Goal: Task Accomplishment & Management: Use online tool/utility

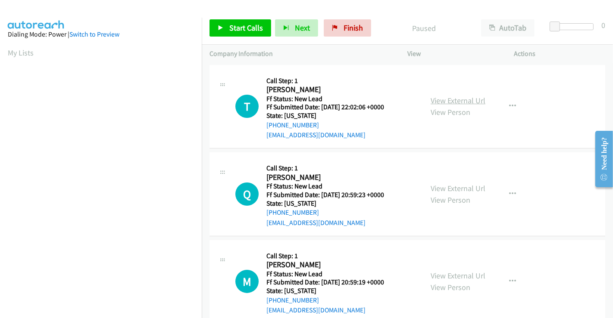
click at [462, 100] on link "View External Url" at bounding box center [457, 101] width 55 height 10
click at [454, 186] on link "View External Url" at bounding box center [457, 189] width 55 height 10
click at [451, 273] on link "View External Url" at bounding box center [457, 276] width 55 height 10
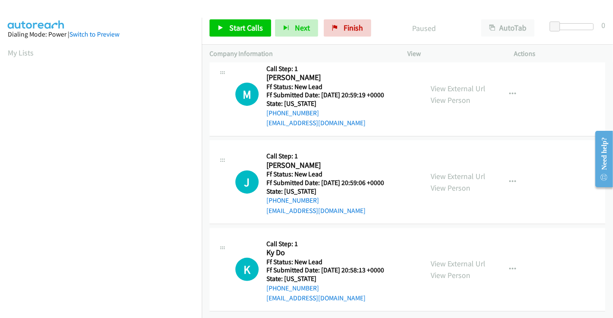
scroll to position [193, 0]
click at [453, 173] on link "View External Url" at bounding box center [457, 176] width 55 height 10
click at [451, 259] on link "View External Url" at bounding box center [457, 264] width 55 height 10
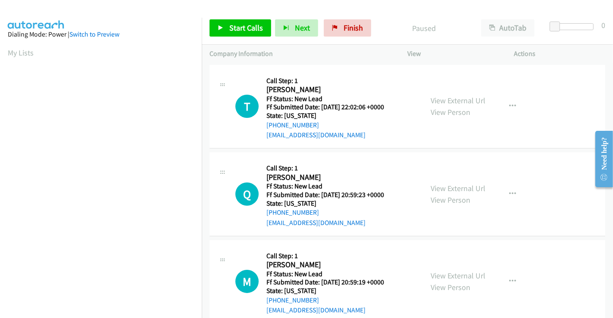
scroll to position [166, 0]
click at [256, 28] on span "Start Calls" at bounding box center [246, 28] width 34 height 10
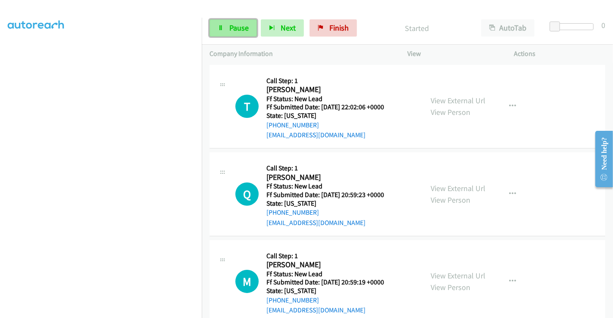
click at [238, 28] on span "Pause" at bounding box center [238, 28] width 19 height 10
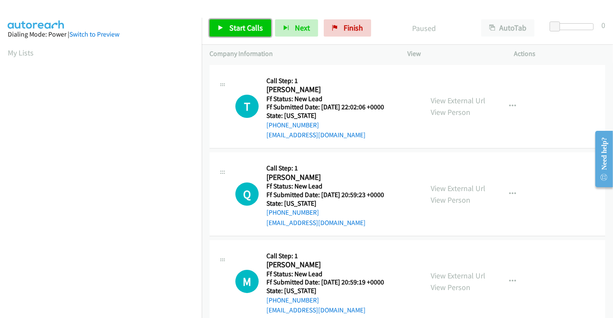
click at [246, 25] on span "Start Calls" at bounding box center [246, 28] width 34 height 10
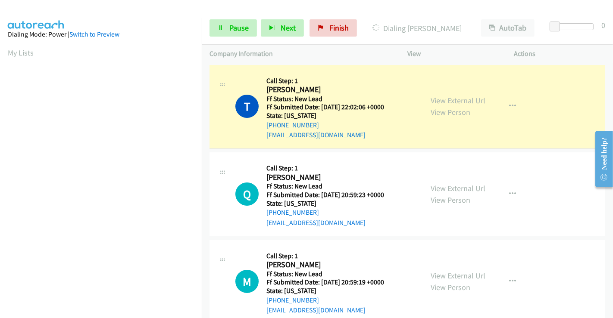
scroll to position [166, 0]
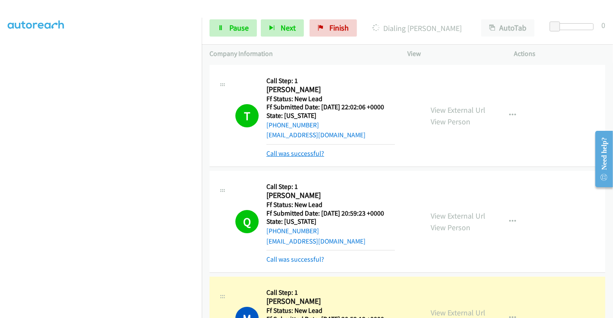
click at [304, 153] on link "Call was successful?" at bounding box center [295, 154] width 58 height 8
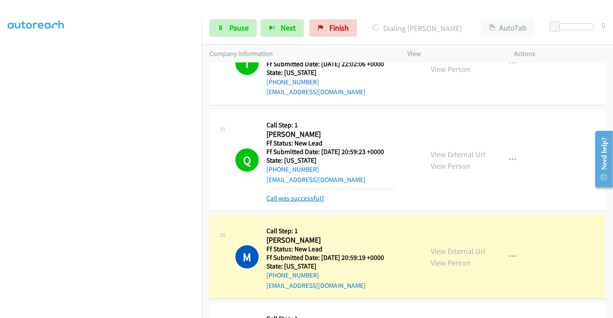
scroll to position [96, 0]
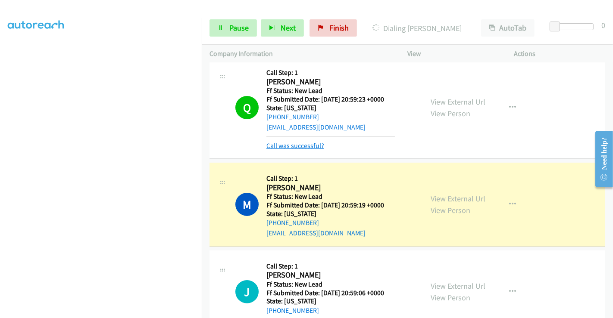
click at [296, 146] on link "Call was successful?" at bounding box center [295, 146] width 58 height 8
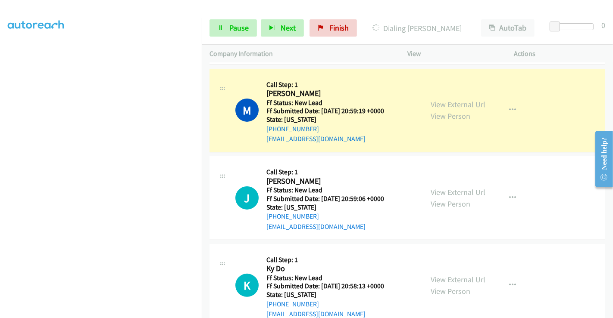
scroll to position [191, 0]
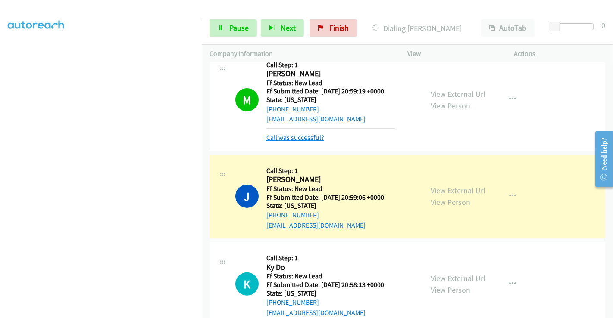
click at [287, 138] on link "Call was successful?" at bounding box center [295, 138] width 58 height 8
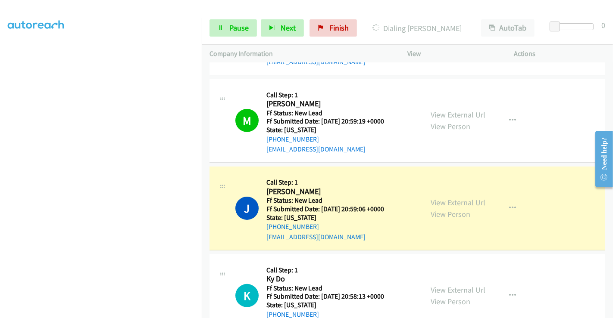
scroll to position [287, 0]
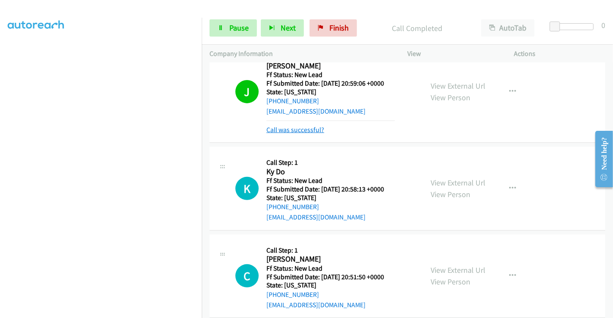
click at [297, 129] on link "Call was successful?" at bounding box center [295, 130] width 58 height 8
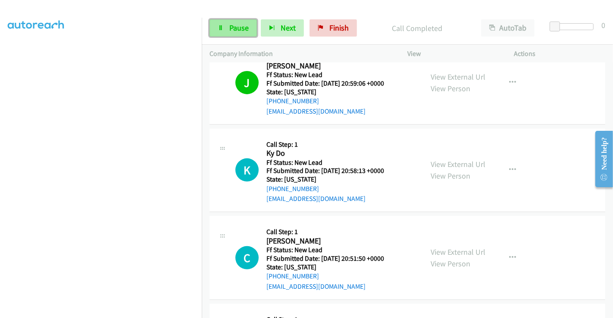
click at [231, 28] on span "Pause" at bounding box center [238, 28] width 19 height 10
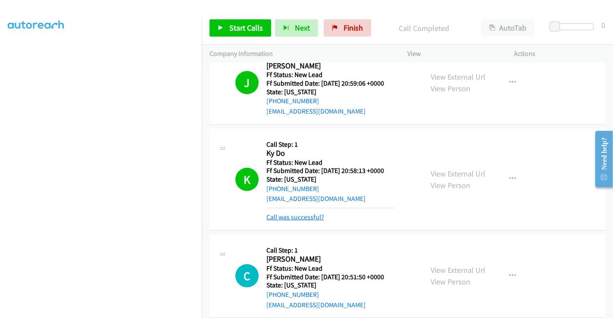
click at [292, 218] on link "Call was successful?" at bounding box center [295, 217] width 58 height 8
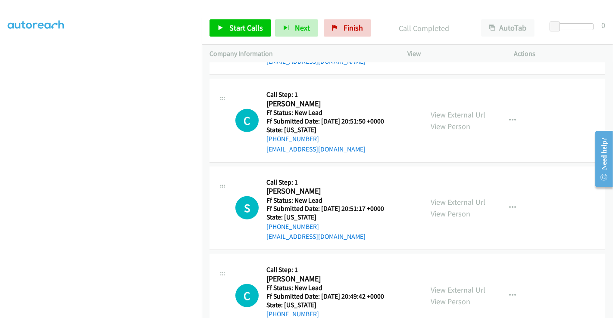
scroll to position [456, 0]
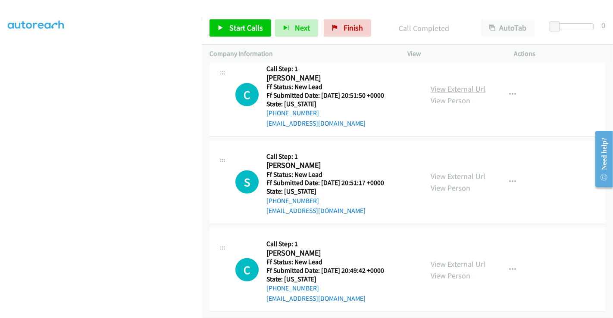
click at [447, 84] on link "View External Url" at bounding box center [457, 89] width 55 height 10
click at [446, 171] on link "View External Url" at bounding box center [457, 176] width 55 height 10
click at [458, 259] on link "View External Url" at bounding box center [457, 264] width 55 height 10
click at [236, 24] on span "Start Calls" at bounding box center [246, 28] width 34 height 10
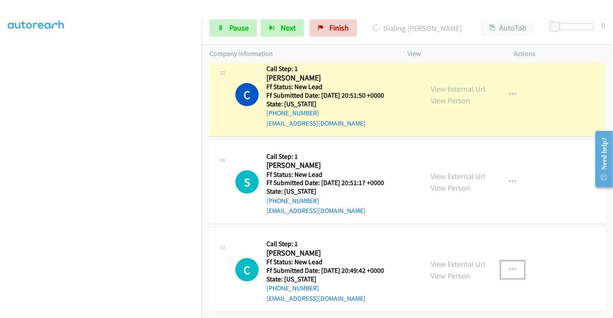
click at [509, 267] on icon "button" at bounding box center [512, 270] width 7 height 7
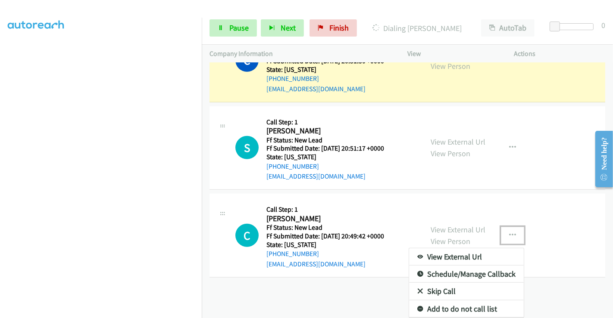
click at [434, 286] on link "Skip Call" at bounding box center [466, 291] width 115 height 17
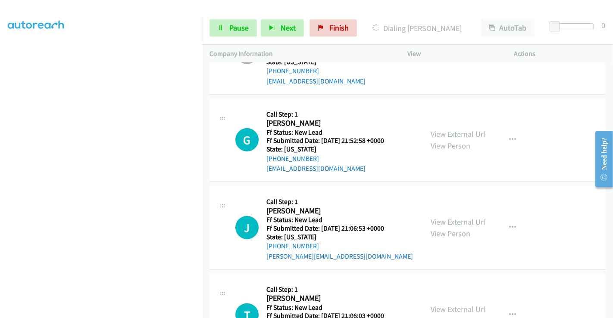
scroll to position [633, 0]
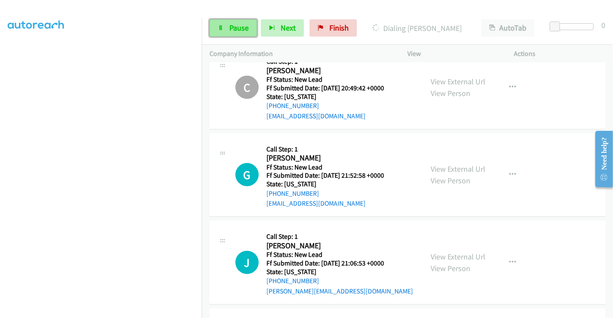
click at [230, 28] on span "Pause" at bounding box center [238, 28] width 19 height 10
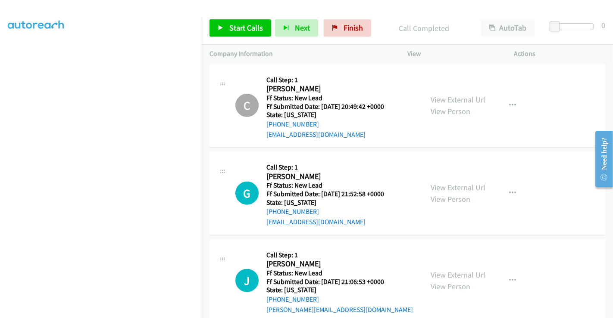
scroll to position [651, 0]
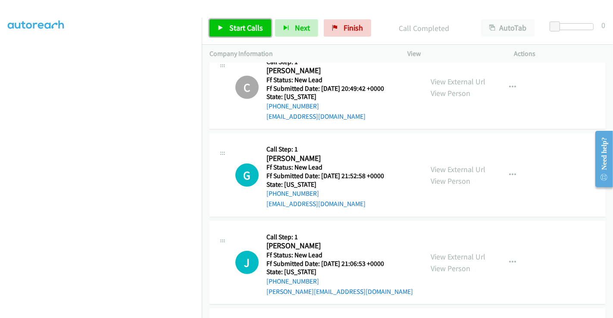
click at [236, 28] on span "Start Calls" at bounding box center [246, 28] width 34 height 10
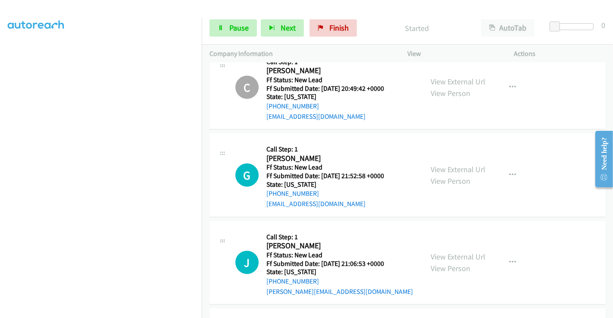
scroll to position [508, 0]
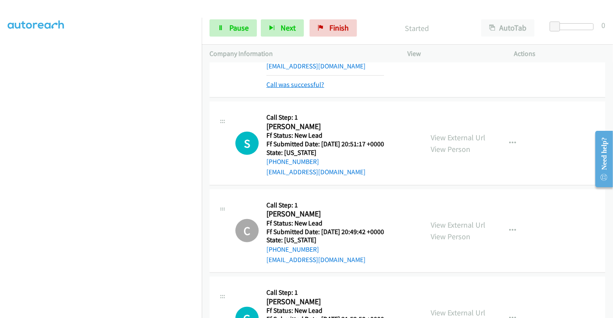
click at [280, 84] on link "Call was successful?" at bounding box center [295, 85] width 58 height 8
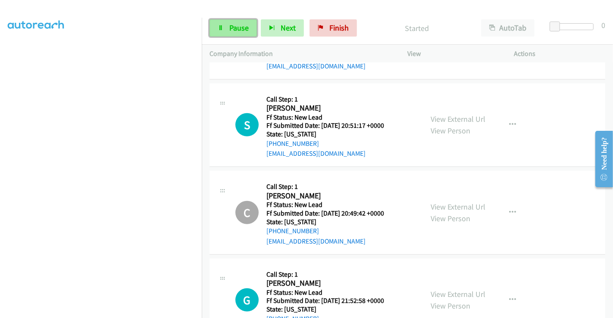
click at [240, 23] on span "Pause" at bounding box center [238, 28] width 19 height 10
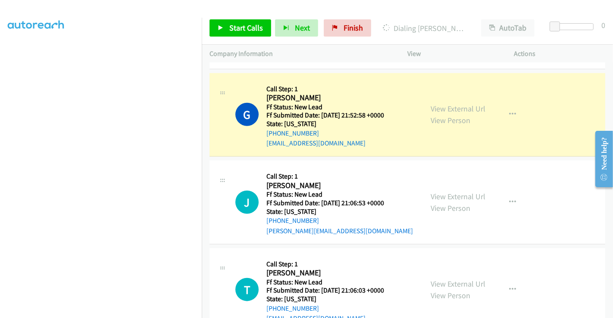
scroll to position [603, 0]
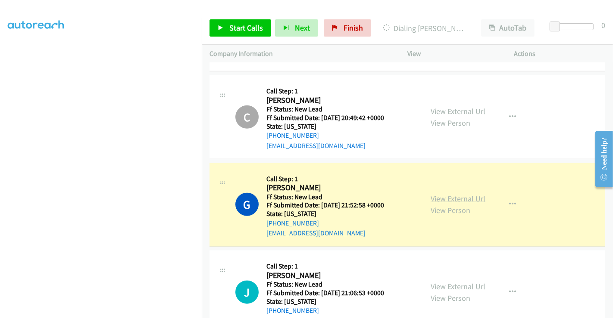
click at [453, 194] on link "View External Url" at bounding box center [457, 199] width 55 height 10
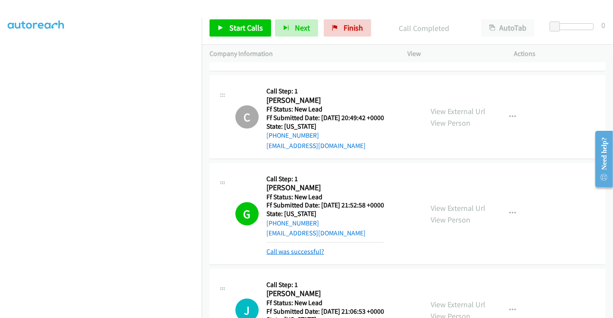
click at [309, 252] on link "Call was successful?" at bounding box center [295, 252] width 58 height 8
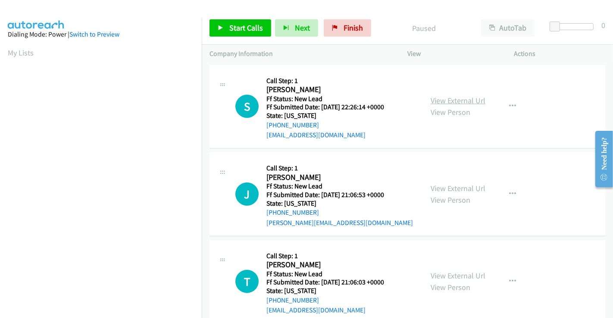
click at [463, 103] on link "View External Url" at bounding box center [457, 101] width 55 height 10
click at [454, 186] on link "View External Url" at bounding box center [457, 189] width 55 height 10
click at [448, 274] on link "View External Url" at bounding box center [457, 276] width 55 height 10
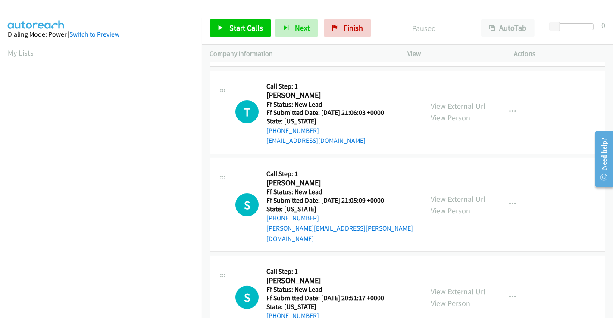
scroll to position [191, 0]
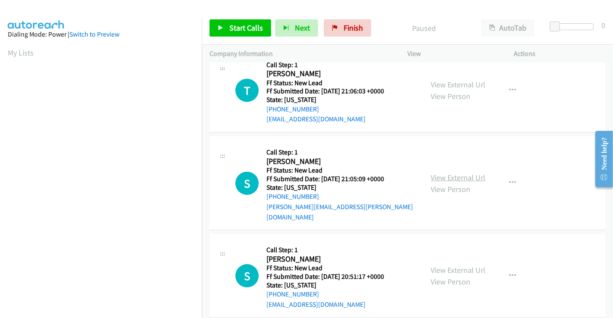
click at [446, 174] on link "View External Url" at bounding box center [457, 178] width 55 height 10
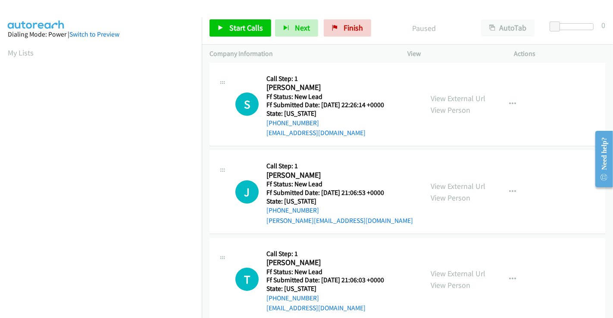
scroll to position [0, 0]
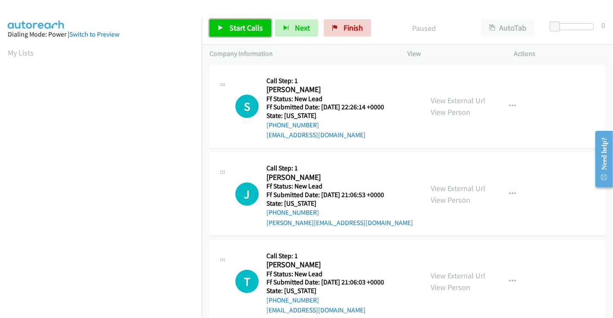
click at [249, 31] on span "Start Calls" at bounding box center [246, 28] width 34 height 10
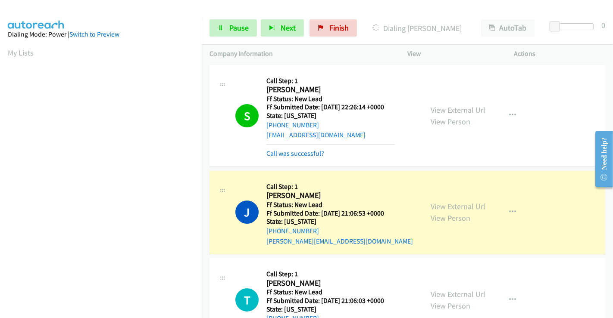
scroll to position [166, 0]
click at [314, 153] on link "Call was successful?" at bounding box center [295, 154] width 58 height 8
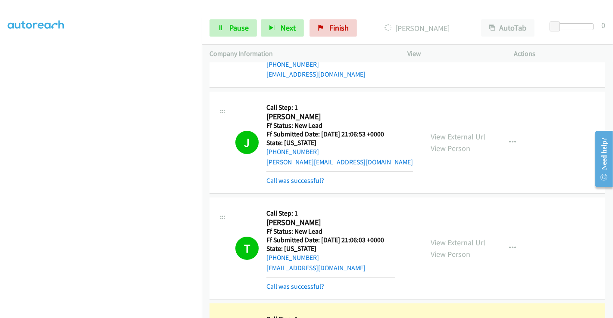
scroll to position [143, 0]
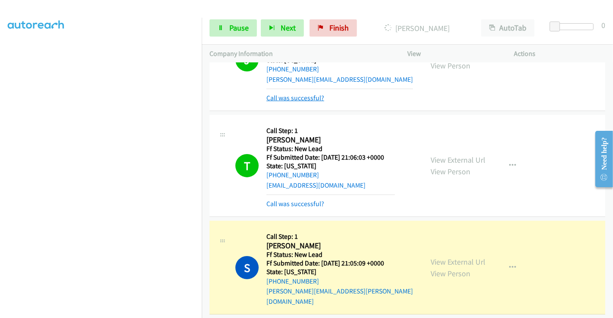
click at [297, 100] on link "Call was successful?" at bounding box center [295, 98] width 58 height 8
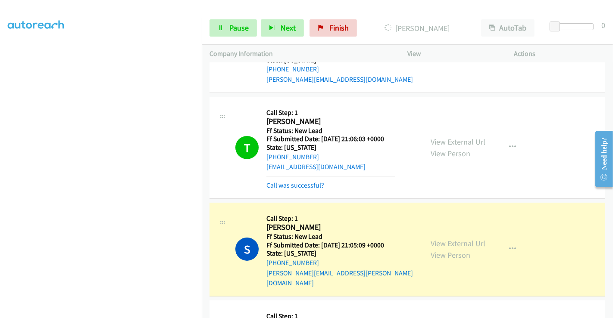
scroll to position [134, 0]
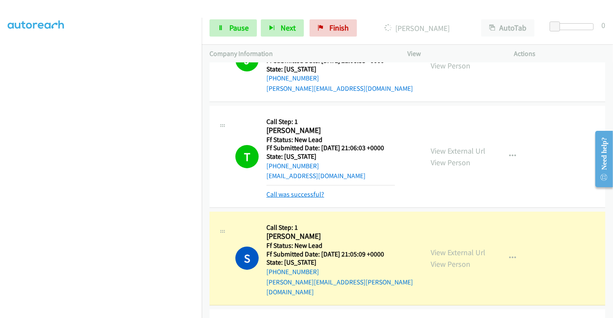
click at [292, 192] on link "Call was successful?" at bounding box center [295, 194] width 58 height 8
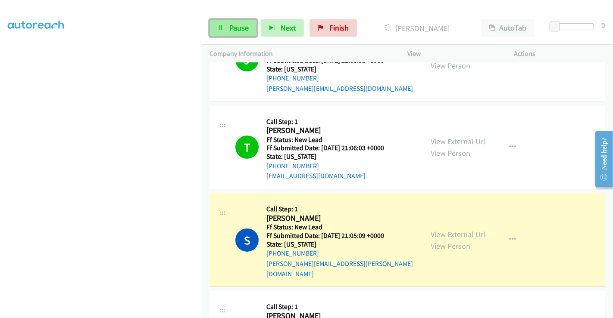
click at [225, 29] on link "Pause" at bounding box center [232, 27] width 47 height 17
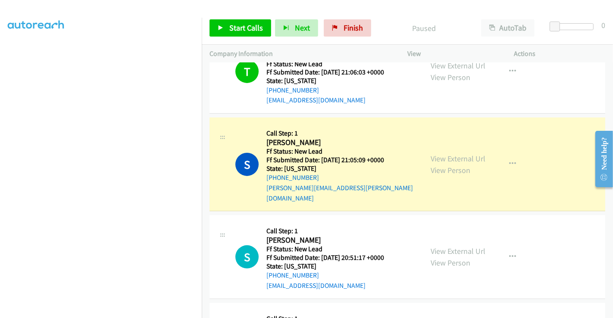
scroll to position [230, 0]
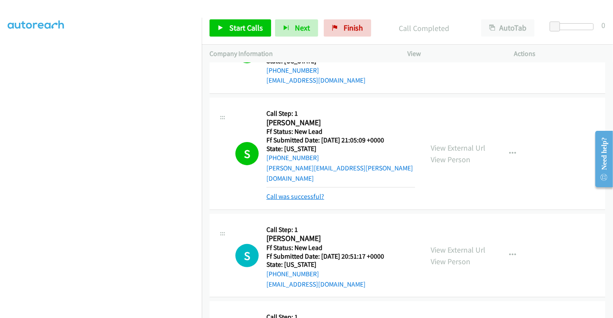
click at [290, 193] on link "Call was successful?" at bounding box center [295, 197] width 58 height 8
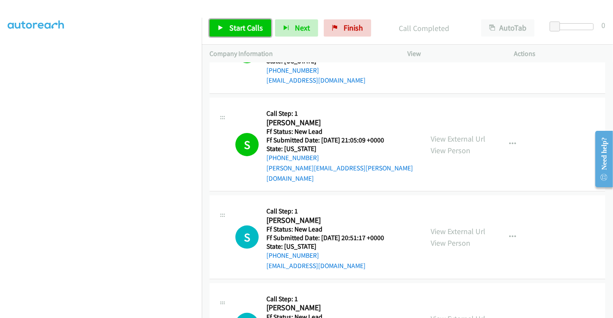
click at [255, 31] on span "Start Calls" at bounding box center [246, 28] width 34 height 10
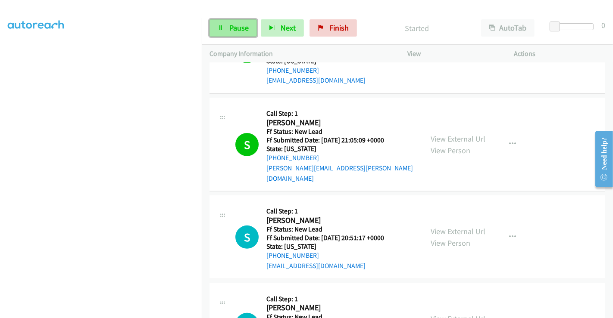
click at [234, 28] on span "Pause" at bounding box center [238, 28] width 19 height 10
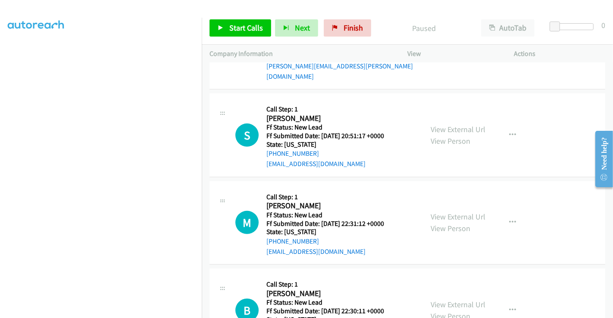
scroll to position [422, 0]
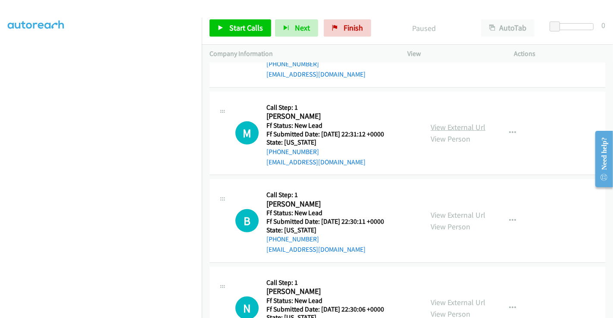
click at [445, 122] on link "View External Url" at bounding box center [457, 127] width 55 height 10
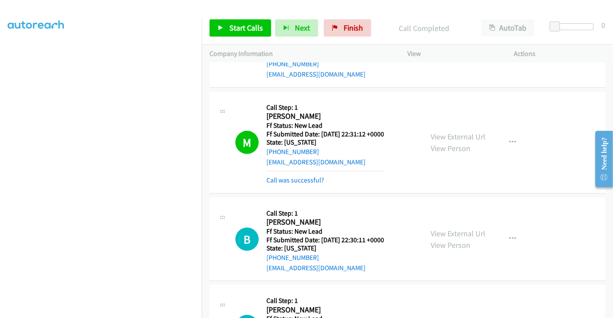
click at [290, 175] on div "Call was successful?" at bounding box center [325, 180] width 118 height 10
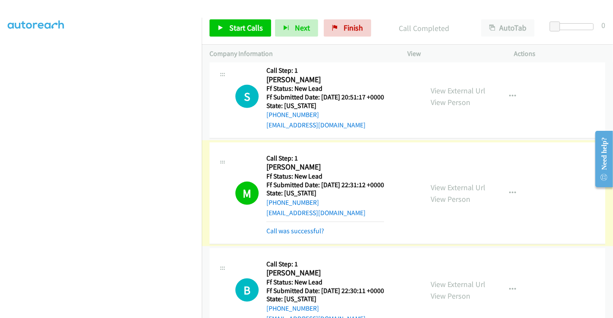
scroll to position [326, 0]
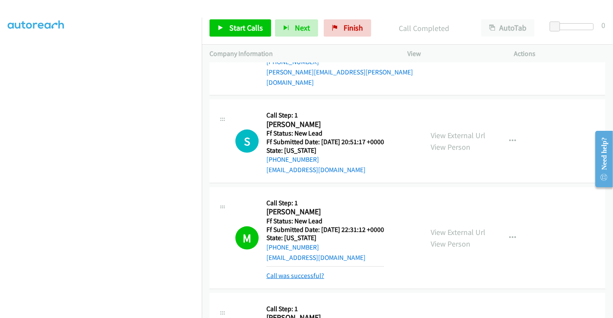
click at [293, 272] on link "Call was successful?" at bounding box center [295, 276] width 58 height 8
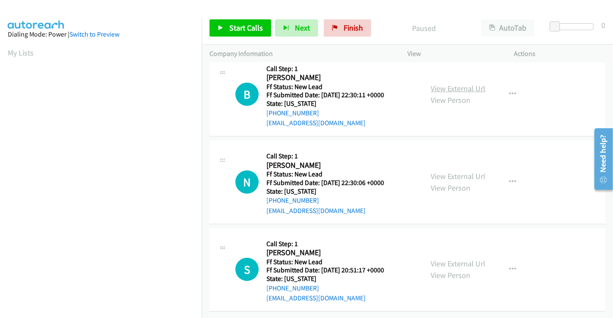
click at [442, 84] on link "View External Url" at bounding box center [457, 89] width 55 height 10
click at [455, 171] on link "View External Url" at bounding box center [457, 176] width 55 height 10
click at [245, 28] on span "Start Calls" at bounding box center [246, 28] width 34 height 10
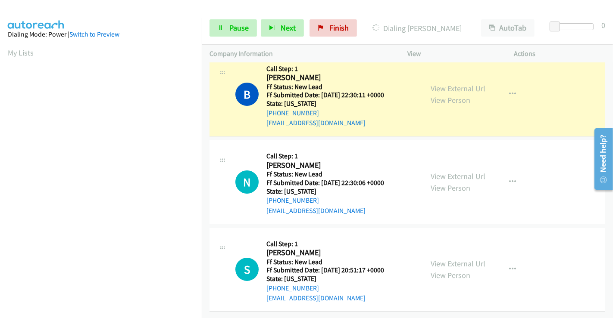
scroll to position [166, 0]
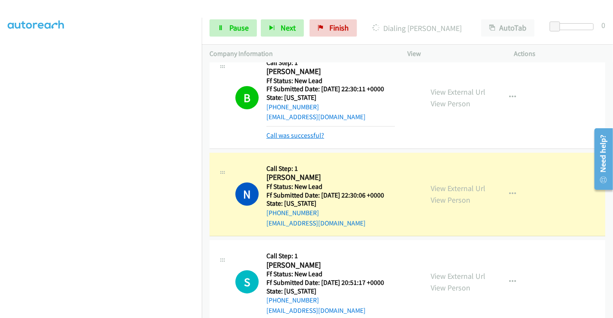
click at [285, 134] on link "Call was successful?" at bounding box center [295, 135] width 58 height 8
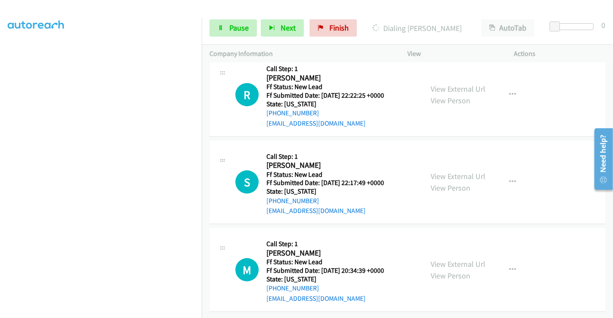
scroll to position [281, 0]
click at [452, 84] on link "View External Url" at bounding box center [457, 89] width 55 height 10
click at [442, 171] on link "View External Url" at bounding box center [457, 176] width 55 height 10
click at [446, 259] on link "View External Url" at bounding box center [457, 264] width 55 height 10
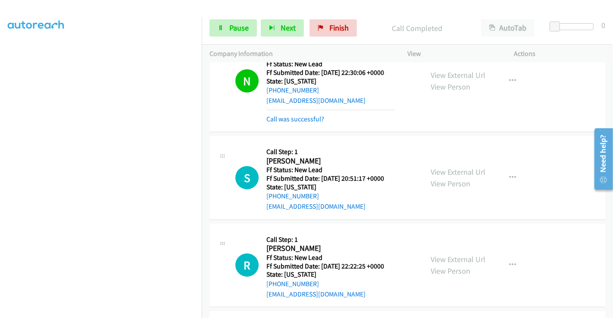
scroll to position [108, 0]
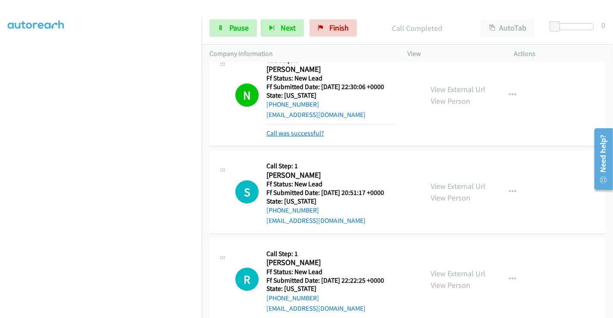
click at [302, 131] on link "Call was successful?" at bounding box center [295, 133] width 58 height 8
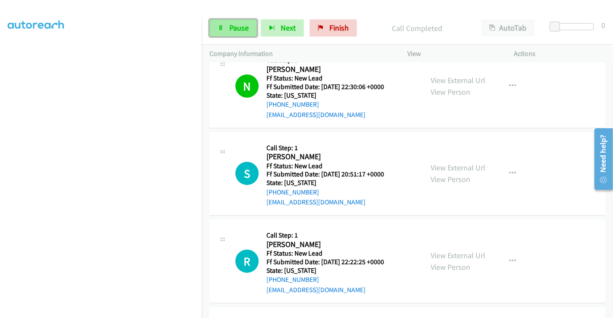
click at [236, 29] on span "Pause" at bounding box center [238, 28] width 19 height 10
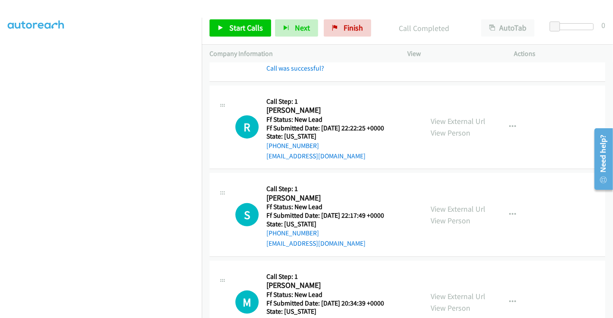
scroll to position [204, 0]
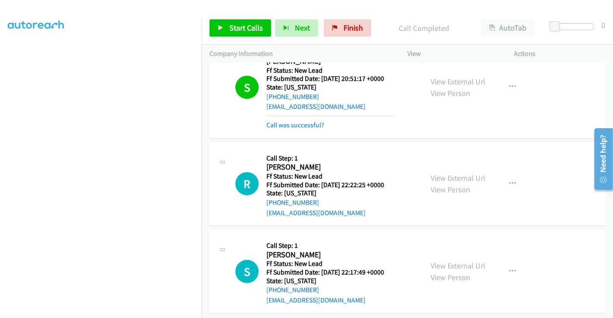
click at [299, 129] on div "Call was successful?" at bounding box center [330, 125] width 128 height 10
click at [297, 124] on link "Call was successful?" at bounding box center [295, 125] width 58 height 8
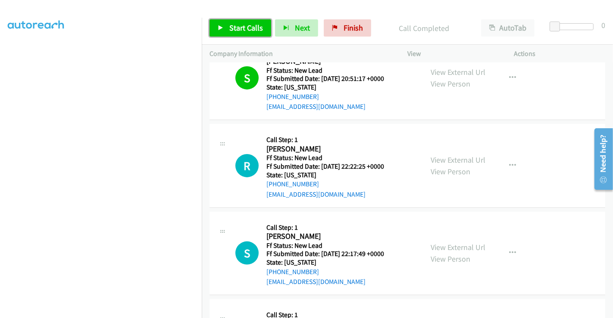
click at [235, 26] on span "Start Calls" at bounding box center [246, 28] width 34 height 10
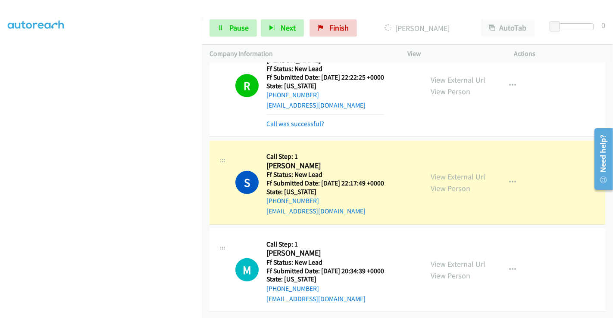
scroll to position [299, 0]
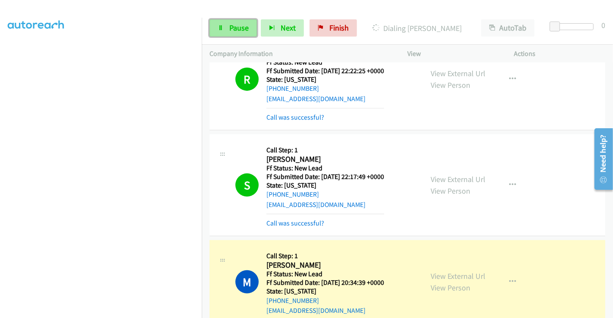
click at [238, 26] on span "Pause" at bounding box center [238, 28] width 19 height 10
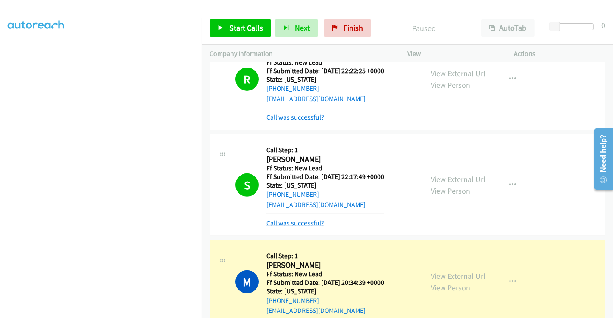
click at [304, 220] on link "Call was successful?" at bounding box center [295, 223] width 58 height 8
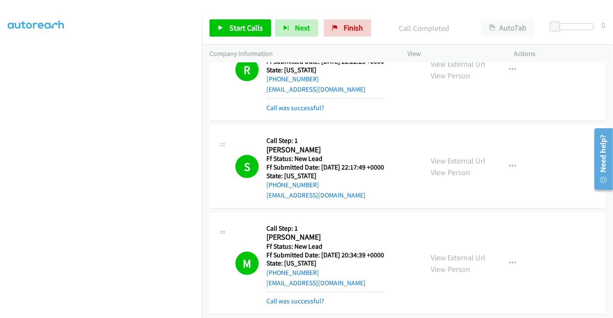
scroll to position [357, 0]
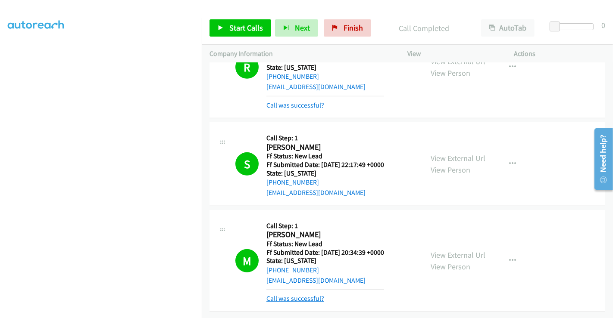
click at [306, 295] on link "Call was successful?" at bounding box center [295, 299] width 58 height 8
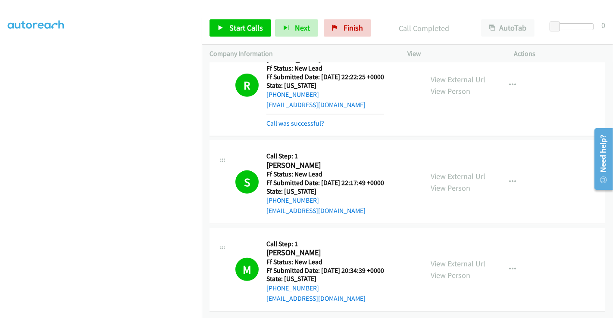
scroll to position [338, 0]
drag, startPoint x: 354, startPoint y: 25, endPoint x: 449, endPoint y: 50, distance: 97.9
click at [354, 25] on span "Finish" at bounding box center [352, 28] width 19 height 10
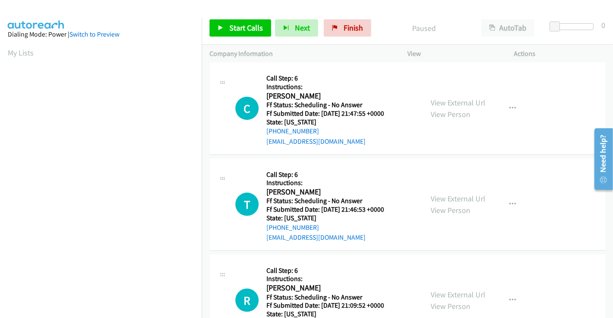
scroll to position [910, 0]
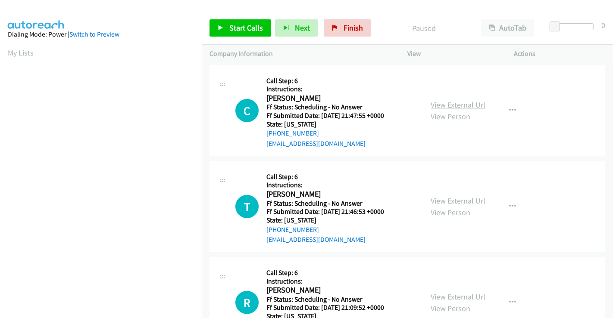
click at [455, 103] on link "View External Url" at bounding box center [457, 105] width 55 height 10
click at [450, 201] on link "View External Url" at bounding box center [457, 201] width 55 height 10
click at [462, 295] on link "View External Url" at bounding box center [457, 297] width 55 height 10
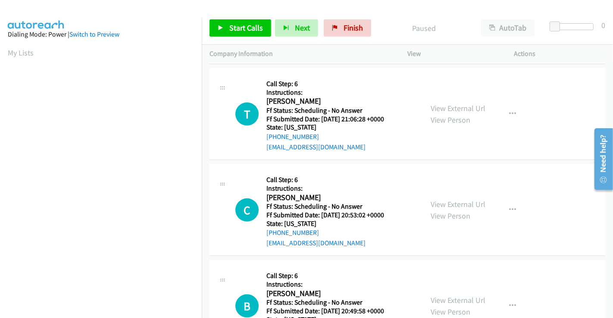
scroll to position [287, 0]
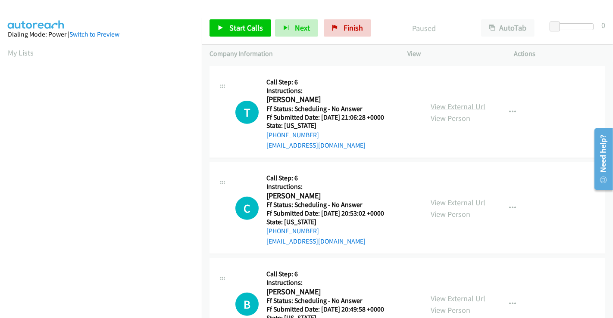
click at [450, 106] on link "View External Url" at bounding box center [457, 107] width 55 height 10
click at [446, 199] on link "View External Url" at bounding box center [457, 203] width 55 height 10
click at [242, 24] on span "Start Calls" at bounding box center [246, 28] width 34 height 10
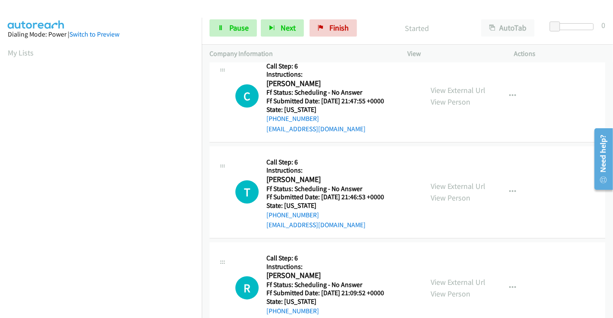
scroll to position [0, 0]
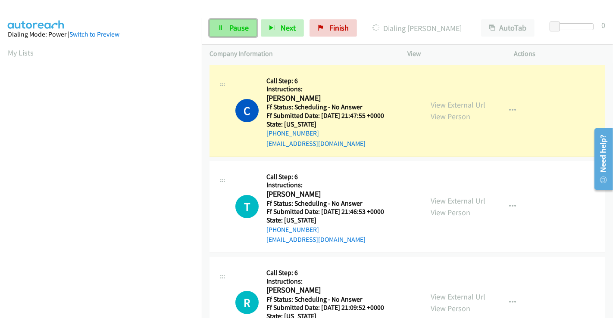
click at [239, 30] on span "Pause" at bounding box center [238, 28] width 19 height 10
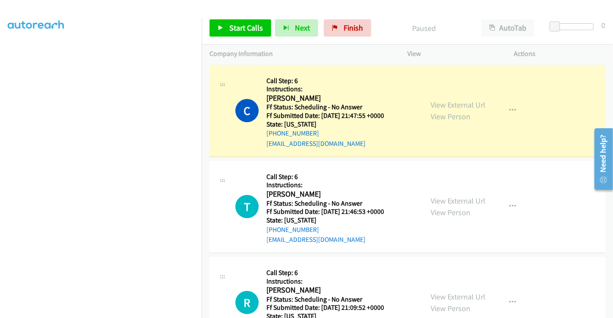
scroll to position [166, 0]
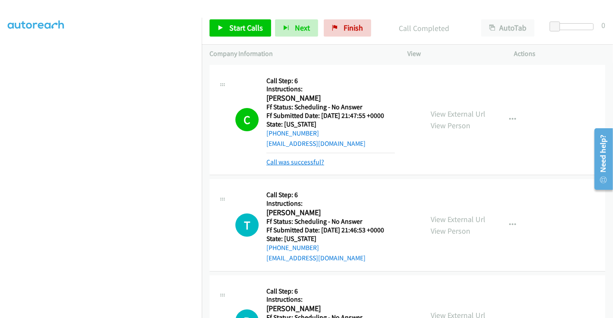
click at [302, 162] on link "Call was successful?" at bounding box center [295, 162] width 58 height 8
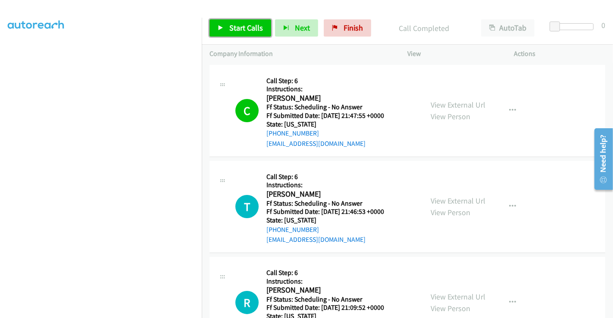
click at [243, 23] on span "Start Calls" at bounding box center [246, 28] width 34 height 10
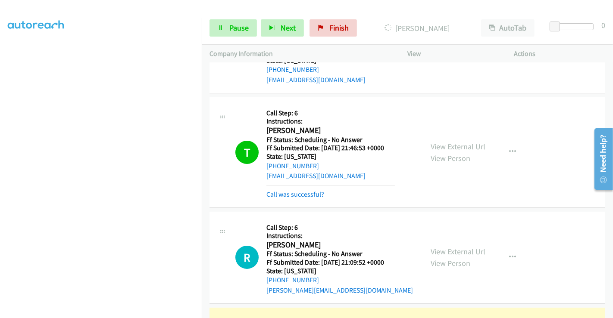
scroll to position [143, 0]
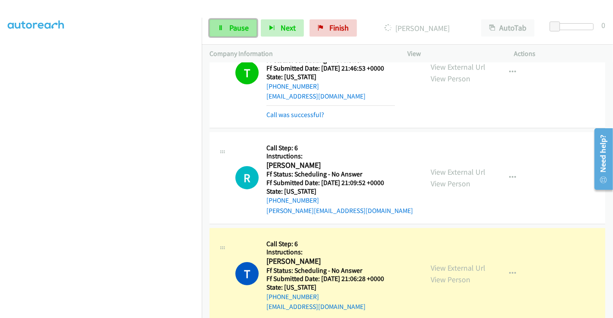
click at [227, 28] on link "Pause" at bounding box center [232, 27] width 47 height 17
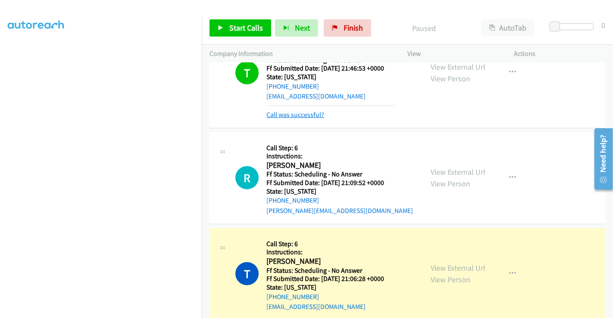
click at [293, 114] on link "Call was successful?" at bounding box center [295, 115] width 58 height 8
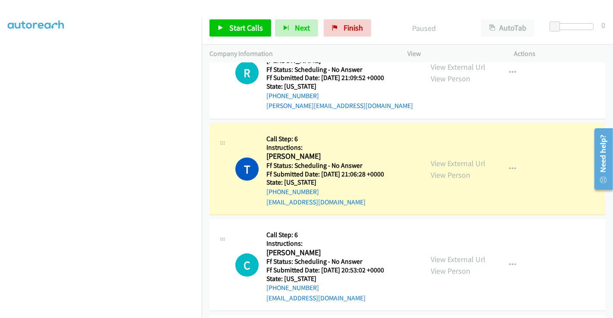
scroll to position [278, 0]
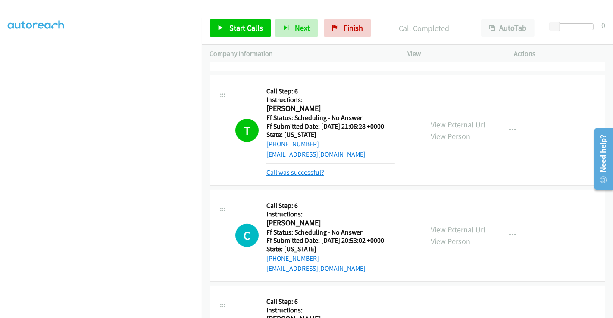
click at [316, 176] on link "Call was successful?" at bounding box center [295, 172] width 58 height 8
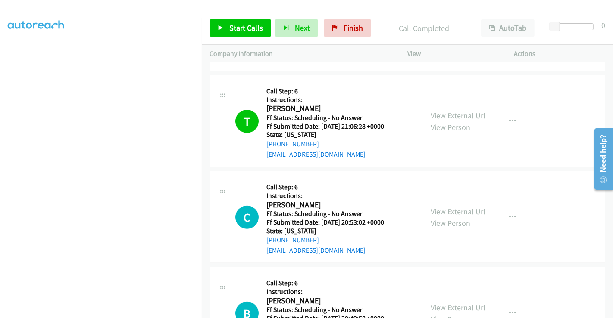
scroll to position [86, 0]
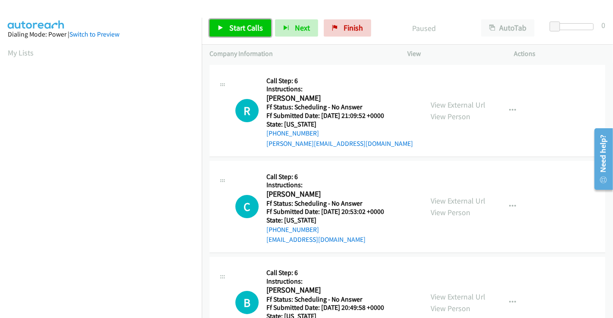
click at [244, 31] on span "Start Calls" at bounding box center [246, 28] width 34 height 10
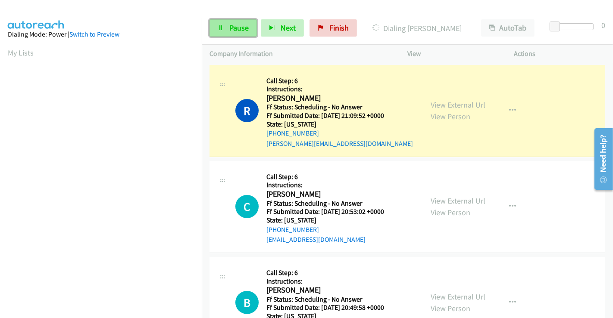
click at [237, 28] on span "Pause" at bounding box center [238, 28] width 19 height 10
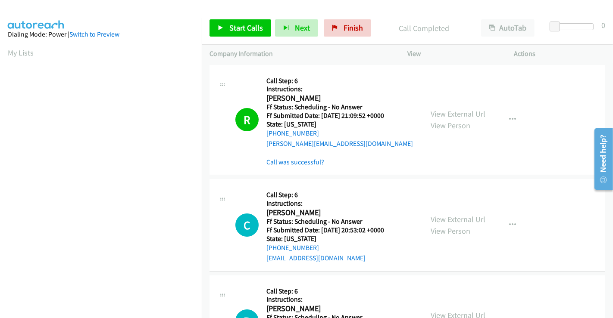
scroll to position [166, 0]
click at [253, 28] on span "Start Calls" at bounding box center [246, 28] width 34 height 10
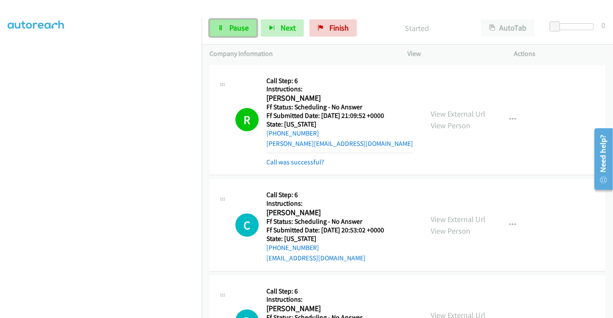
click at [230, 27] on span "Pause" at bounding box center [238, 28] width 19 height 10
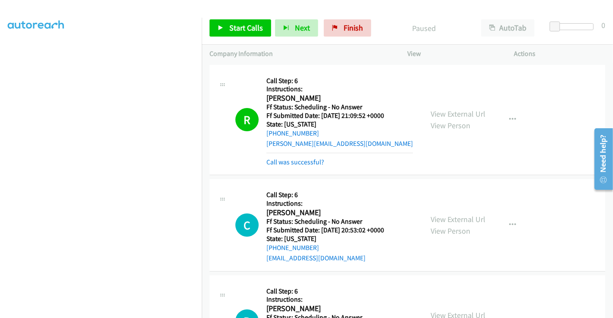
click at [318, 166] on link "Call was successful?" at bounding box center [295, 162] width 58 height 8
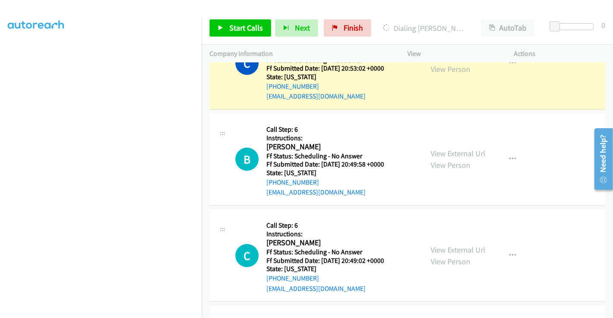
scroll to position [149, 0]
click at [470, 155] on link "View External Url" at bounding box center [457, 154] width 55 height 10
click at [444, 249] on link "View External Url" at bounding box center [457, 250] width 55 height 10
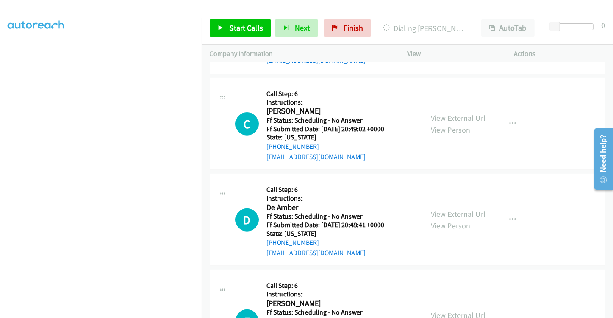
scroll to position [287, 0]
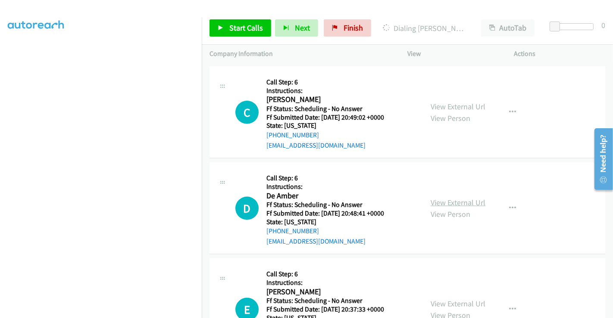
click at [448, 199] on link "View External Url" at bounding box center [457, 203] width 55 height 10
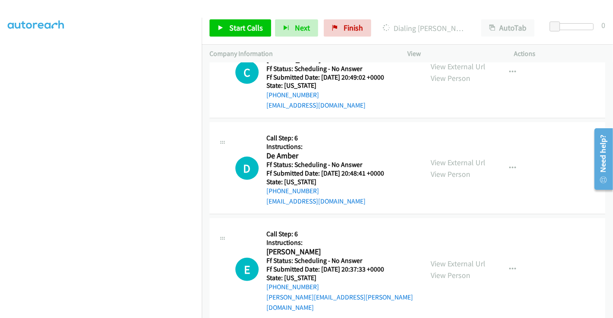
scroll to position [383, 0]
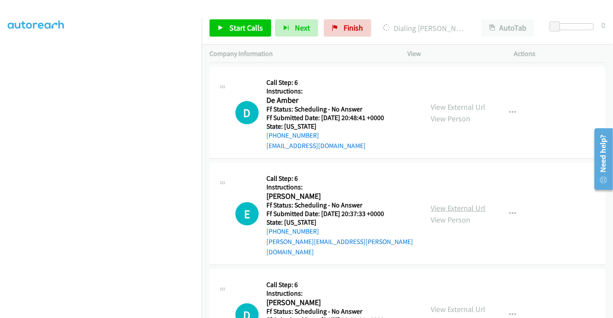
click at [448, 204] on link "View External Url" at bounding box center [457, 208] width 55 height 10
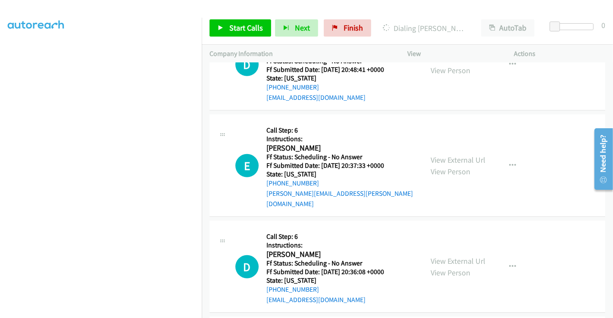
scroll to position [479, 0]
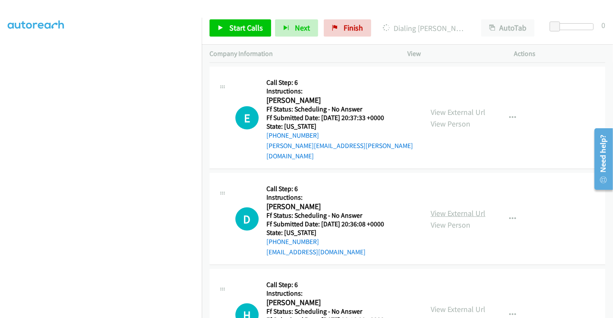
click at [446, 209] on link "View External Url" at bounding box center [457, 214] width 55 height 10
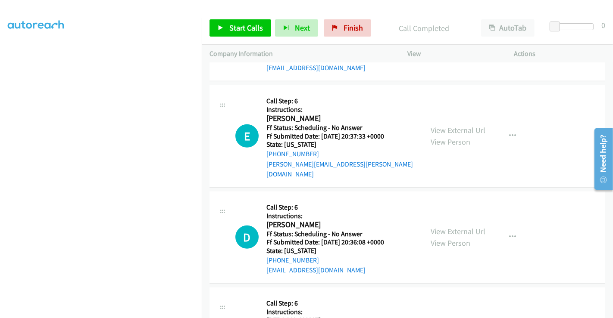
scroll to position [497, 0]
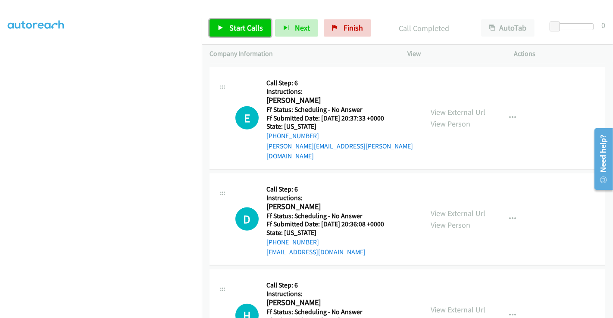
click at [243, 27] on span "Start Calls" at bounding box center [246, 28] width 34 height 10
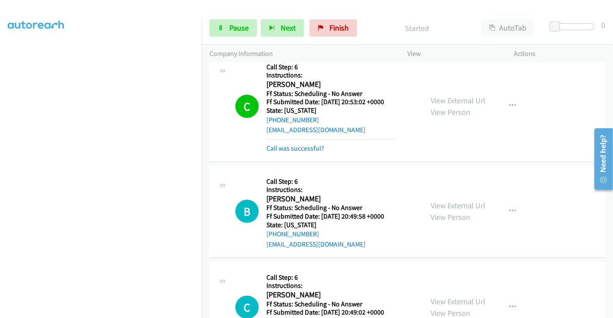
scroll to position [114, 0]
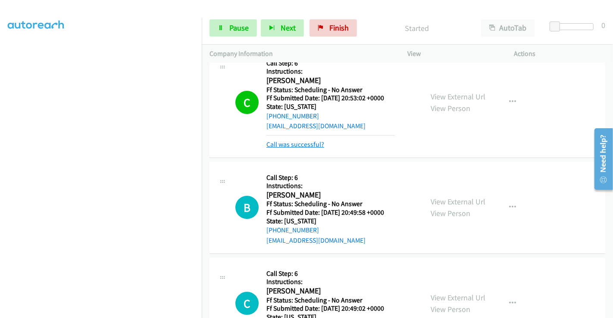
click at [293, 143] on link "Call was successful?" at bounding box center [295, 144] width 58 height 8
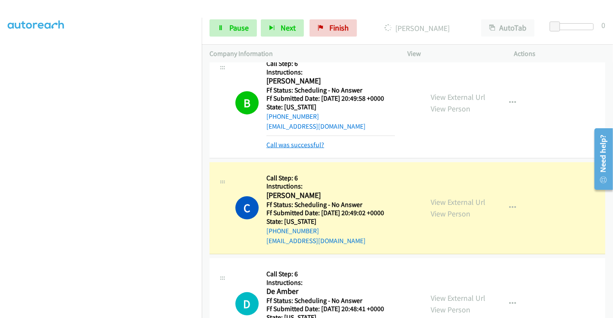
scroll to position [257, 0]
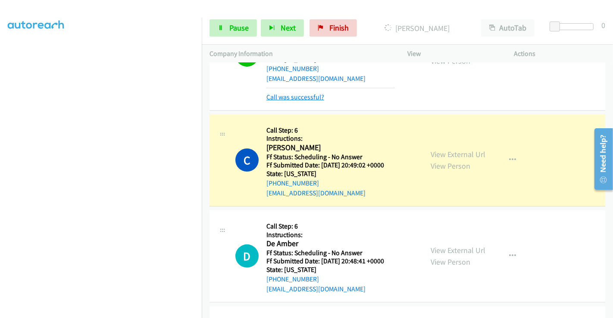
click at [305, 97] on link "Call was successful?" at bounding box center [295, 97] width 58 height 8
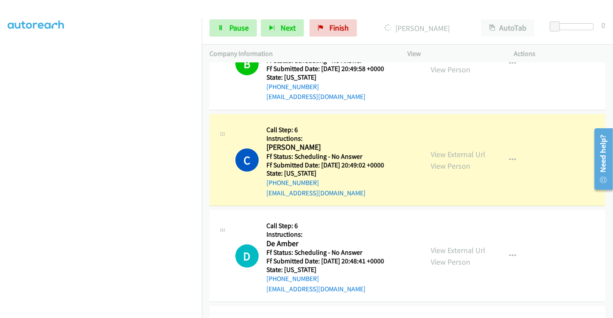
scroll to position [166, 0]
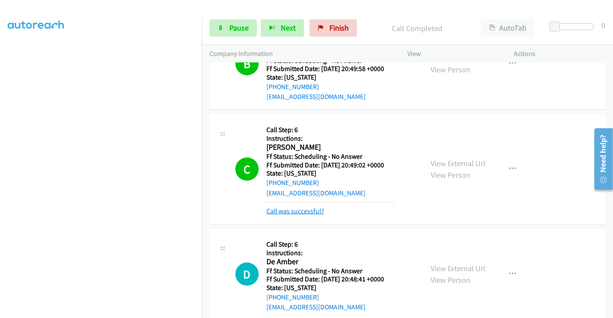
click at [288, 207] on link "Call was successful?" at bounding box center [295, 211] width 58 height 8
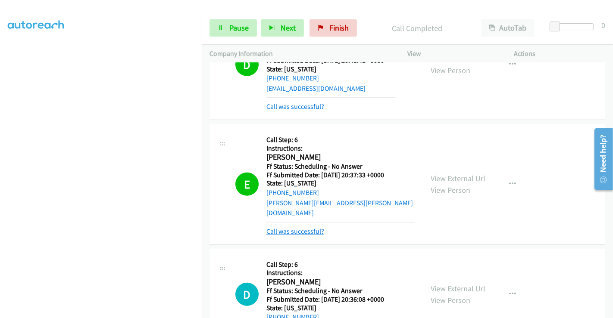
click at [312, 228] on link "Call was successful?" at bounding box center [295, 232] width 58 height 8
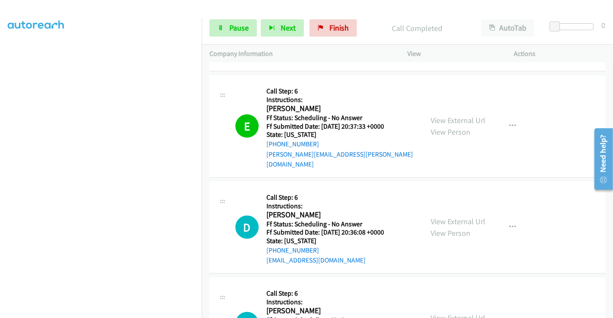
scroll to position [536, 0]
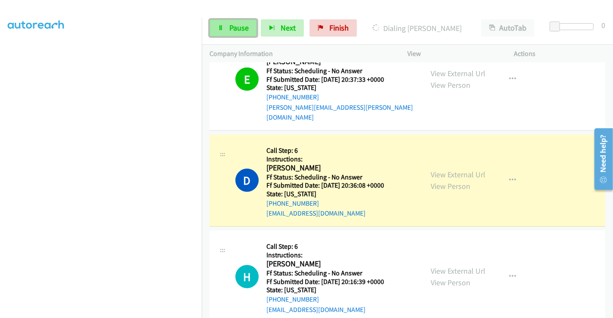
click at [235, 22] on link "Pause" at bounding box center [232, 27] width 47 height 17
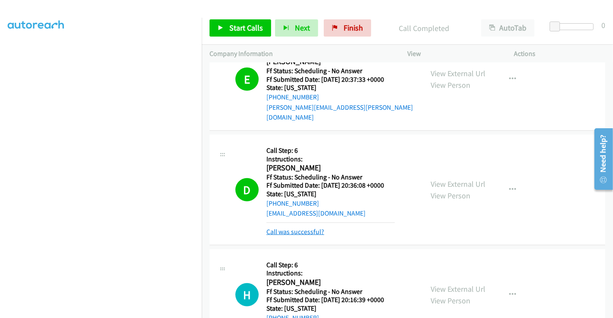
click at [301, 228] on link "Call was successful?" at bounding box center [295, 232] width 58 height 8
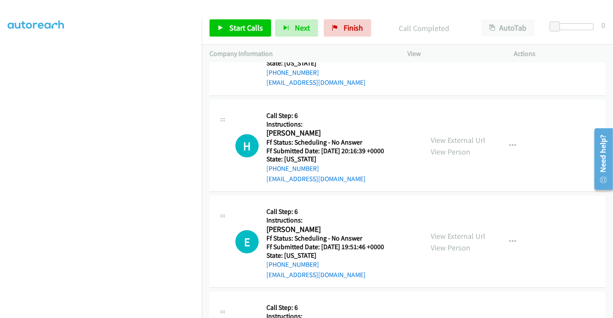
scroll to position [680, 0]
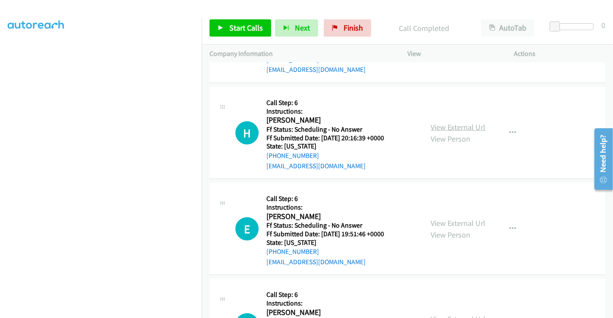
click at [455, 122] on link "View External Url" at bounding box center [457, 127] width 55 height 10
click at [455, 218] on link "View External Url" at bounding box center [457, 223] width 55 height 10
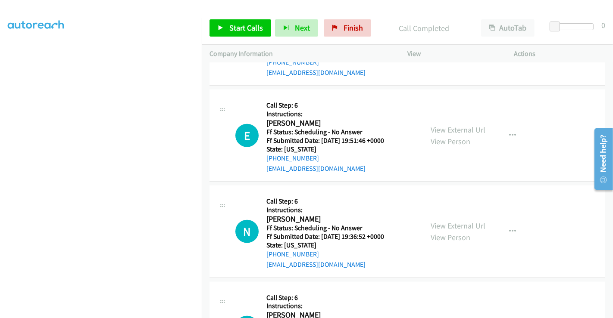
scroll to position [775, 0]
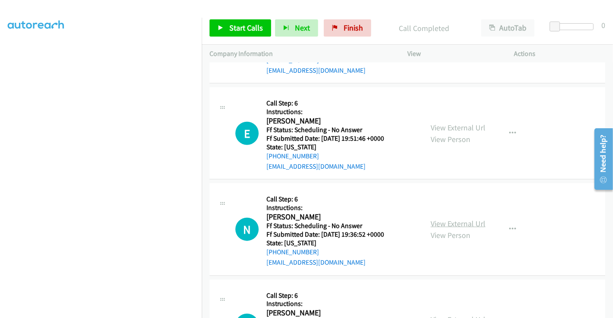
click at [453, 219] on link "View External Url" at bounding box center [457, 224] width 55 height 10
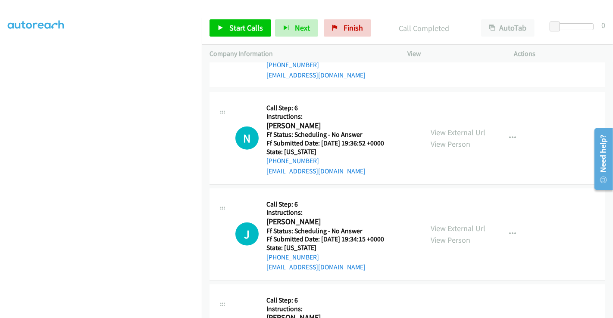
scroll to position [871, 0]
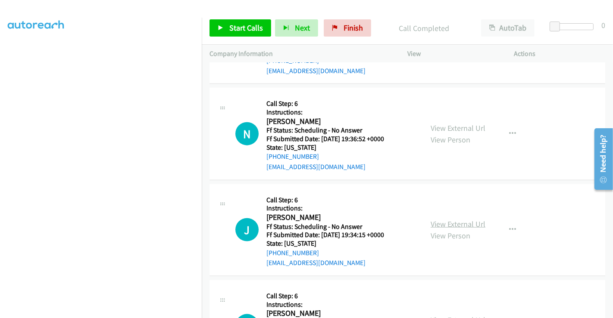
click at [448, 219] on link "View External Url" at bounding box center [457, 224] width 55 height 10
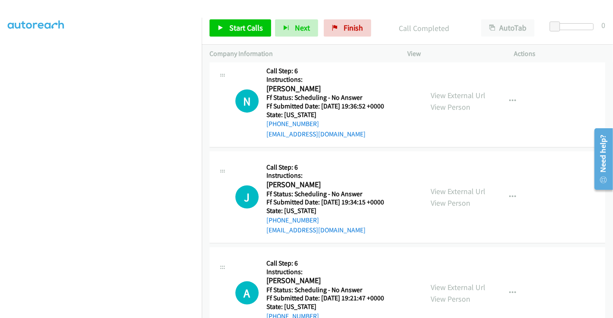
scroll to position [966, 0]
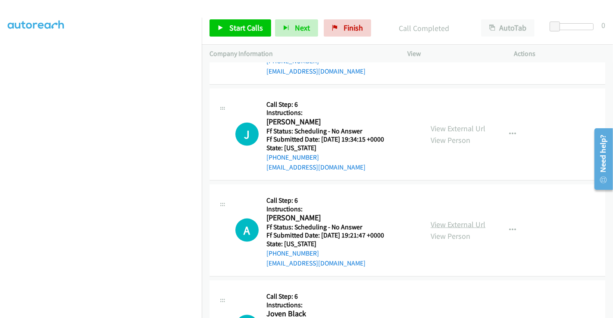
click at [444, 220] on link "View External Url" at bounding box center [457, 225] width 55 height 10
drag, startPoint x: 358, startPoint y: 28, endPoint x: 331, endPoint y: 56, distance: 38.7
click at [358, 28] on span "Finish" at bounding box center [352, 28] width 19 height 10
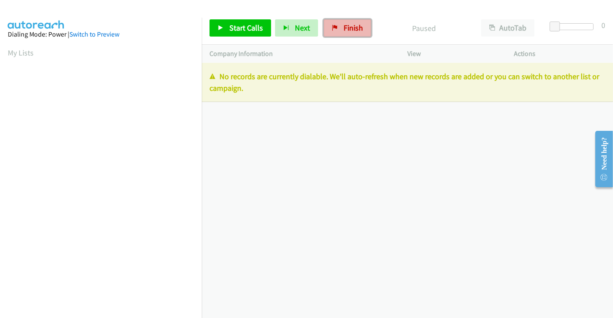
click at [335, 22] on link "Finish" at bounding box center [347, 27] width 47 height 17
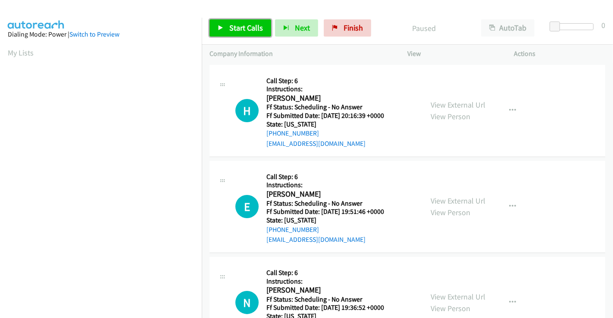
click at [246, 29] on span "Start Calls" at bounding box center [246, 28] width 34 height 10
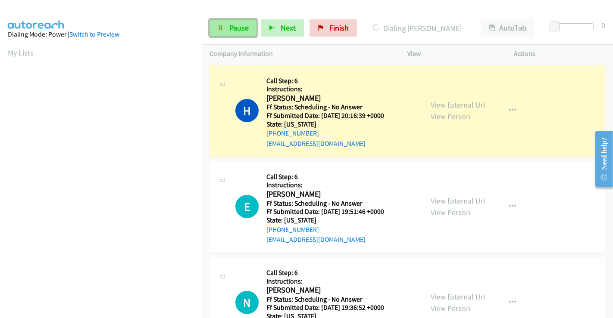
click at [237, 26] on span "Pause" at bounding box center [238, 28] width 19 height 10
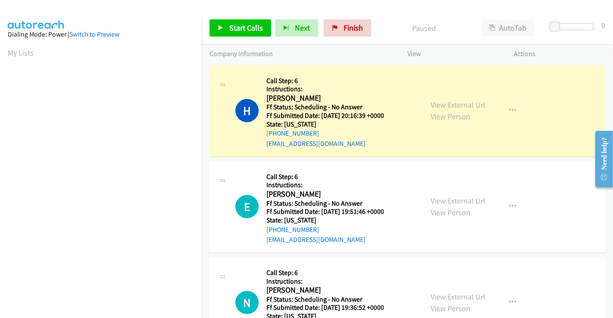
scroll to position [166, 0]
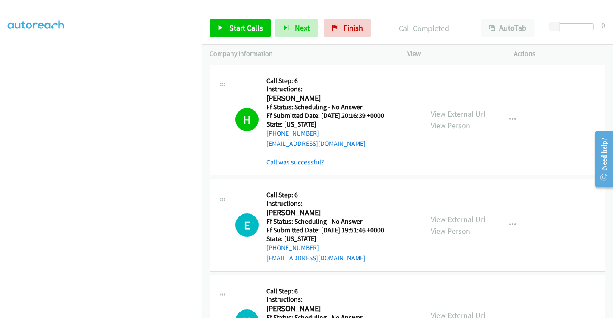
click at [298, 162] on link "Call was successful?" at bounding box center [295, 162] width 58 height 8
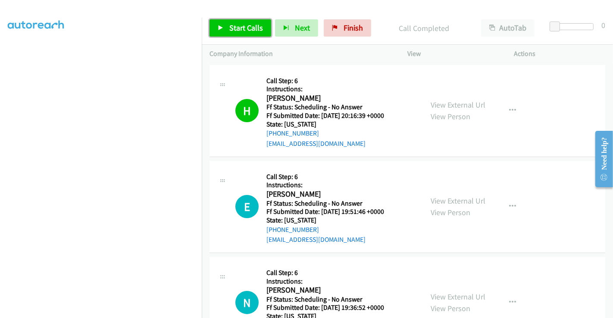
click at [235, 27] on span "Start Calls" at bounding box center [246, 28] width 34 height 10
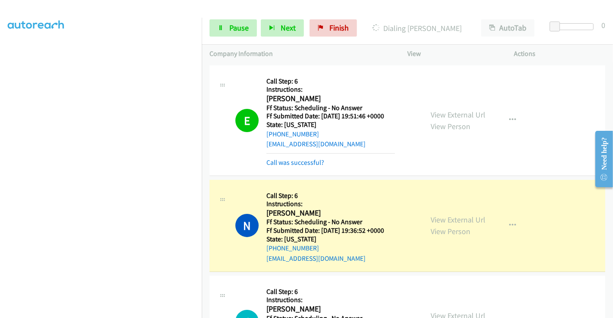
scroll to position [143, 0]
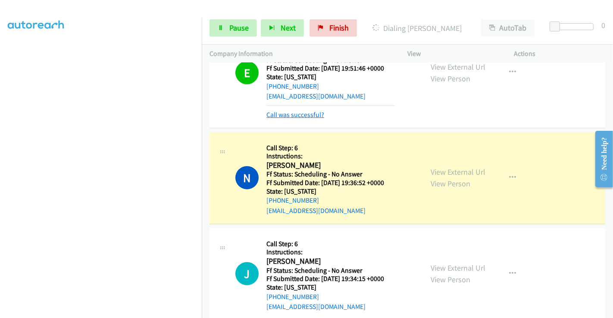
click at [305, 116] on link "Call was successful?" at bounding box center [295, 115] width 58 height 8
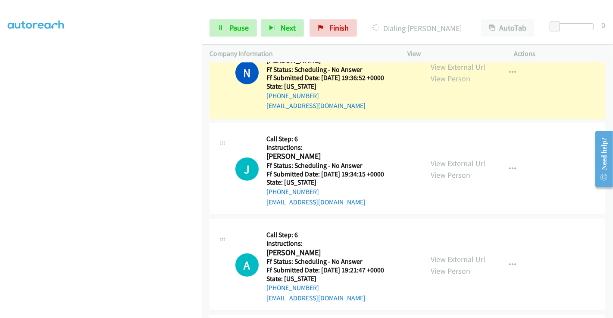
scroll to position [239, 0]
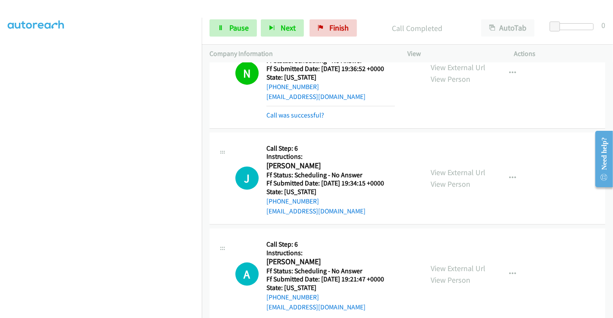
drag, startPoint x: 312, startPoint y: 115, endPoint x: 315, endPoint y: 120, distance: 5.8
click at [312, 115] on link "Call was successful?" at bounding box center [295, 115] width 58 height 8
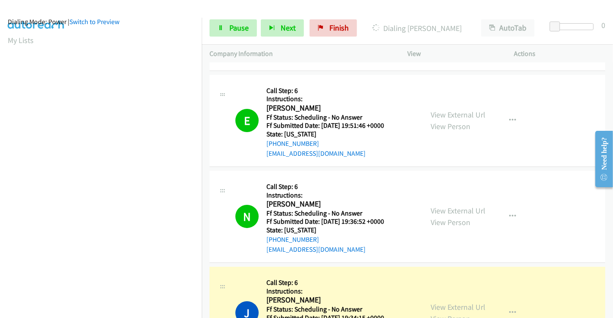
scroll to position [0, 0]
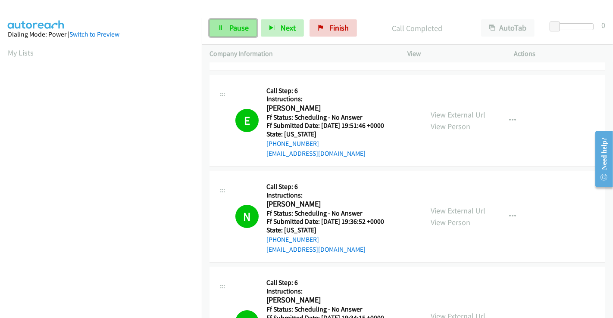
click at [237, 28] on span "Pause" at bounding box center [238, 28] width 19 height 10
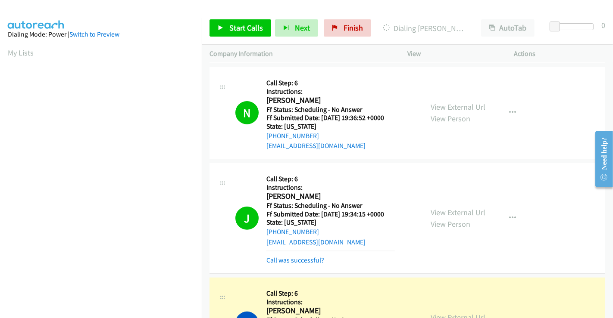
scroll to position [278, 0]
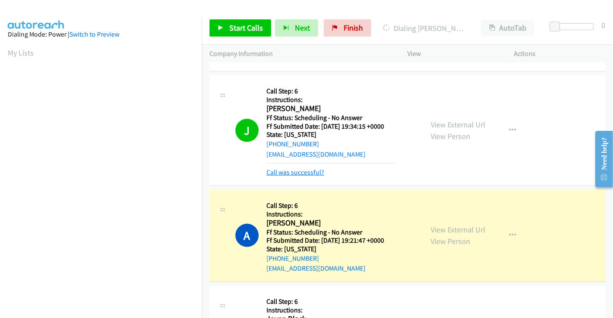
click at [312, 171] on link "Call was successful?" at bounding box center [295, 172] width 58 height 8
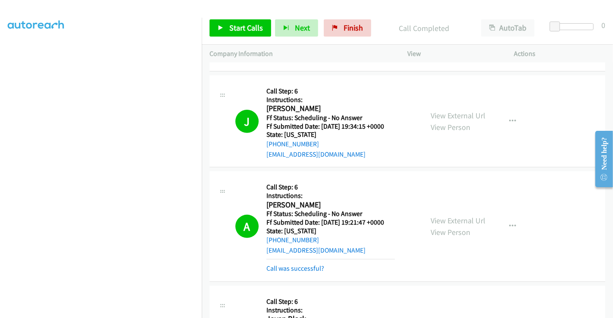
scroll to position [421, 0]
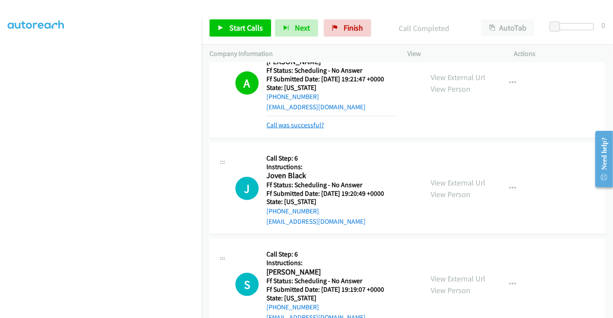
click at [304, 125] on link "Call was successful?" at bounding box center [295, 125] width 58 height 8
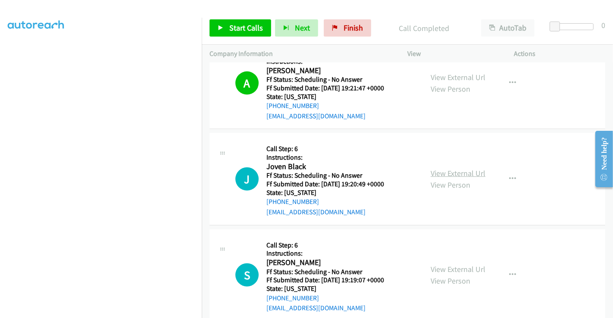
click at [464, 173] on link "View External Url" at bounding box center [457, 173] width 55 height 10
click at [452, 267] on link "View External Url" at bounding box center [457, 270] width 55 height 10
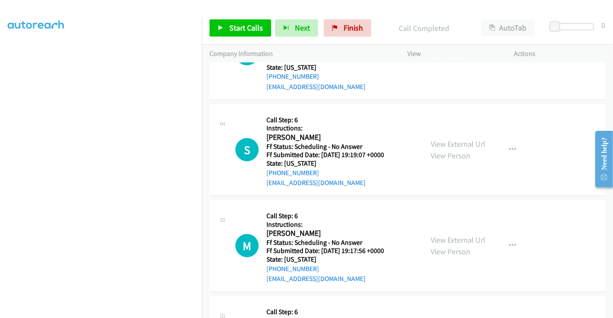
scroll to position [604, 0]
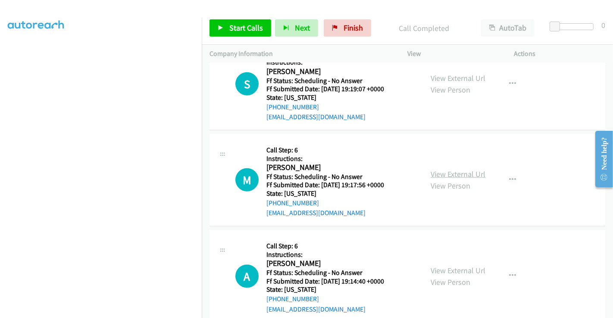
click at [453, 172] on link "View External Url" at bounding box center [457, 174] width 55 height 10
click at [452, 266] on link "View External Url" at bounding box center [457, 271] width 55 height 10
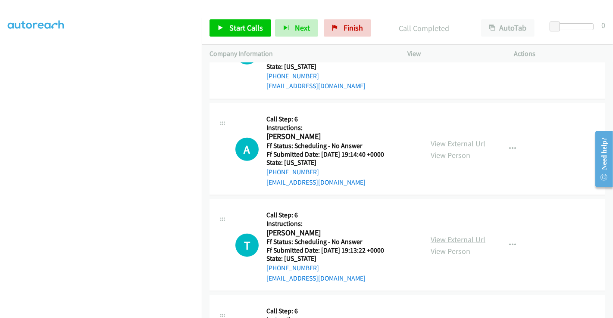
scroll to position [747, 0]
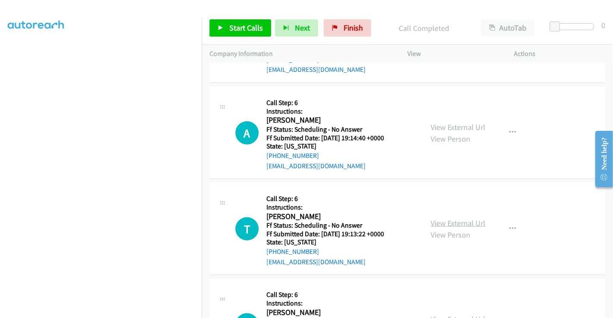
click at [461, 218] on link "View External Url" at bounding box center [457, 223] width 55 height 10
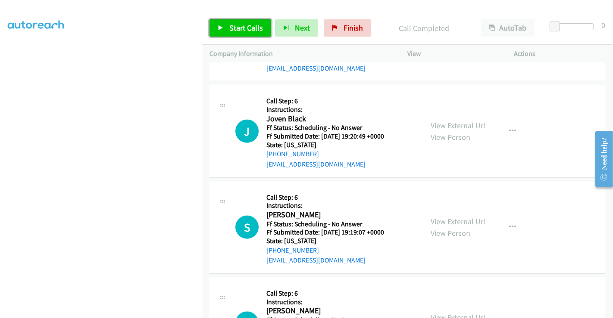
click at [245, 25] on span "Start Calls" at bounding box center [246, 28] width 34 height 10
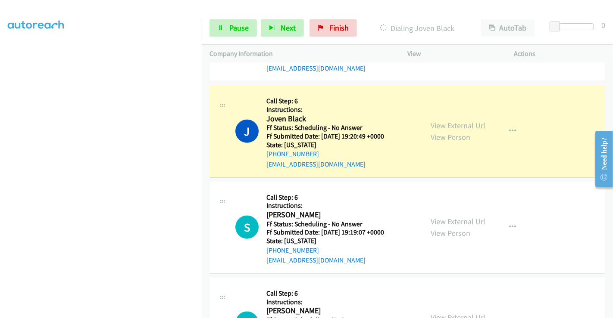
scroll to position [0, 0]
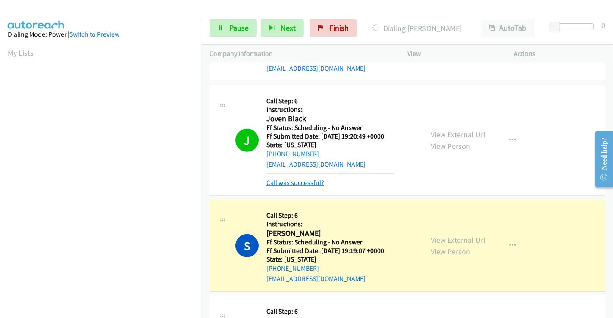
click at [299, 182] on link "Call was successful?" at bounding box center [295, 183] width 58 height 8
click at [290, 185] on link "Call was successful?" at bounding box center [295, 183] width 58 height 8
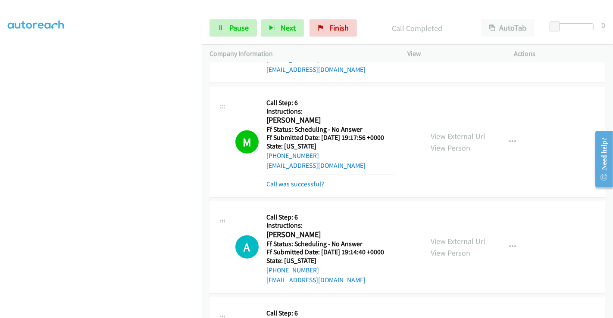
scroll to position [652, 0]
click at [291, 185] on link "Call was successful?" at bounding box center [295, 184] width 58 height 8
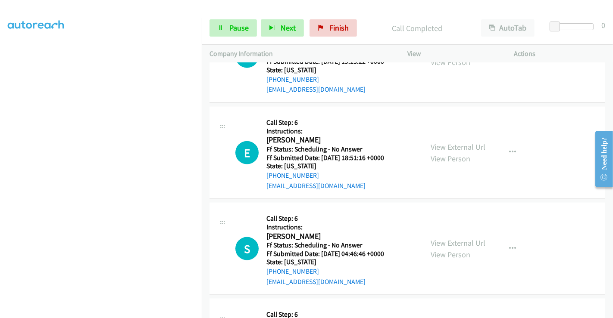
scroll to position [939, 0]
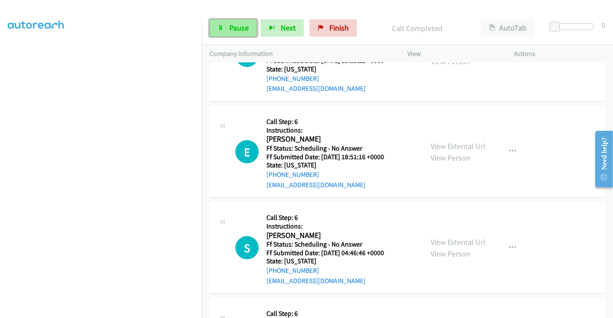
click at [226, 31] on link "Pause" at bounding box center [232, 27] width 47 height 17
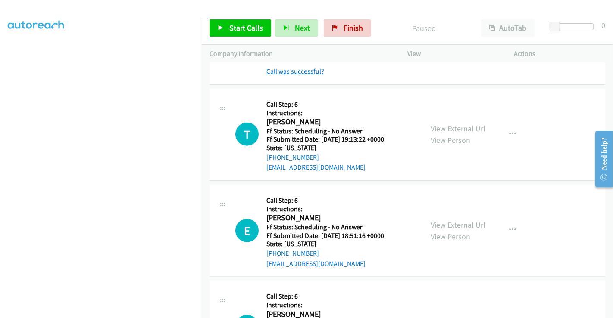
scroll to position [795, 0]
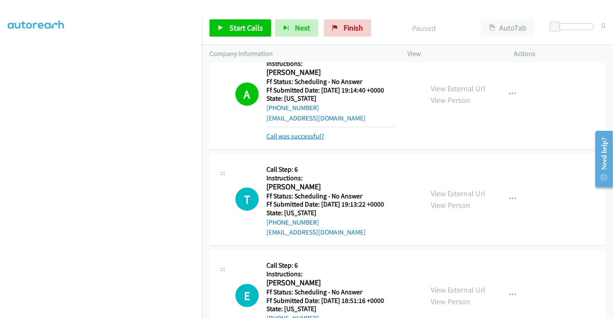
click at [288, 138] on link "Call was successful?" at bounding box center [295, 136] width 58 height 8
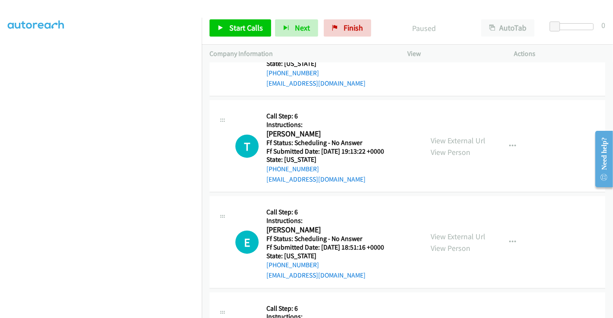
scroll to position [939, 0]
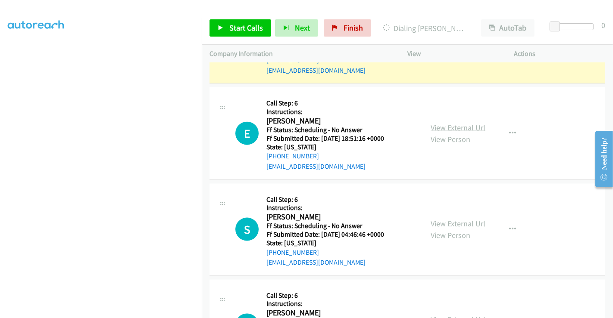
click at [455, 125] on link "View External Url" at bounding box center [457, 128] width 55 height 10
click at [448, 219] on link "View External Url" at bounding box center [457, 224] width 55 height 10
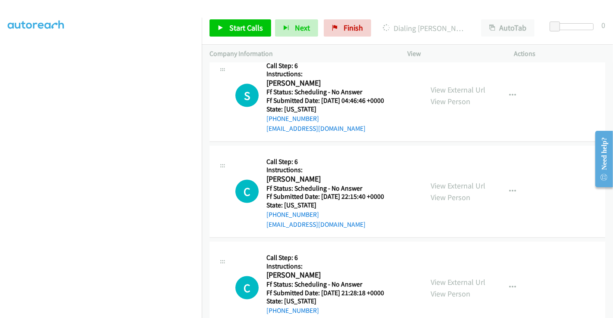
scroll to position [1082, 0]
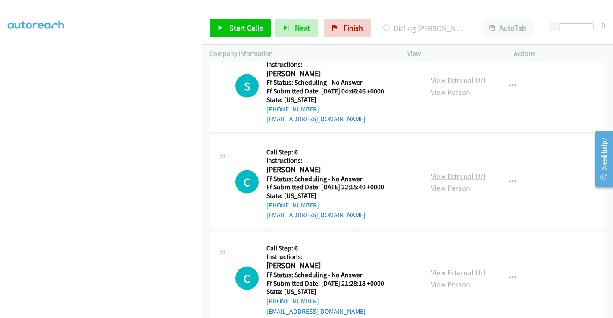
click at [452, 175] on link "View External Url" at bounding box center [457, 176] width 55 height 10
click at [450, 268] on link "View External Url" at bounding box center [457, 273] width 55 height 10
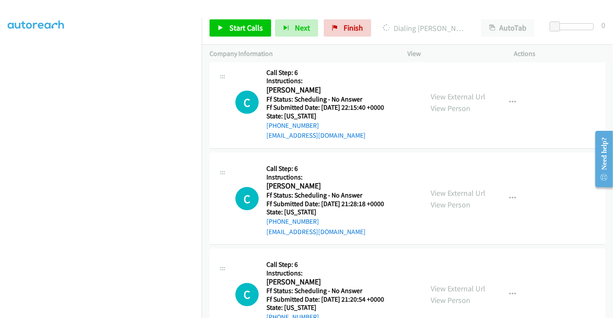
scroll to position [1226, 0]
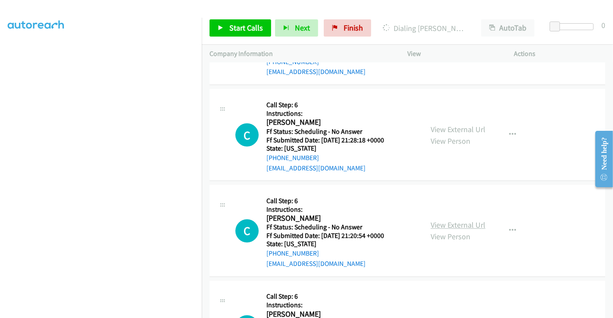
click at [443, 227] on link "View External Url" at bounding box center [457, 226] width 55 height 10
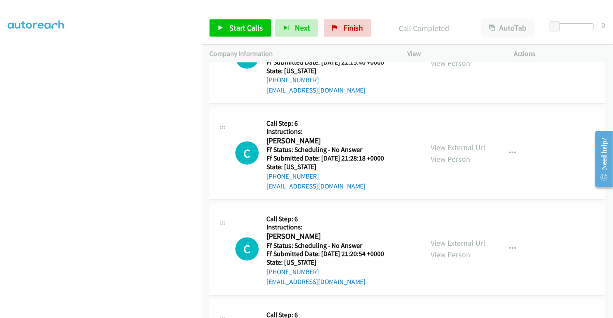
scroll to position [1244, 0]
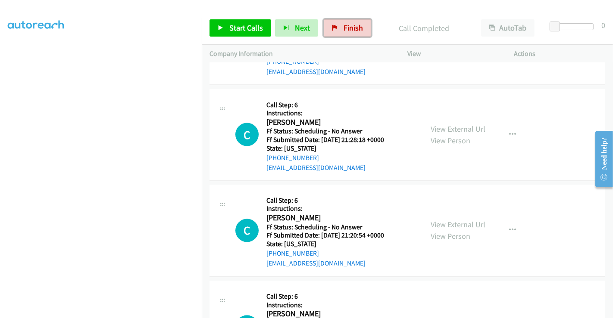
drag, startPoint x: 338, startPoint y: 30, endPoint x: 346, endPoint y: 53, distance: 24.0
click at [338, 30] on link "Finish" at bounding box center [347, 27] width 47 height 17
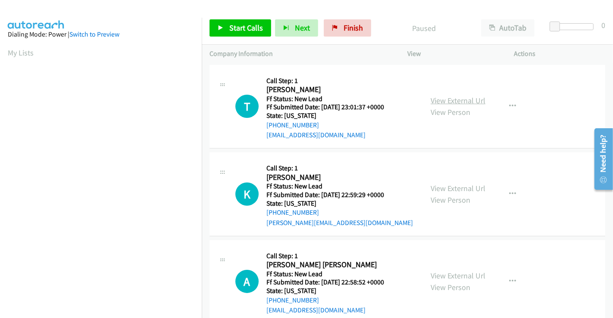
click at [455, 100] on link "View External Url" at bounding box center [457, 101] width 55 height 10
click at [461, 189] on link "View External Url" at bounding box center [457, 189] width 55 height 10
click at [457, 272] on link "View External Url" at bounding box center [457, 276] width 55 height 10
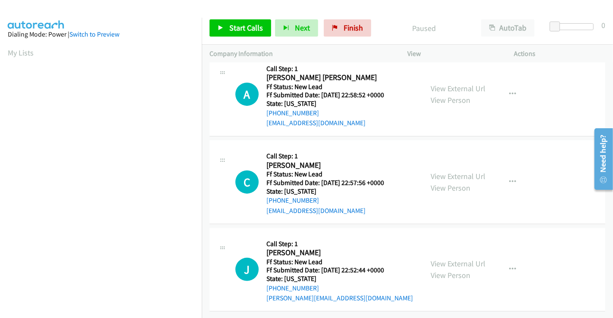
scroll to position [193, 0]
click at [448, 171] on link "View External Url" at bounding box center [457, 176] width 55 height 10
click at [446, 259] on link "View External Url" at bounding box center [457, 264] width 55 height 10
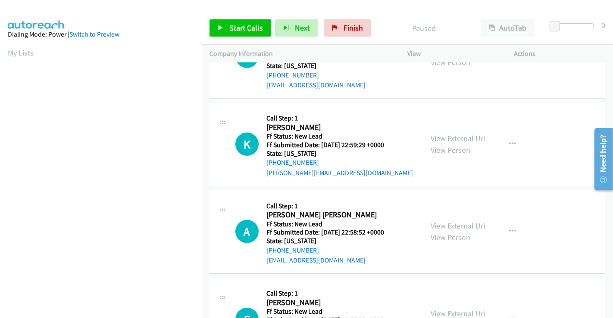
scroll to position [2, 0]
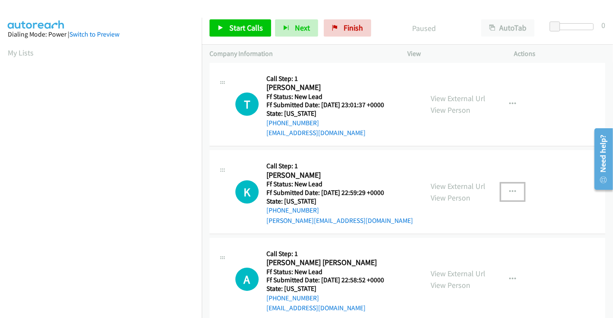
click at [509, 189] on icon "button" at bounding box center [512, 192] width 7 height 7
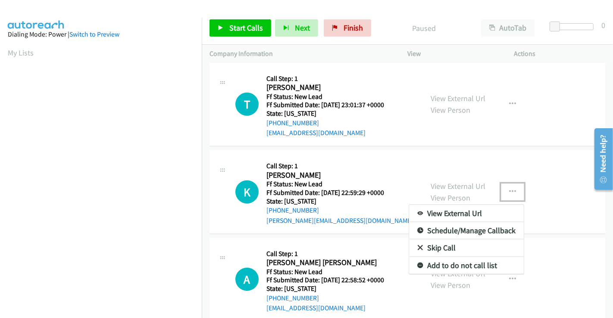
click at [443, 248] on link "Skip Call" at bounding box center [466, 248] width 115 height 17
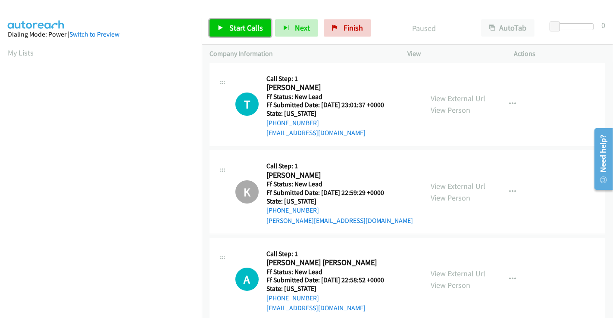
click at [246, 26] on span "Start Calls" at bounding box center [246, 28] width 34 height 10
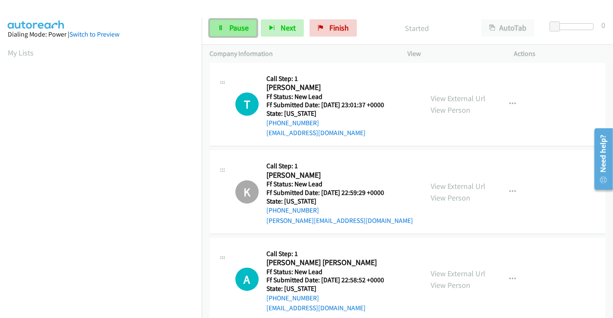
click at [227, 30] on link "Pause" at bounding box center [232, 27] width 47 height 17
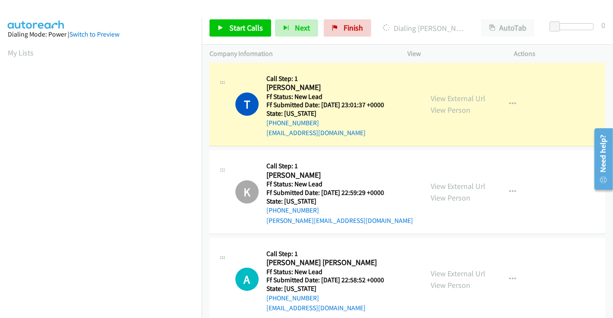
scroll to position [166, 0]
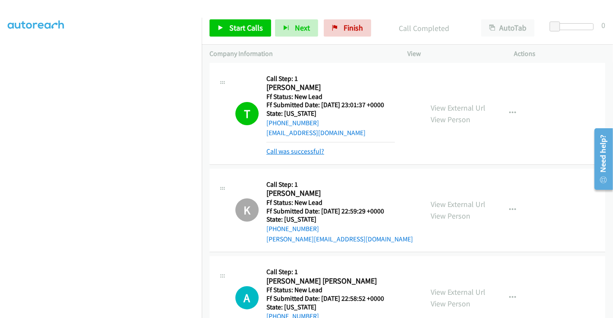
click at [306, 151] on link "Call was successful?" at bounding box center [295, 151] width 58 height 8
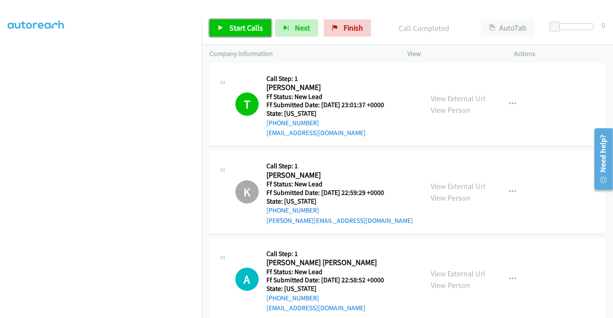
click at [240, 24] on span "Start Calls" at bounding box center [246, 28] width 34 height 10
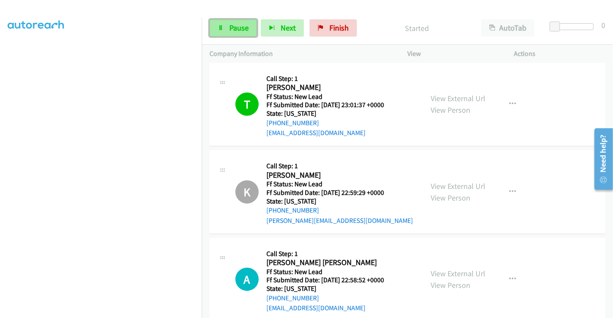
click at [236, 26] on span "Pause" at bounding box center [238, 28] width 19 height 10
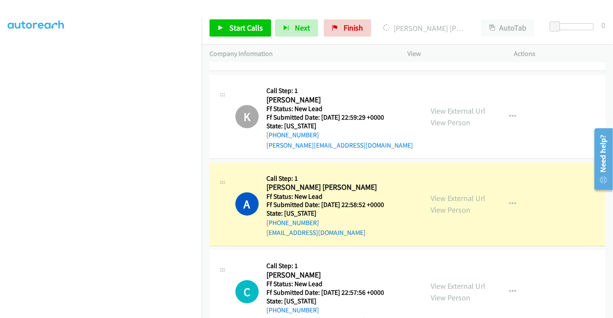
scroll to position [193, 0]
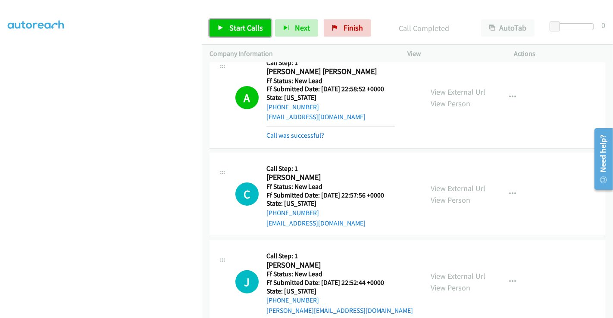
click at [245, 30] on span "Start Calls" at bounding box center [246, 28] width 34 height 10
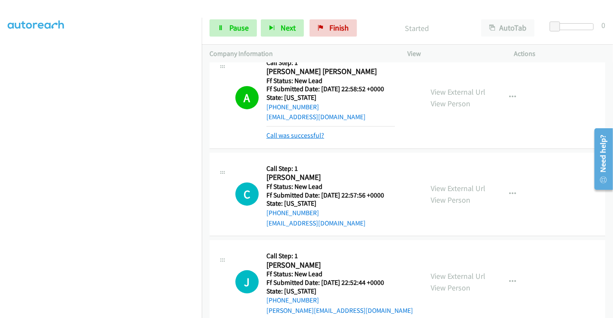
click at [293, 137] on link "Call was successful?" at bounding box center [295, 135] width 58 height 8
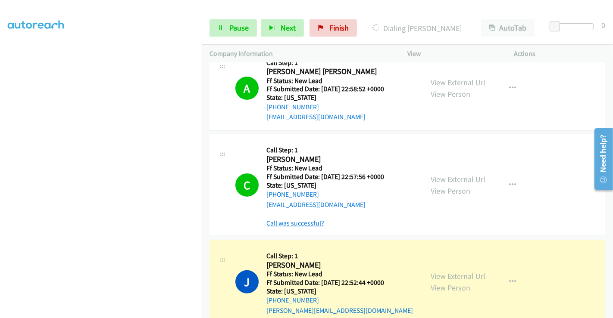
click at [300, 224] on link "Call was successful?" at bounding box center [295, 223] width 58 height 8
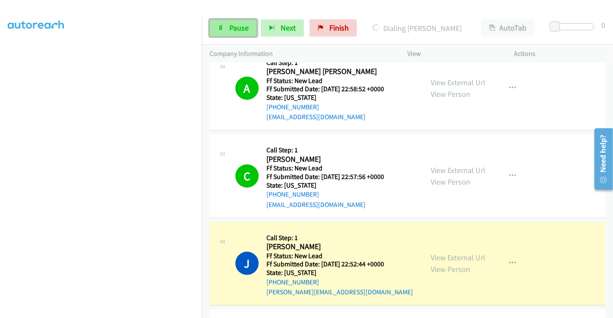
click at [238, 28] on span "Pause" at bounding box center [238, 28] width 19 height 10
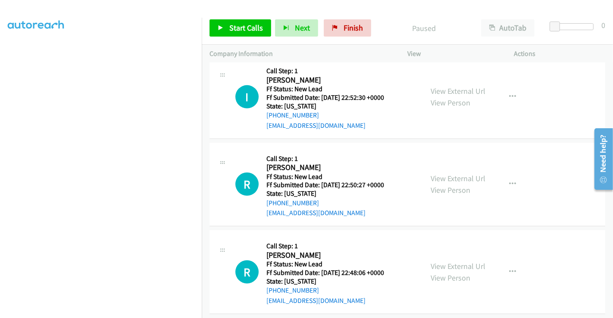
scroll to position [456, 0]
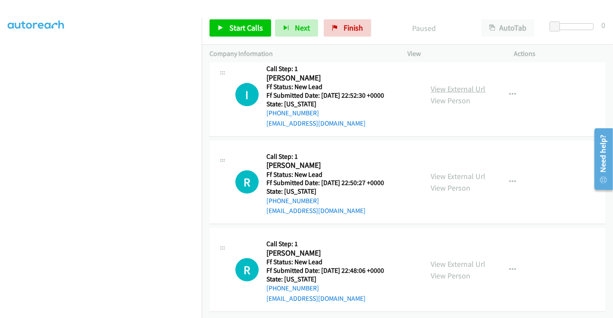
click at [460, 85] on link "View External Url" at bounding box center [457, 89] width 55 height 10
click at [454, 172] on link "View External Url" at bounding box center [457, 176] width 55 height 10
click at [450, 259] on link "View External Url" at bounding box center [457, 264] width 55 height 10
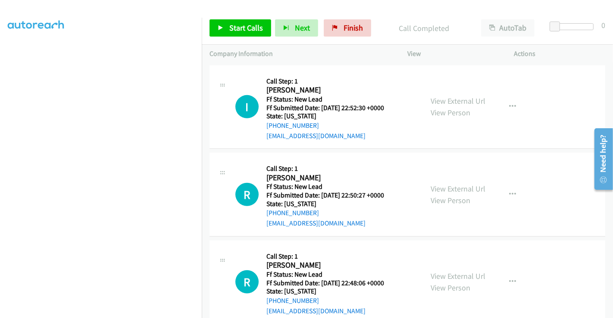
scroll to position [474, 0]
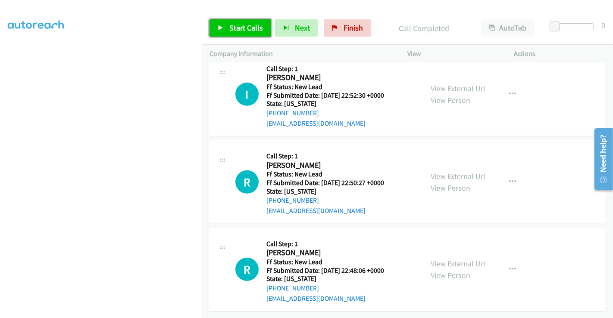
click at [246, 26] on span "Start Calls" at bounding box center [246, 28] width 34 height 10
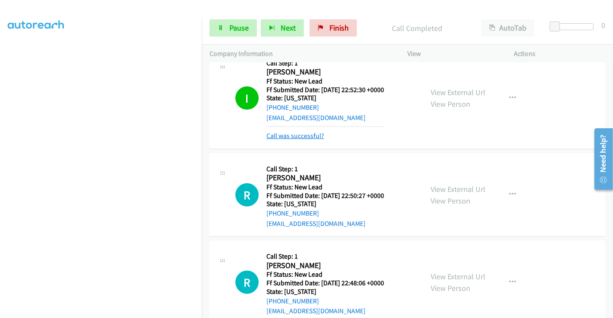
click at [281, 134] on link "Call was successful?" at bounding box center [295, 136] width 58 height 8
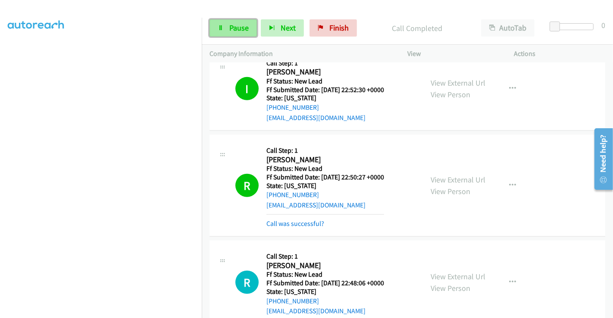
click at [231, 30] on span "Pause" at bounding box center [238, 28] width 19 height 10
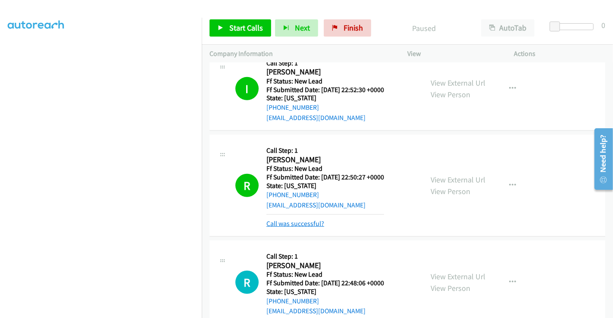
click at [308, 222] on link "Call was successful?" at bounding box center [295, 224] width 58 height 8
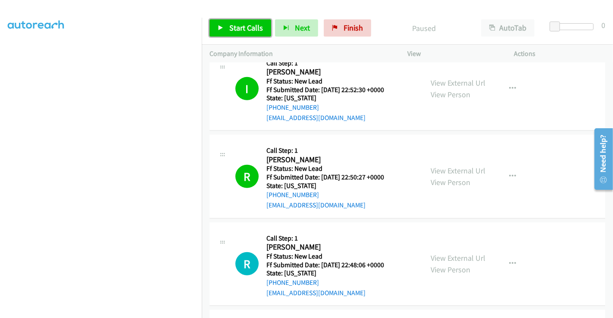
click at [234, 30] on span "Start Calls" at bounding box center [246, 28] width 34 height 10
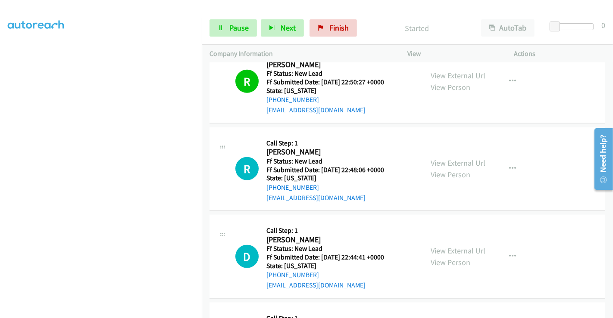
scroll to position [570, 0]
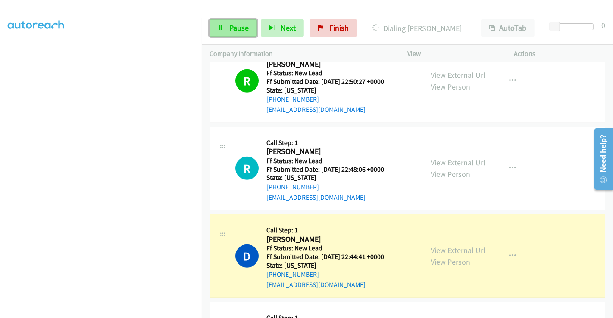
click at [234, 24] on span "Pause" at bounding box center [238, 28] width 19 height 10
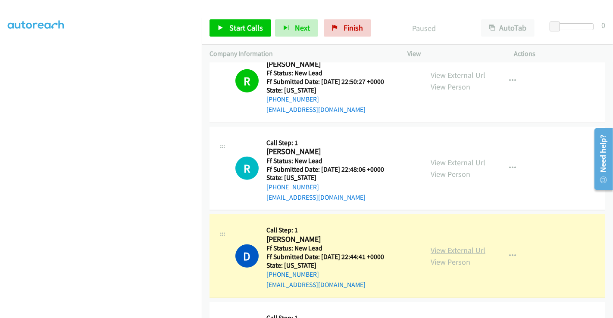
click at [444, 250] on link "View External Url" at bounding box center [457, 251] width 55 height 10
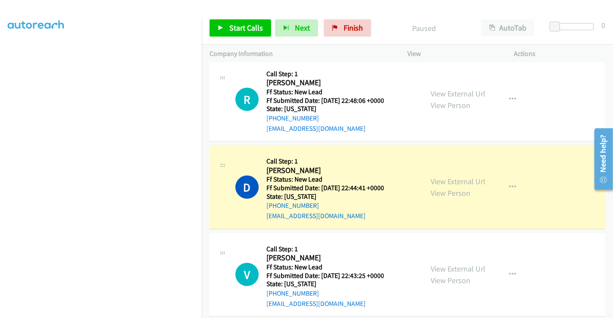
scroll to position [618, 0]
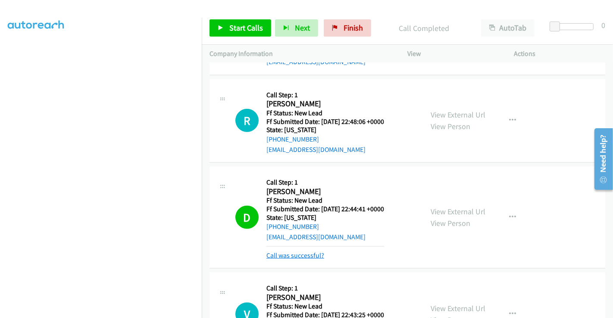
click at [313, 255] on link "Call was successful?" at bounding box center [295, 256] width 58 height 8
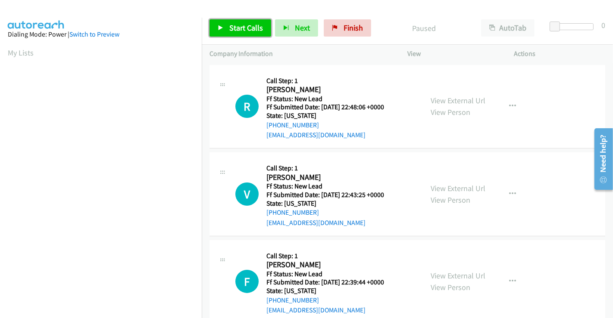
click at [241, 29] on span "Start Calls" at bounding box center [246, 28] width 34 height 10
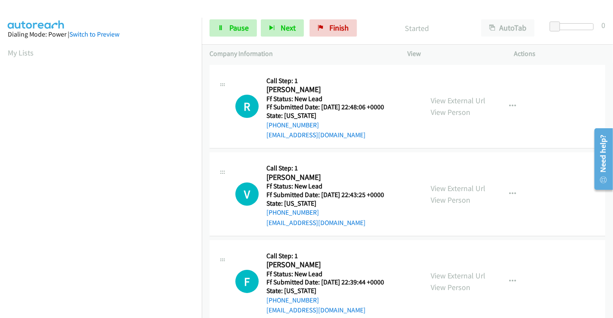
click at [234, 19] on div "Start Calls Pause Next Finish Started AutoTab AutoTab 0" at bounding box center [407, 28] width 411 height 33
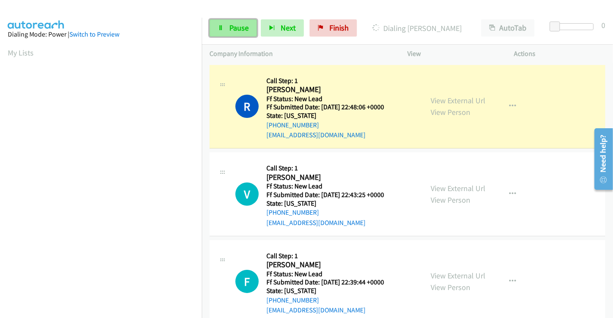
click at [234, 24] on span "Pause" at bounding box center [238, 28] width 19 height 10
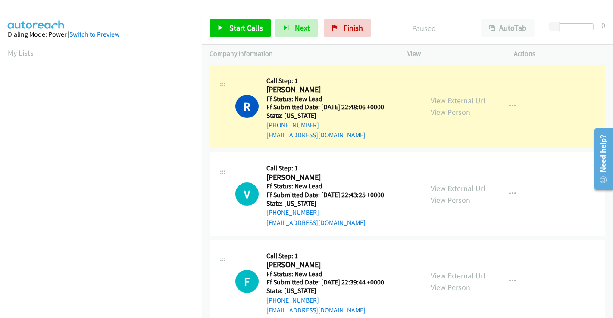
scroll to position [166, 0]
click at [442, 190] on link "View External Url" at bounding box center [457, 189] width 55 height 10
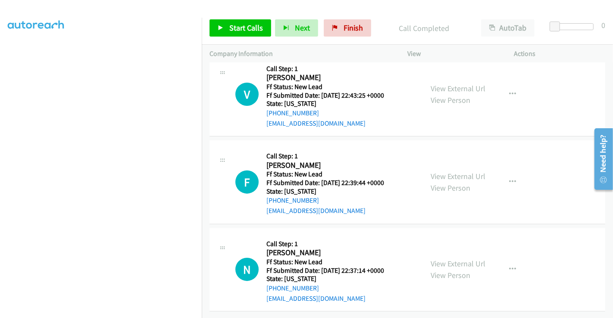
scroll to position [124, 0]
click at [443, 171] on link "View External Url" at bounding box center [457, 176] width 55 height 10
click at [442, 259] on link "View External Url" at bounding box center [457, 264] width 55 height 10
click at [236, 29] on span "Start Calls" at bounding box center [246, 28] width 34 height 10
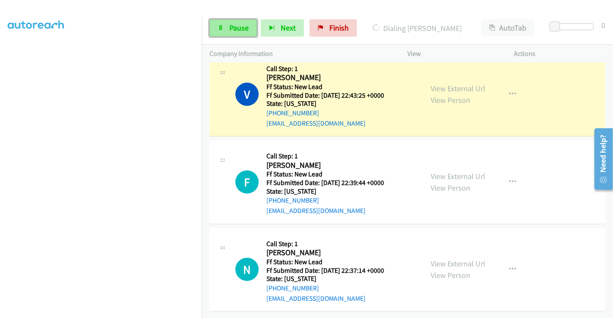
click at [231, 33] on link "Pause" at bounding box center [232, 27] width 47 height 17
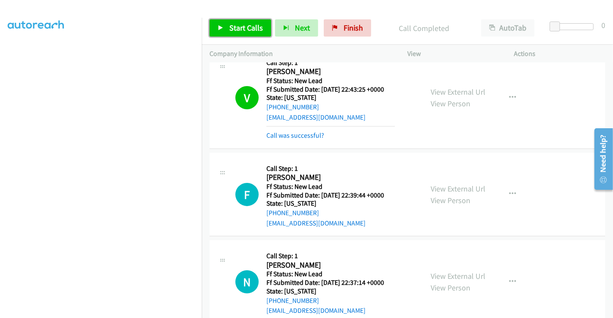
click at [248, 27] on span "Start Calls" at bounding box center [246, 28] width 34 height 10
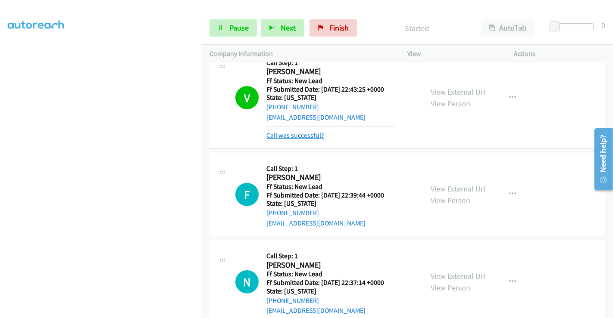
click at [302, 139] on link "Call was successful?" at bounding box center [295, 135] width 58 height 8
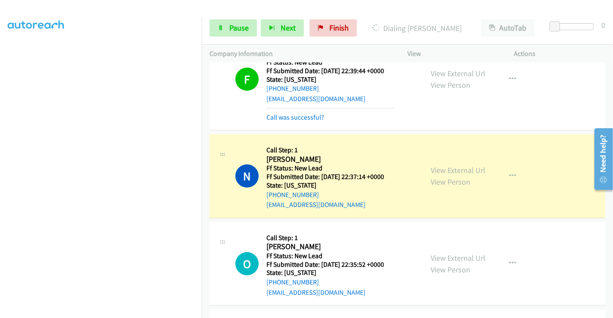
scroll to position [174, 0]
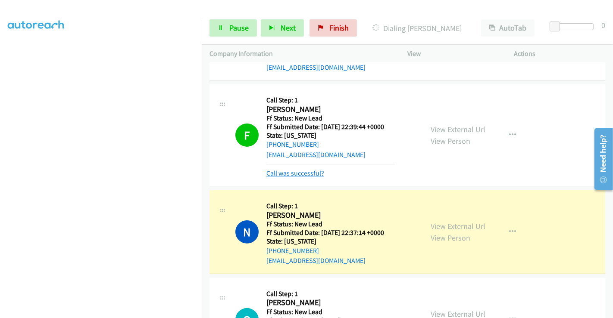
click at [298, 169] on link "Call was successful?" at bounding box center [295, 173] width 58 height 8
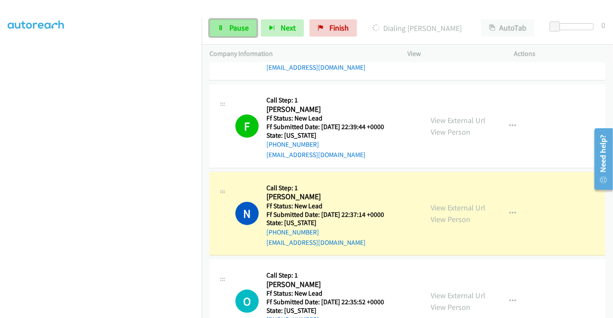
click at [241, 32] on span "Pause" at bounding box center [238, 28] width 19 height 10
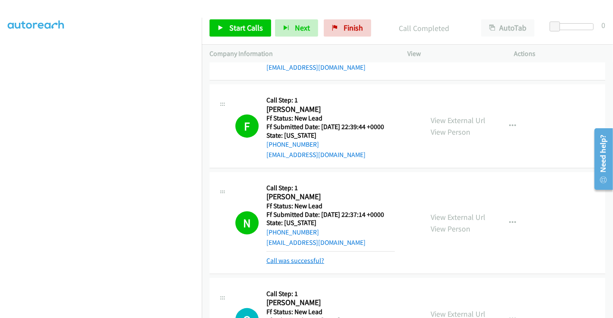
click at [315, 260] on link "Call was successful?" at bounding box center [295, 261] width 58 height 8
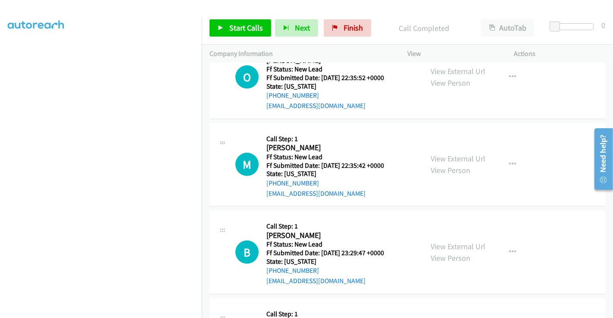
scroll to position [365, 0]
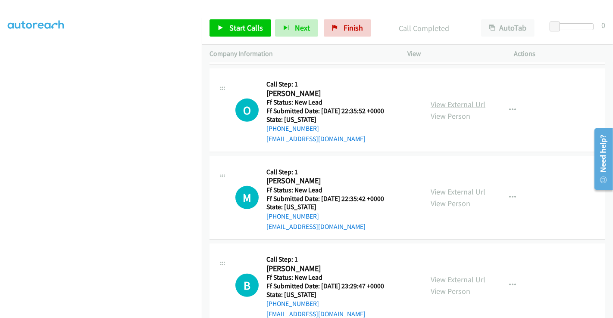
click at [455, 101] on link "View External Url" at bounding box center [457, 105] width 55 height 10
click at [448, 187] on link "View External Url" at bounding box center [457, 192] width 55 height 10
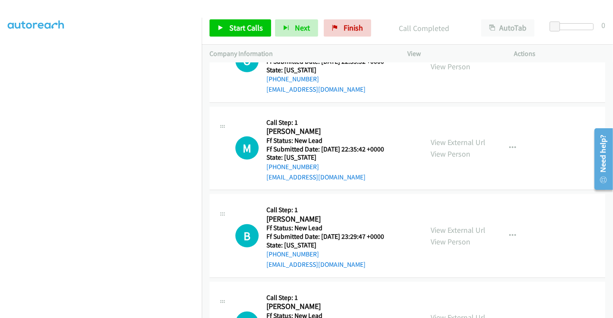
scroll to position [461, 0]
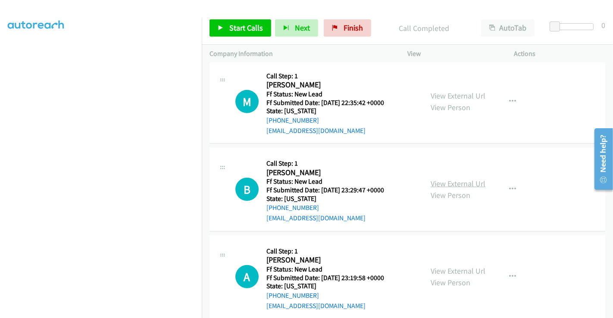
click at [448, 179] on link "View External Url" at bounding box center [457, 184] width 55 height 10
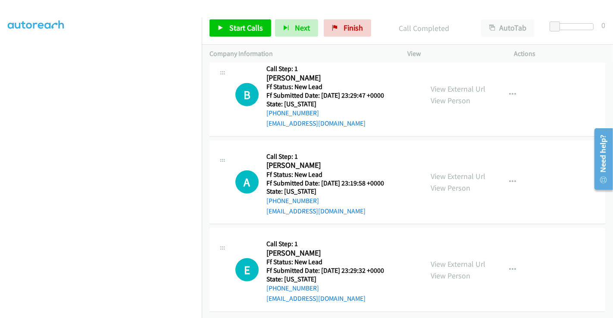
scroll to position [557, 0]
click at [451, 171] on link "View External Url" at bounding box center [457, 176] width 55 height 10
click at [446, 261] on link "View External Url" at bounding box center [457, 264] width 55 height 10
click at [242, 30] on span "Start Calls" at bounding box center [246, 28] width 34 height 10
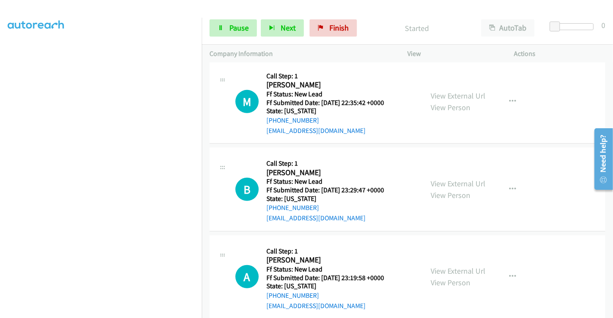
scroll to position [365, 0]
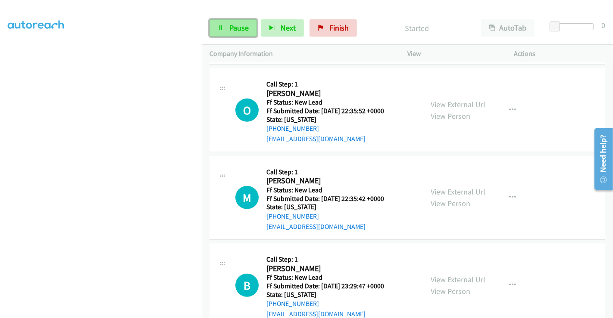
click at [230, 25] on span "Pause" at bounding box center [238, 28] width 19 height 10
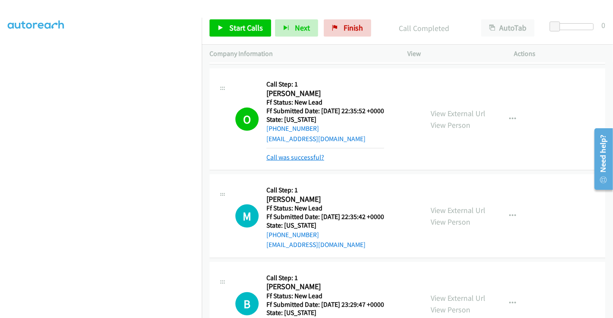
click at [310, 156] on link "Call was successful?" at bounding box center [295, 157] width 58 height 8
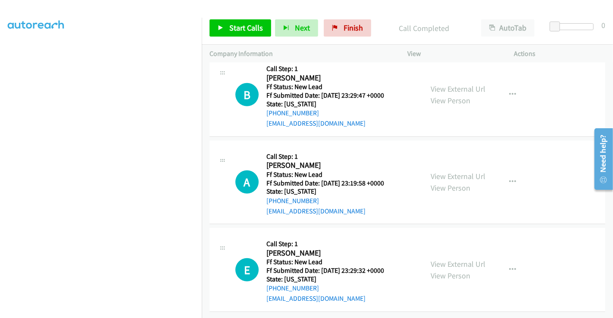
scroll to position [562, 0]
click at [237, 31] on span "Start Calls" at bounding box center [246, 28] width 34 height 10
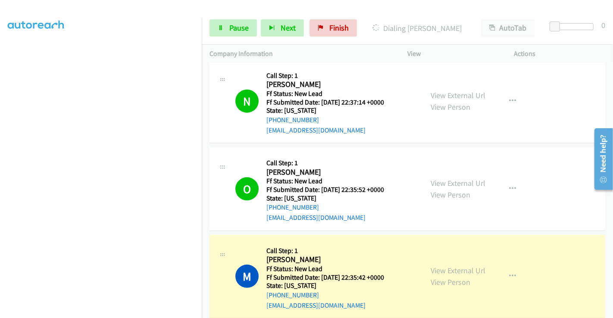
scroll to position [418, 0]
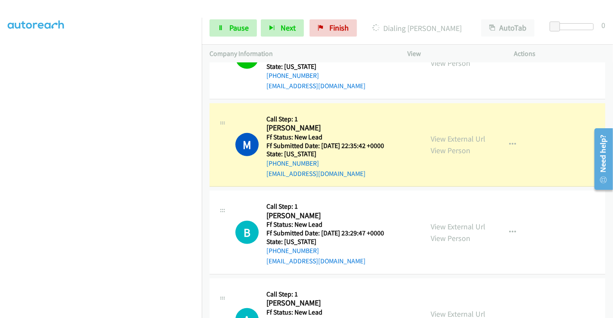
click at [375, 130] on h2 "Melissa" at bounding box center [325, 128] width 118 height 10
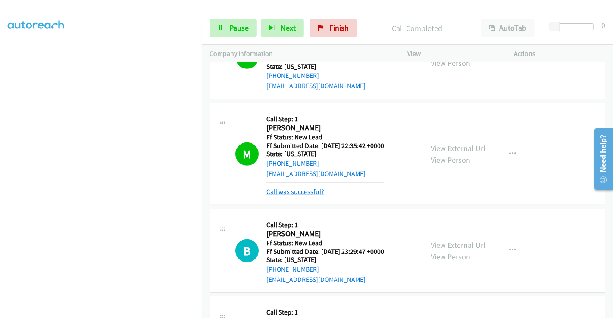
click at [314, 193] on link "Call was successful?" at bounding box center [295, 192] width 58 height 8
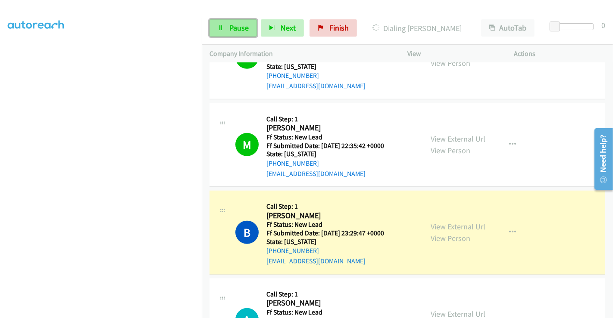
click at [226, 33] on link "Pause" at bounding box center [232, 27] width 47 height 17
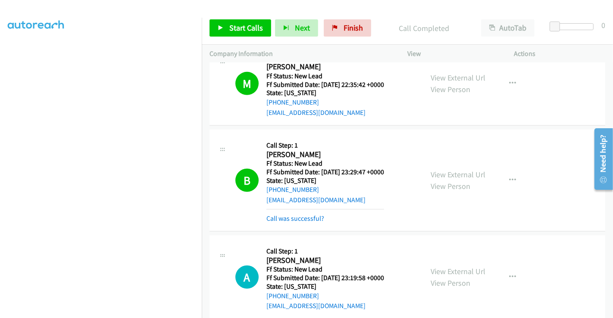
scroll to position [514, 0]
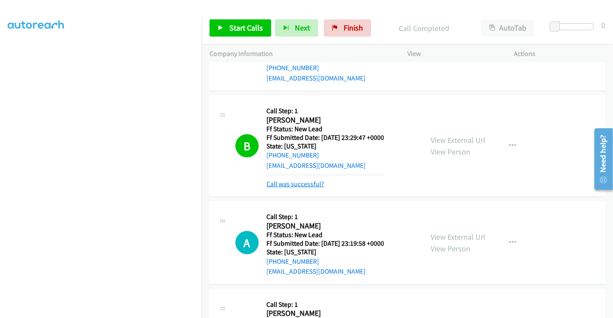
click at [294, 184] on link "Call was successful?" at bounding box center [295, 184] width 58 height 8
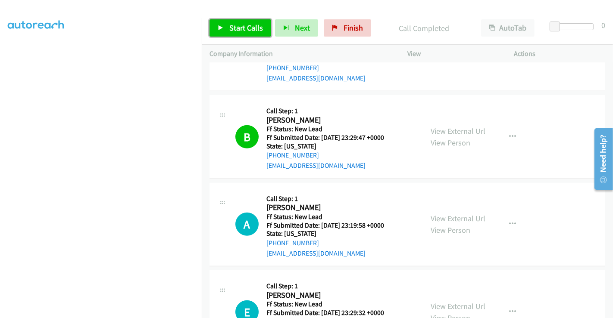
click at [233, 32] on span "Start Calls" at bounding box center [246, 28] width 34 height 10
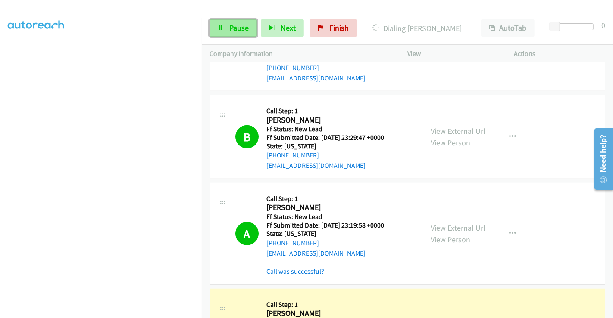
click at [224, 30] on link "Pause" at bounding box center [232, 27] width 47 height 17
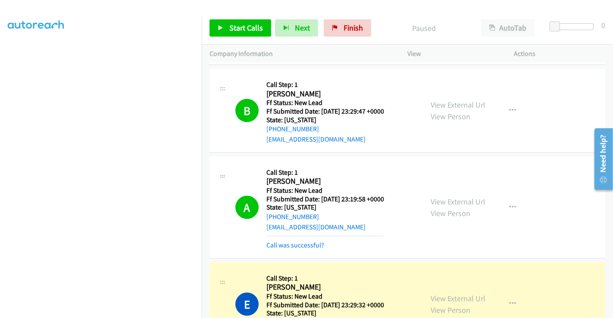
scroll to position [580, 0]
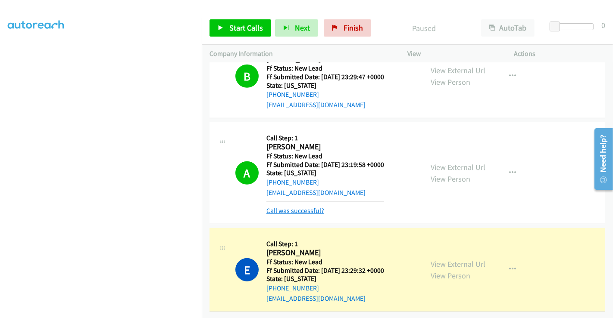
click at [303, 207] on link "Call was successful?" at bounding box center [295, 211] width 58 height 8
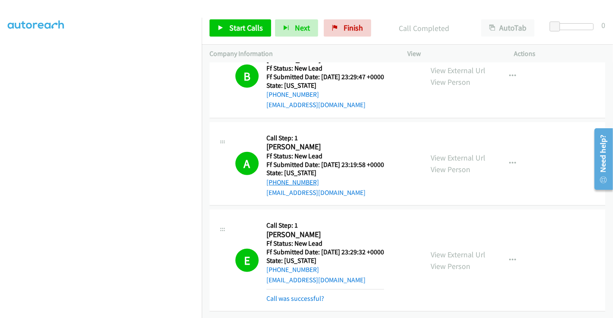
scroll to position [619, 0]
click at [303, 295] on link "Call was successful?" at bounding box center [295, 299] width 58 height 8
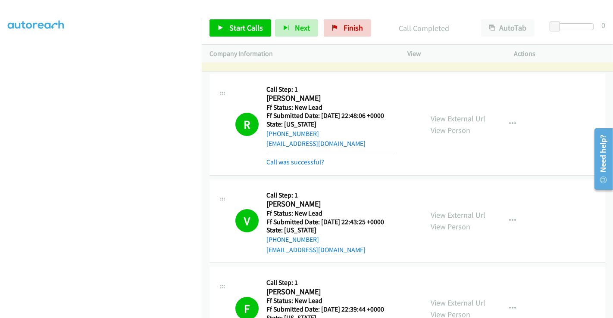
scroll to position [0, 0]
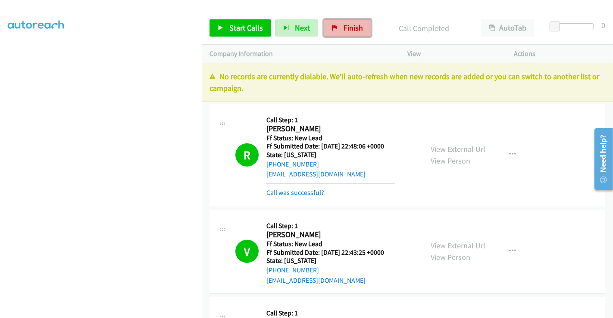
click at [346, 25] on span "Finish" at bounding box center [352, 28] width 19 height 10
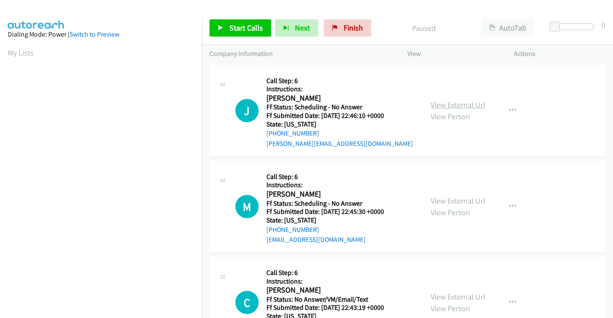
click at [453, 107] on link "View External Url" at bounding box center [457, 105] width 55 height 10
click at [449, 198] on link "View External Url" at bounding box center [457, 201] width 55 height 10
click at [448, 293] on link "View External Url" at bounding box center [457, 297] width 55 height 10
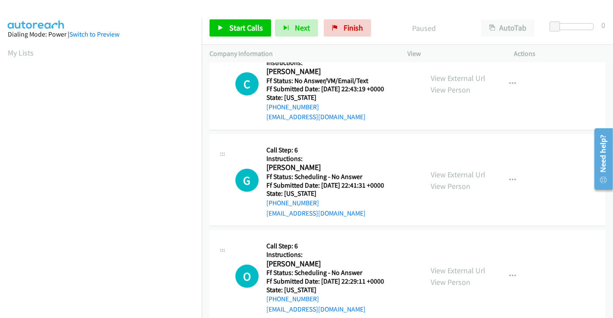
scroll to position [239, 0]
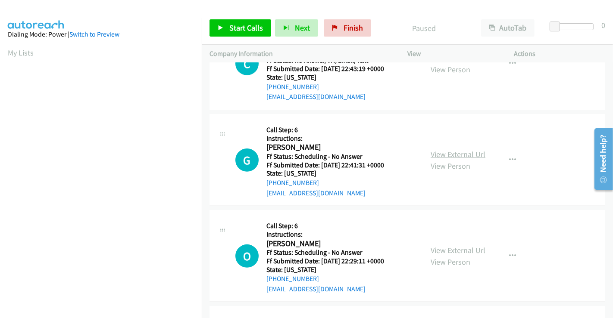
click at [443, 153] on link "View External Url" at bounding box center [457, 155] width 55 height 10
click at [433, 246] on link "View External Url" at bounding box center [457, 251] width 55 height 10
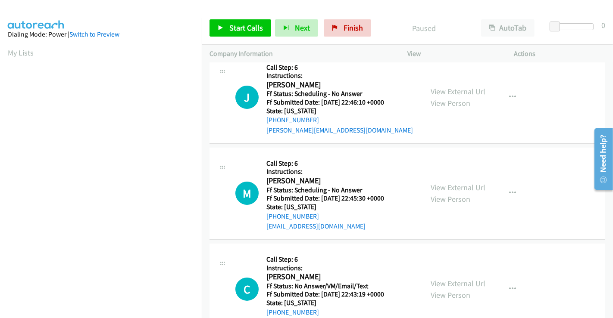
scroll to position [0, 0]
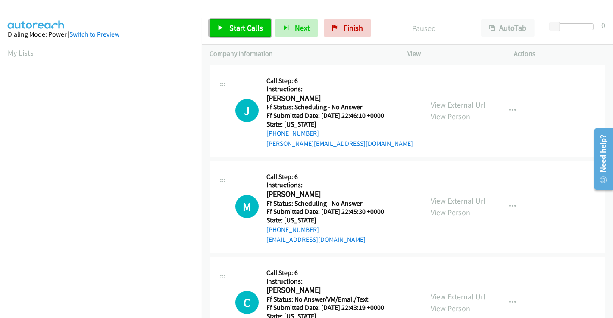
click at [242, 23] on span "Start Calls" at bounding box center [246, 28] width 34 height 10
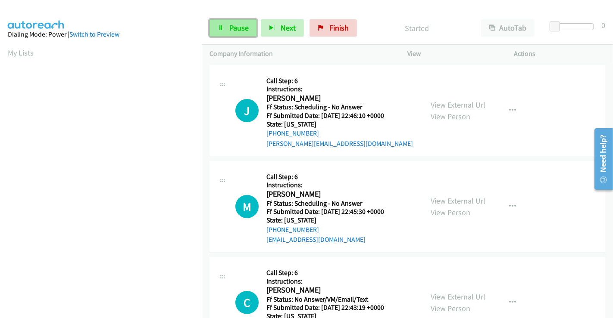
click at [235, 24] on span "Pause" at bounding box center [238, 28] width 19 height 10
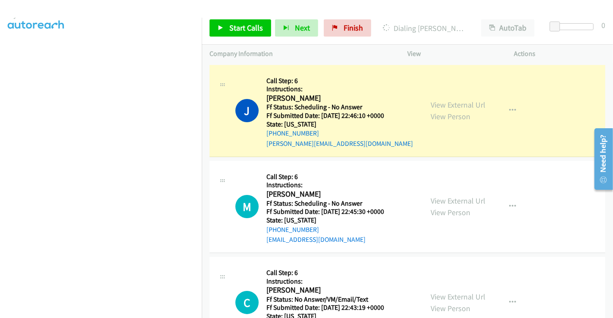
scroll to position [53, 0]
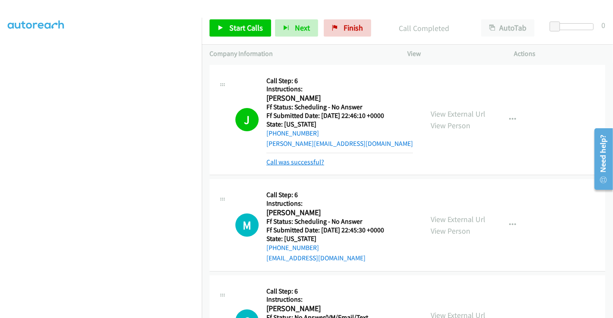
click at [304, 161] on link "Call was successful?" at bounding box center [295, 162] width 58 height 8
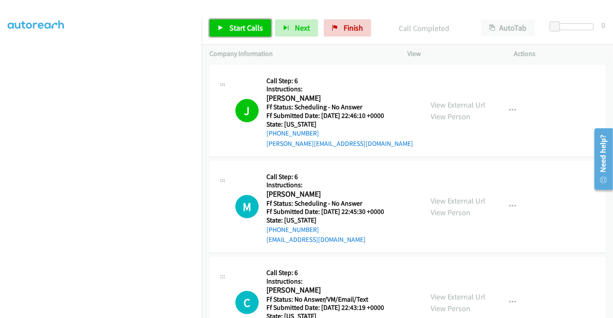
click at [236, 28] on span "Start Calls" at bounding box center [246, 28] width 34 height 10
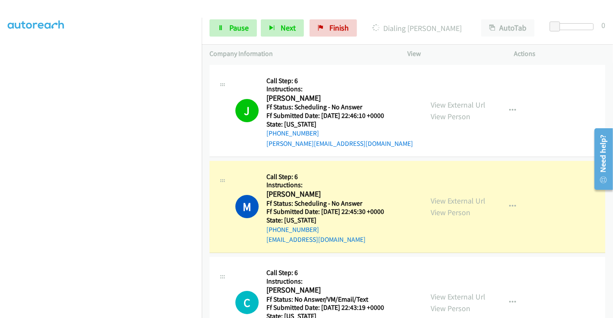
scroll to position [149, 0]
click at [231, 26] on span "Pause" at bounding box center [238, 28] width 19 height 10
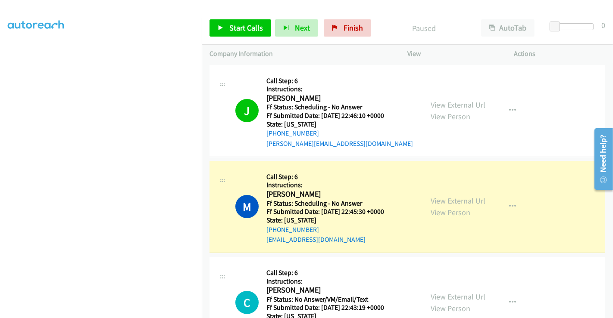
scroll to position [0, 0]
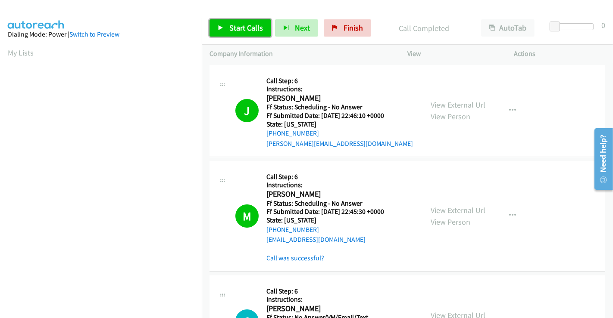
click at [244, 28] on span "Start Calls" at bounding box center [246, 28] width 34 height 10
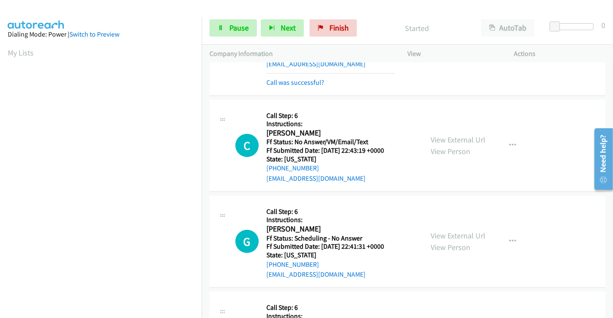
scroll to position [191, 0]
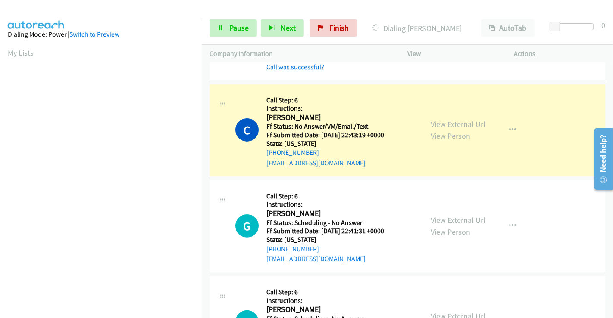
click at [297, 67] on link "Call was successful?" at bounding box center [295, 67] width 58 height 8
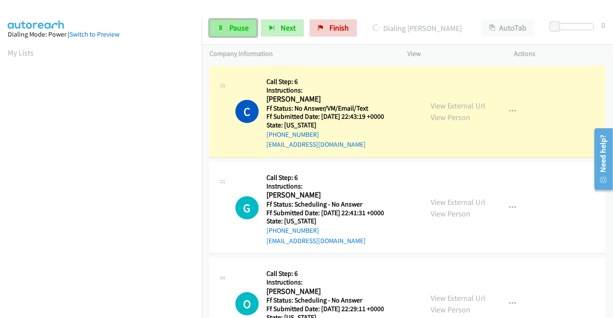
click at [237, 27] on span "Pause" at bounding box center [238, 28] width 19 height 10
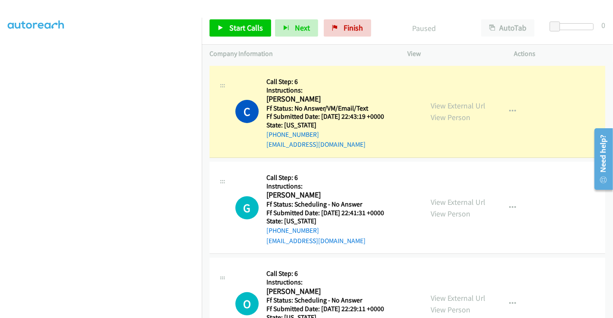
scroll to position [166, 0]
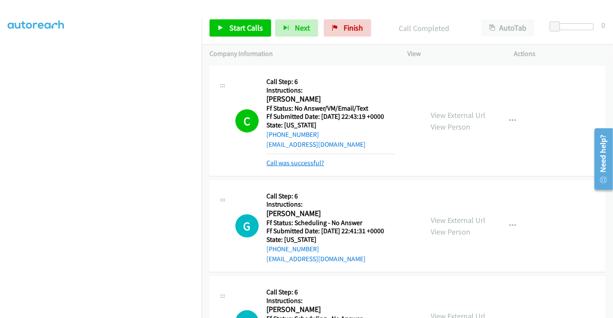
click at [306, 164] on link "Call was successful?" at bounding box center [295, 163] width 58 height 8
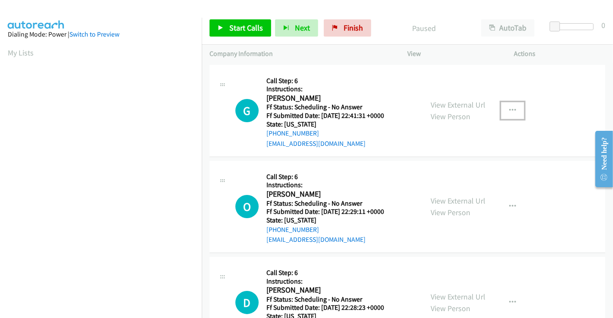
click at [509, 110] on icon "button" at bounding box center [512, 110] width 7 height 7
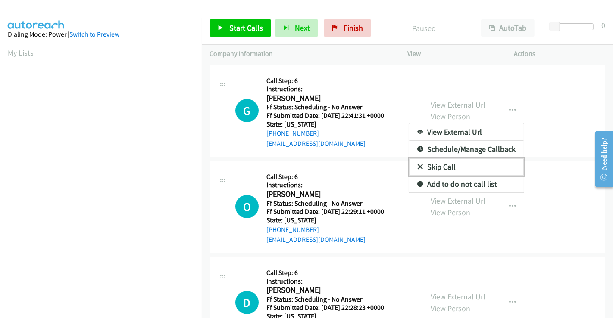
click at [453, 165] on link "Skip Call" at bounding box center [466, 167] width 115 height 17
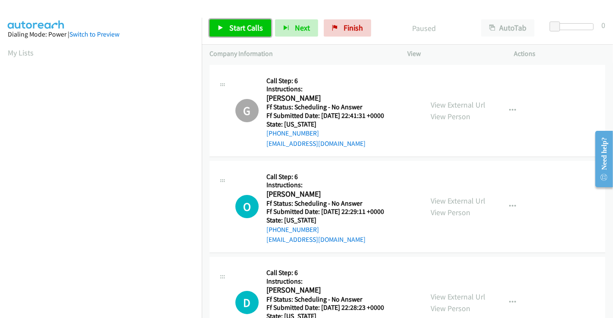
click at [256, 25] on span "Start Calls" at bounding box center [246, 28] width 34 height 10
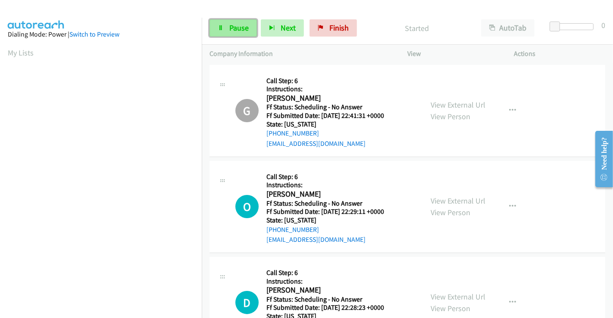
click at [231, 23] on span "Pause" at bounding box center [238, 28] width 19 height 10
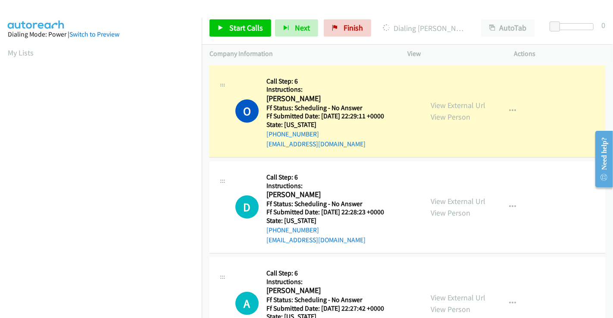
scroll to position [166, 0]
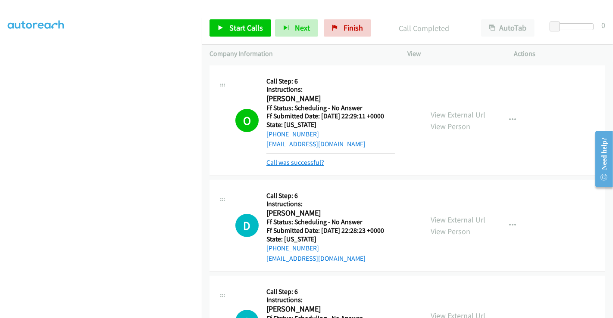
click at [303, 162] on link "Call was successful?" at bounding box center [295, 163] width 58 height 8
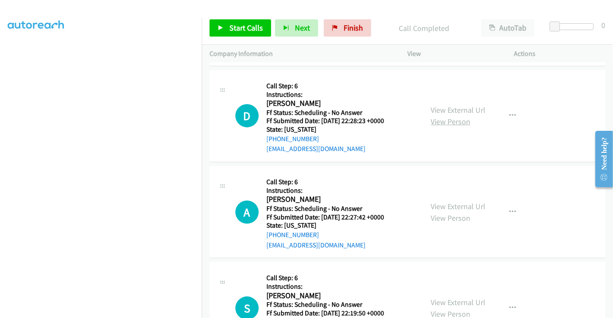
scroll to position [191, 0]
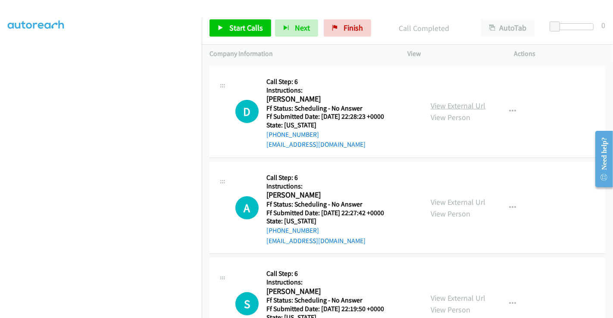
click at [453, 105] on link "View External Url" at bounding box center [457, 106] width 55 height 10
click at [444, 199] on link "View External Url" at bounding box center [457, 202] width 55 height 10
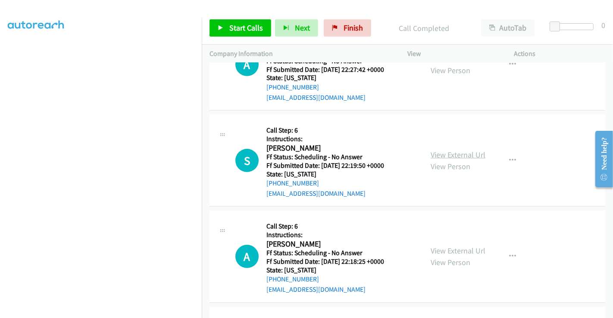
click at [441, 155] on link "View External Url" at bounding box center [457, 155] width 55 height 10
click at [445, 250] on link "View External Url" at bounding box center [457, 251] width 55 height 10
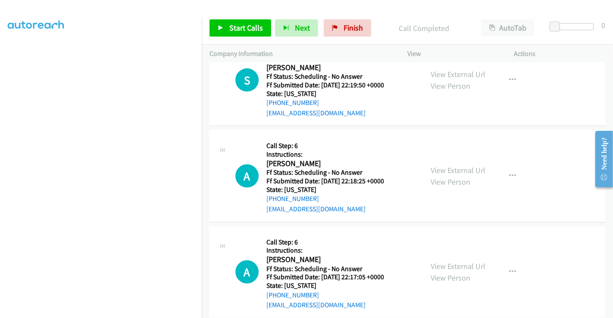
scroll to position [431, 0]
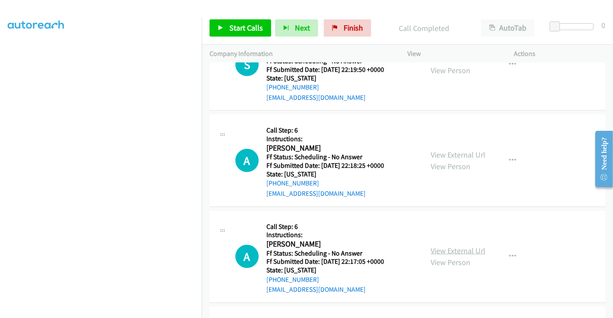
click at [451, 247] on link "View External Url" at bounding box center [457, 251] width 55 height 10
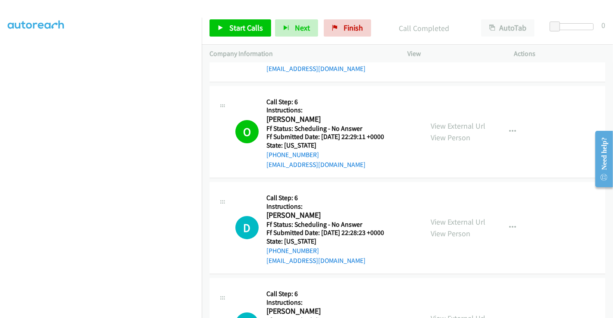
scroll to position [143, 0]
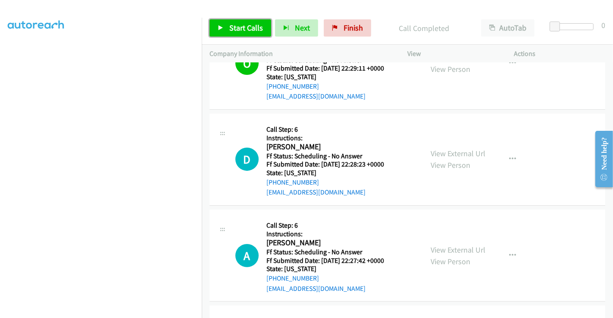
click at [240, 26] on span "Start Calls" at bounding box center [246, 28] width 34 height 10
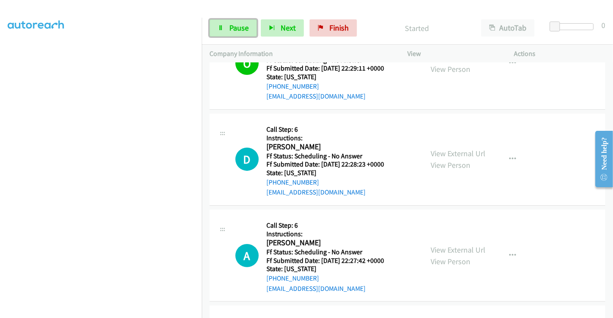
click at [240, 26] on span "Pause" at bounding box center [238, 28] width 19 height 10
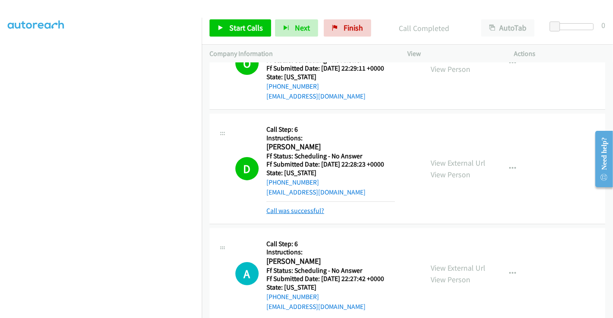
click at [299, 210] on link "Call was successful?" at bounding box center [295, 211] width 58 height 8
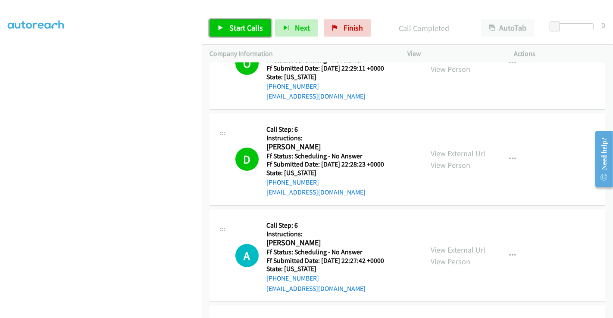
click at [253, 24] on span "Start Calls" at bounding box center [246, 28] width 34 height 10
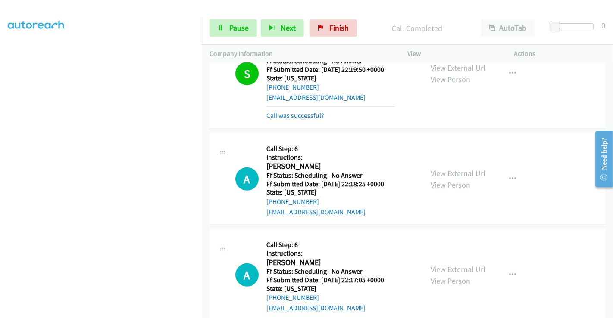
scroll to position [440, 0]
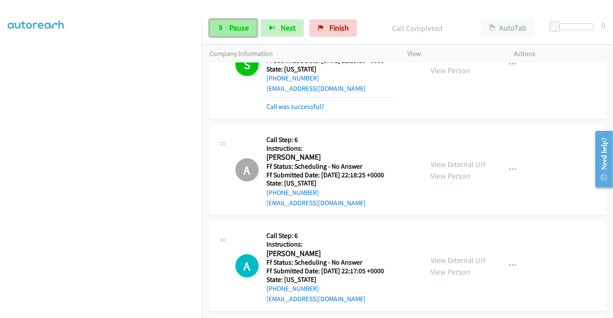
click at [240, 26] on span "Pause" at bounding box center [238, 28] width 19 height 10
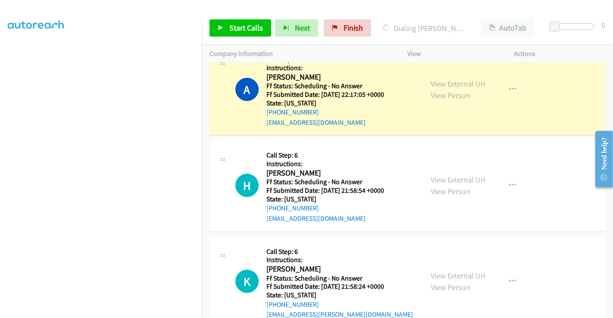
scroll to position [631, 0]
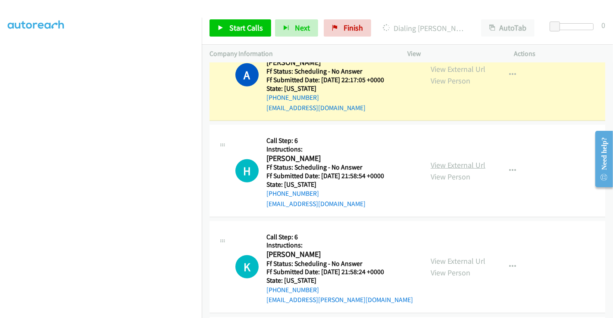
click at [447, 166] on link "View External Url" at bounding box center [457, 165] width 55 height 10
click at [456, 258] on link "View External Url" at bounding box center [457, 261] width 55 height 10
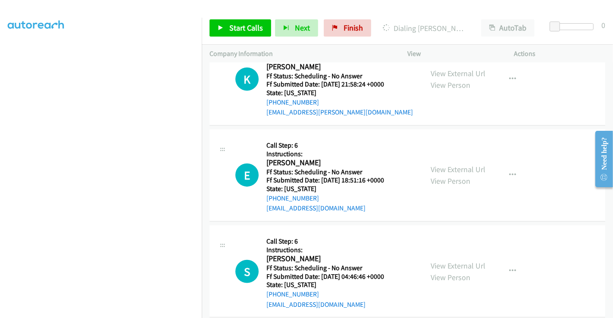
scroll to position [823, 0]
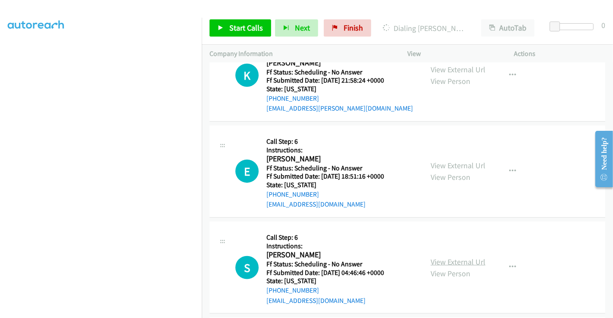
click at [437, 261] on link "View External Url" at bounding box center [457, 262] width 55 height 10
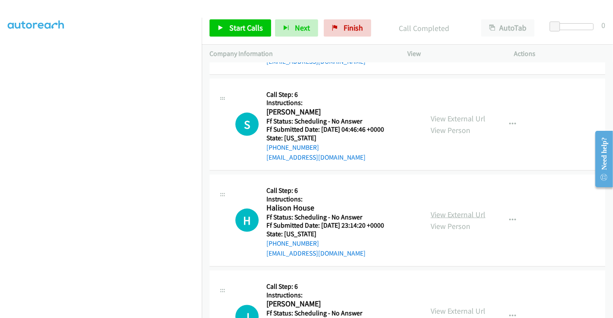
click at [450, 212] on link "View External Url" at bounding box center [457, 215] width 55 height 10
click at [448, 210] on link "View External Url" at bounding box center [457, 215] width 55 height 10
click at [236, 27] on span "Start Calls" at bounding box center [246, 28] width 34 height 10
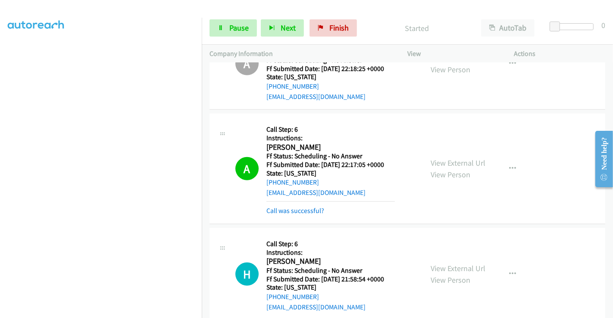
scroll to position [602, 0]
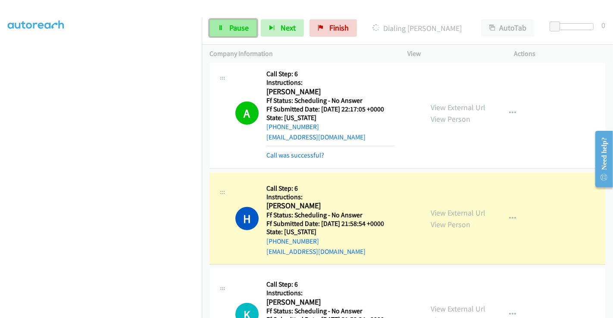
click at [229, 29] on span "Pause" at bounding box center [238, 28] width 19 height 10
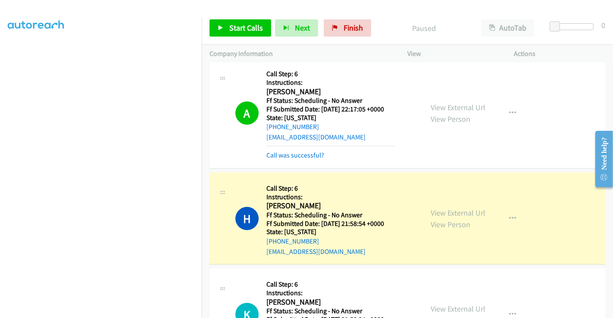
scroll to position [113, 0]
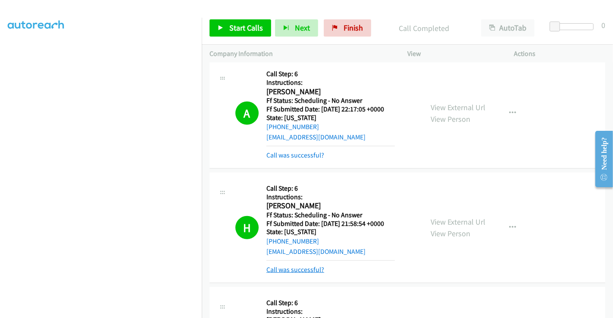
click at [300, 266] on link "Call was successful?" at bounding box center [295, 270] width 58 height 8
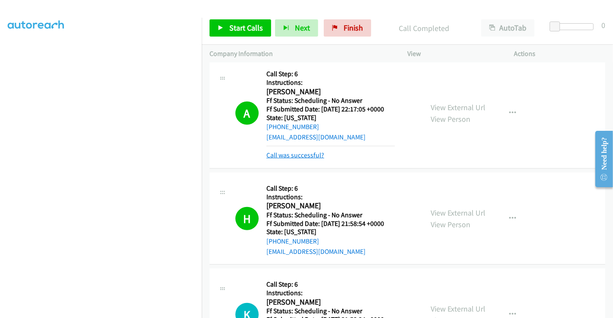
click at [292, 154] on link "Call was successful?" at bounding box center [295, 155] width 58 height 8
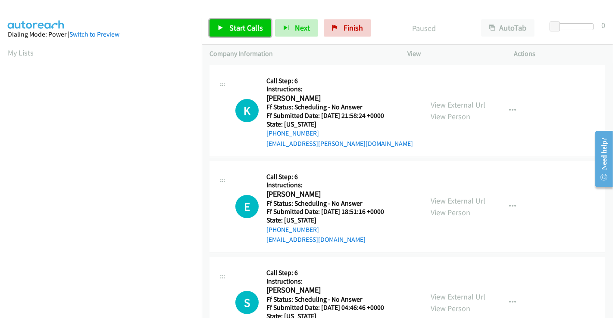
click at [238, 30] on span "Start Calls" at bounding box center [246, 28] width 34 height 10
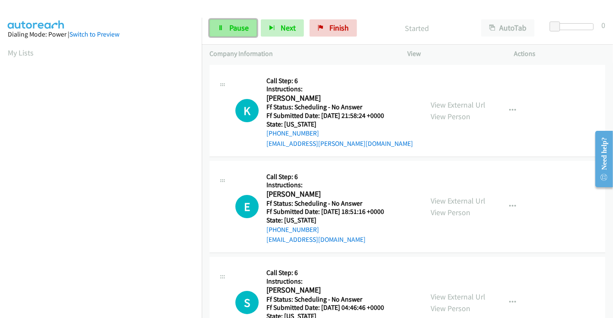
click at [231, 26] on span "Pause" at bounding box center [238, 28] width 19 height 10
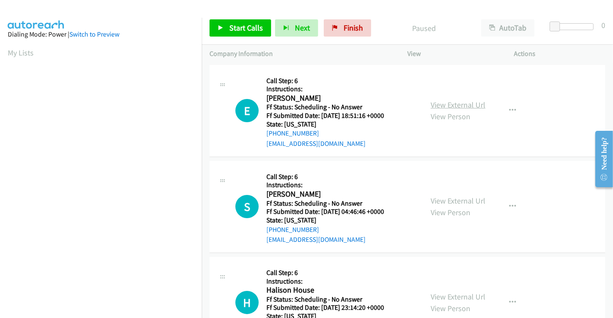
click at [447, 104] on link "View External Url" at bounding box center [457, 105] width 55 height 10
click at [241, 30] on span "Start Calls" at bounding box center [246, 28] width 34 height 10
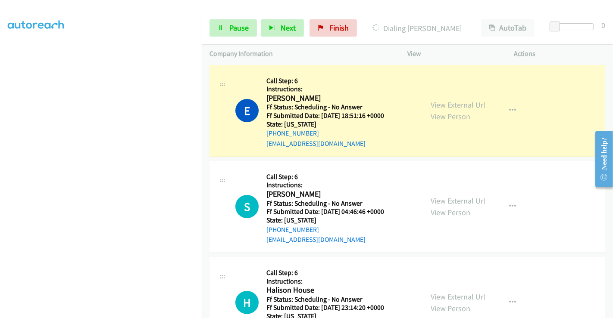
scroll to position [149, 0]
click at [237, 26] on span "Pause" at bounding box center [238, 28] width 19 height 10
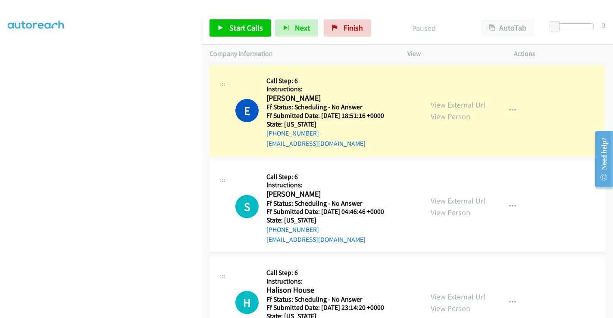
scroll to position [0, 0]
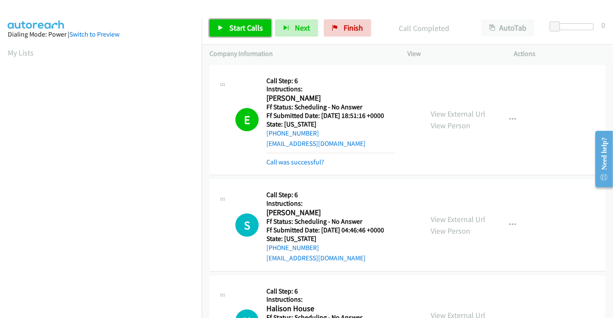
click at [244, 27] on span "Start Calls" at bounding box center [246, 28] width 34 height 10
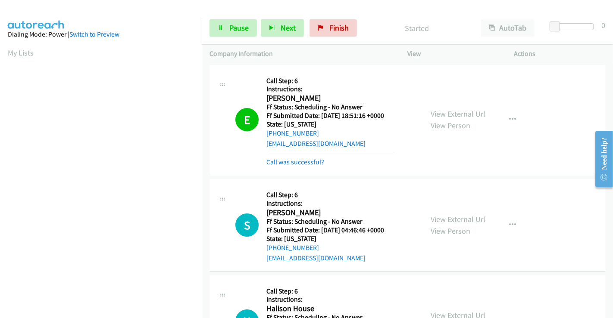
click at [287, 162] on link "Call was successful?" at bounding box center [295, 162] width 58 height 8
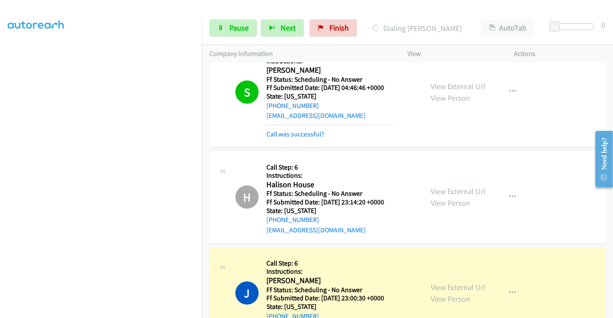
scroll to position [143, 0]
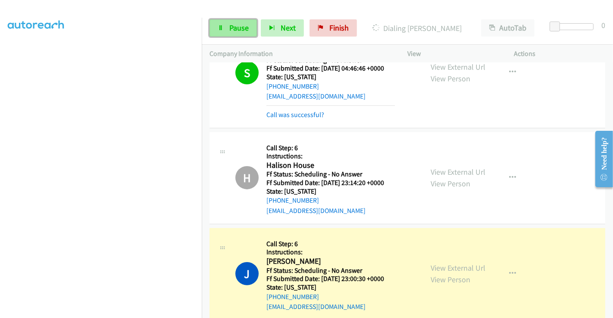
click at [239, 26] on span "Pause" at bounding box center [238, 28] width 19 height 10
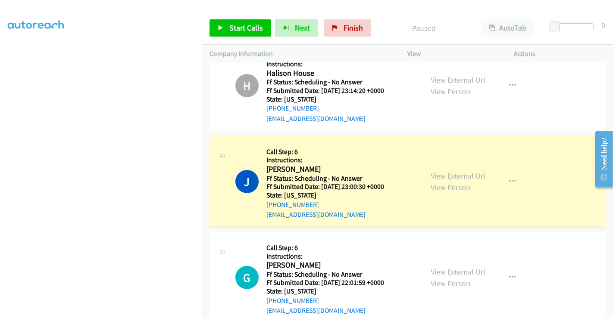
scroll to position [239, 0]
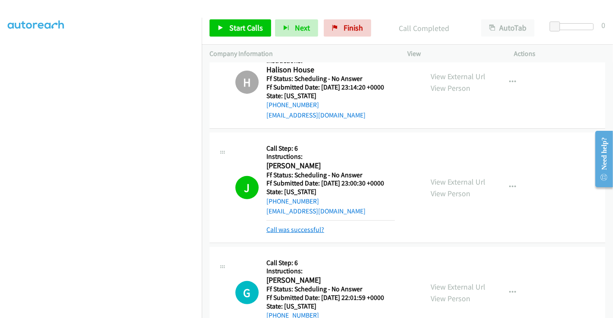
click at [307, 228] on link "Call was successful?" at bounding box center [295, 230] width 58 height 8
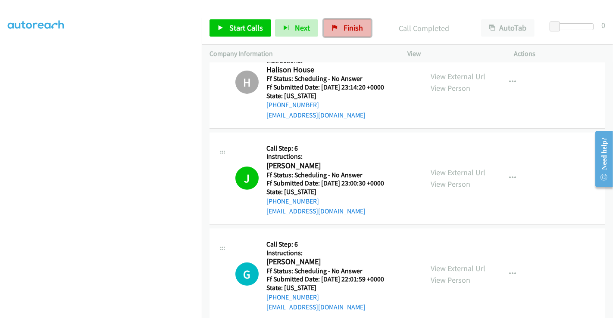
click at [354, 30] on span "Finish" at bounding box center [352, 28] width 19 height 10
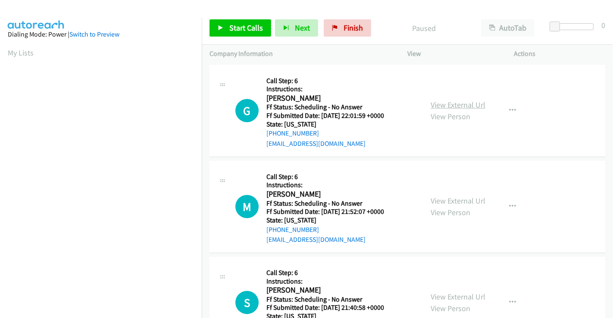
click at [447, 104] on link "View External Url" at bounding box center [457, 105] width 55 height 10
click at [449, 200] on link "View External Url" at bounding box center [457, 201] width 55 height 10
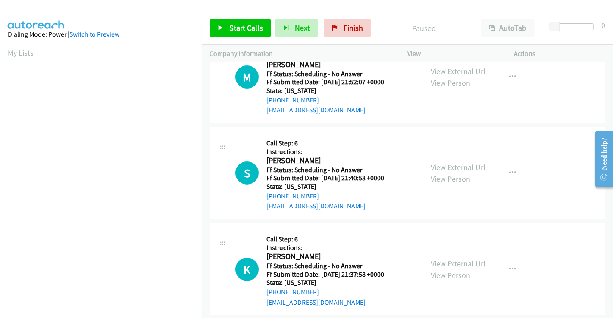
scroll to position [143, 0]
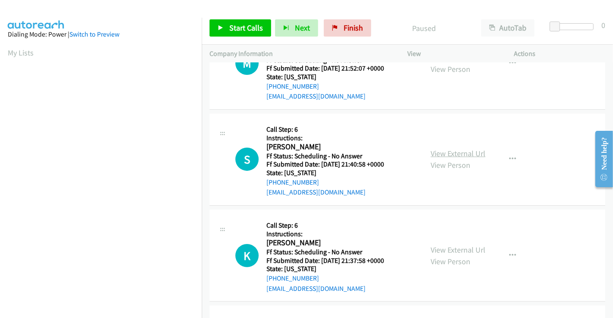
click at [454, 153] on link "View External Url" at bounding box center [457, 154] width 55 height 10
click at [447, 249] on link "View External Url" at bounding box center [457, 250] width 55 height 10
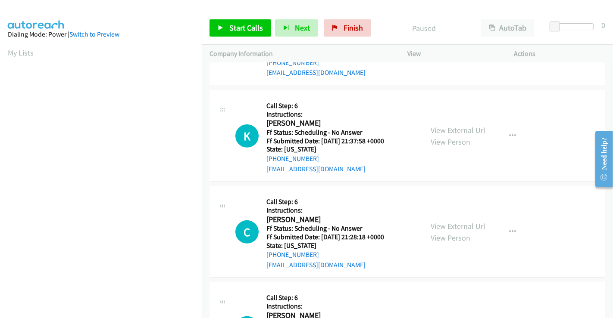
scroll to position [287, 0]
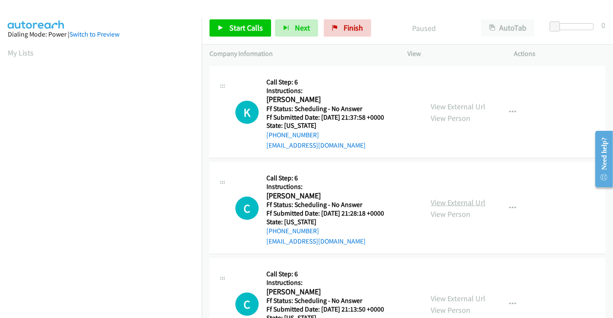
click at [458, 198] on link "View External Url" at bounding box center [457, 203] width 55 height 10
click at [447, 298] on link "View External Url" at bounding box center [457, 299] width 55 height 10
click at [256, 30] on span "Start Calls" at bounding box center [246, 28] width 34 height 10
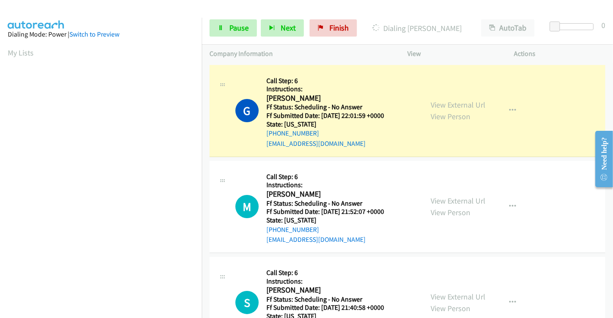
scroll to position [166, 0]
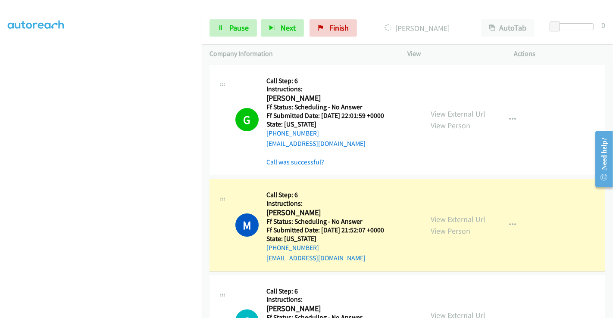
click at [295, 163] on link "Call was successful?" at bounding box center [295, 162] width 58 height 8
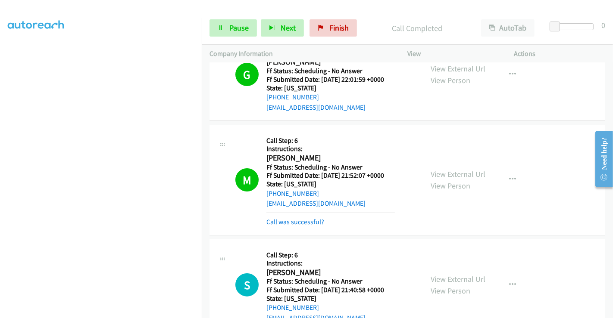
scroll to position [96, 0]
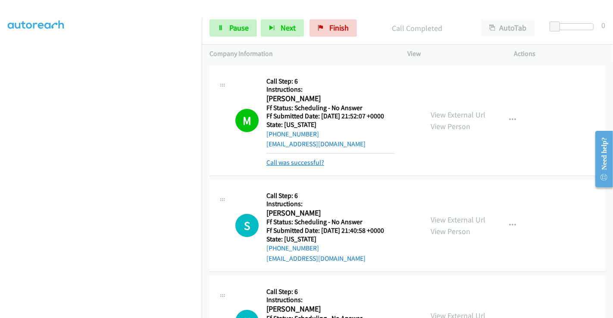
click at [311, 164] on link "Call was successful?" at bounding box center [295, 163] width 58 height 8
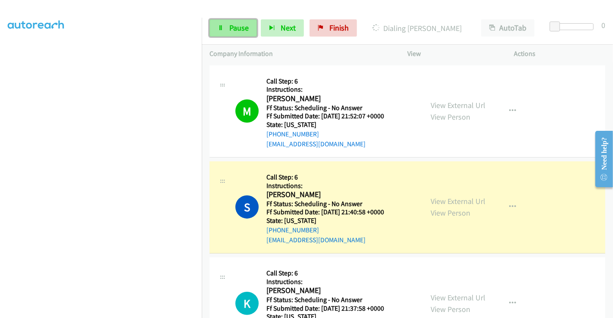
click at [224, 29] on link "Pause" at bounding box center [232, 27] width 47 height 17
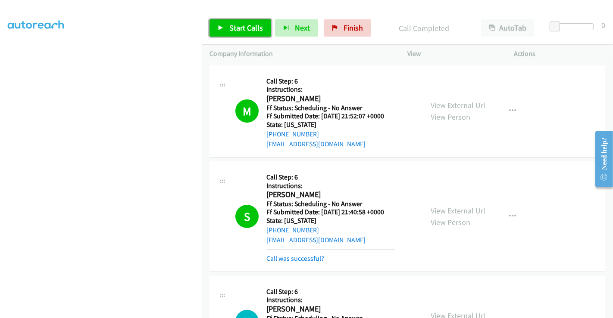
click at [241, 26] on span "Start Calls" at bounding box center [246, 28] width 34 height 10
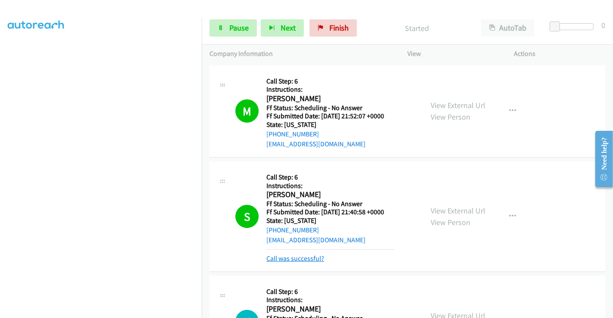
click at [309, 257] on link "Call was successful?" at bounding box center [295, 259] width 58 height 8
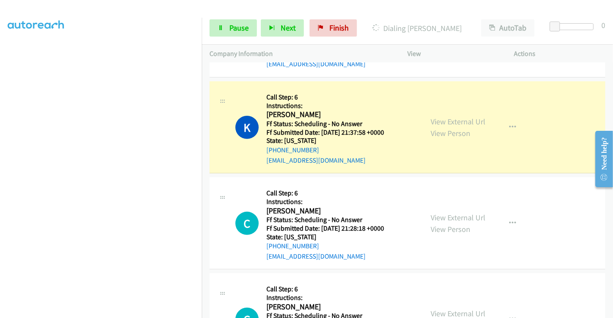
scroll to position [287, 0]
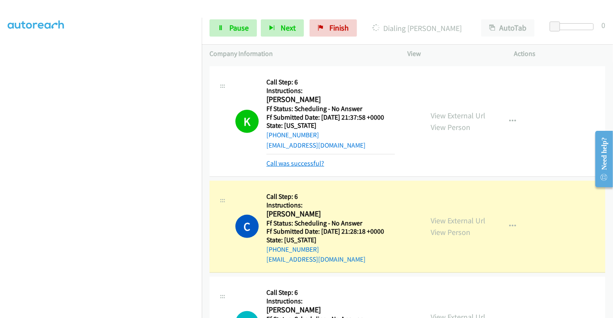
click at [308, 162] on link "Call was successful?" at bounding box center [295, 163] width 58 height 8
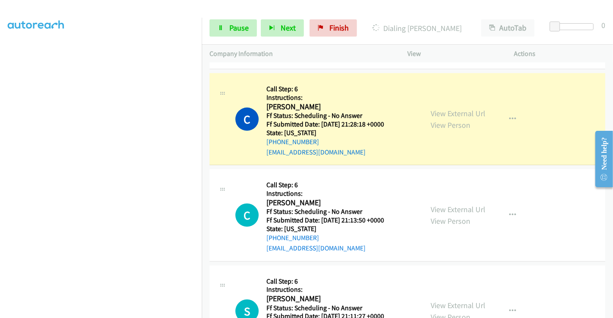
scroll to position [383, 0]
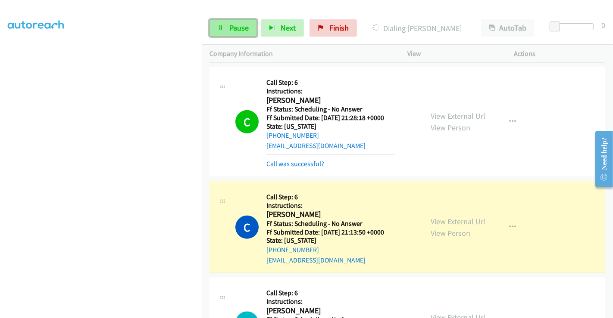
click at [231, 28] on span "Pause" at bounding box center [238, 28] width 19 height 10
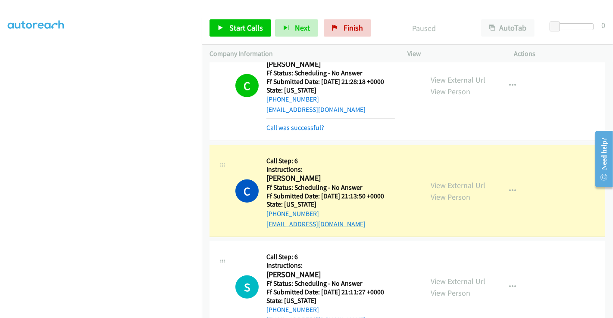
scroll to position [479, 0]
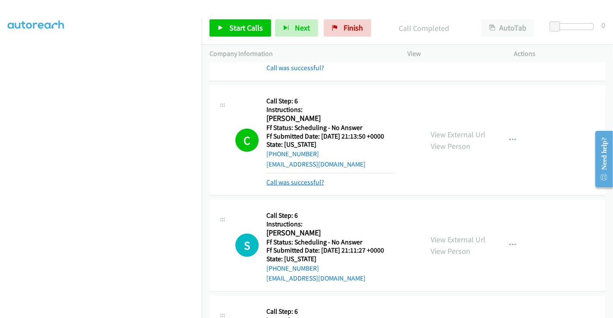
click at [315, 181] on link "Call was successful?" at bounding box center [295, 182] width 58 height 8
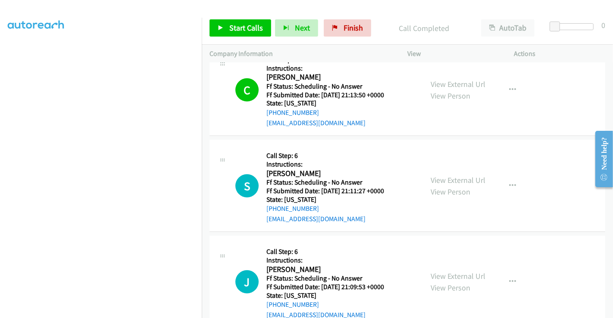
scroll to position [574, 0]
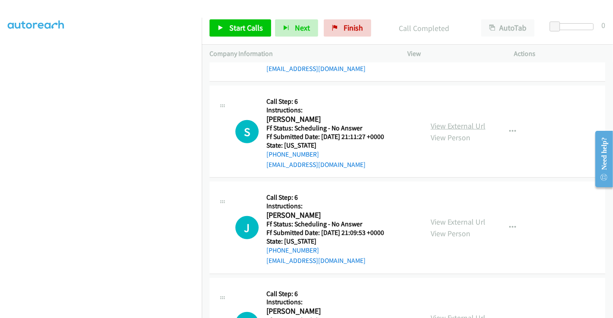
click at [443, 122] on link "View External Url" at bounding box center [457, 126] width 55 height 10
click at [337, 26] on link "Finish" at bounding box center [347, 27] width 47 height 17
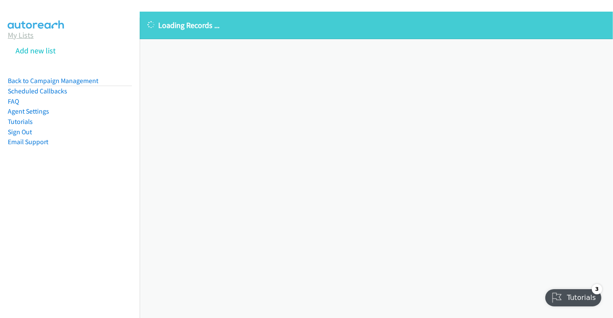
click at [29, 37] on link "My Lists" at bounding box center [21, 35] width 26 height 10
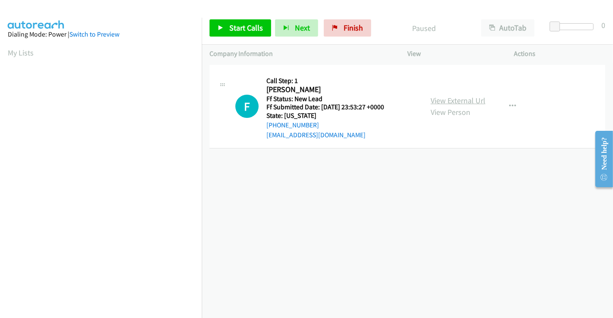
click at [463, 100] on link "View External Url" at bounding box center [457, 101] width 55 height 10
click at [241, 27] on span "Start Calls" at bounding box center [246, 28] width 34 height 10
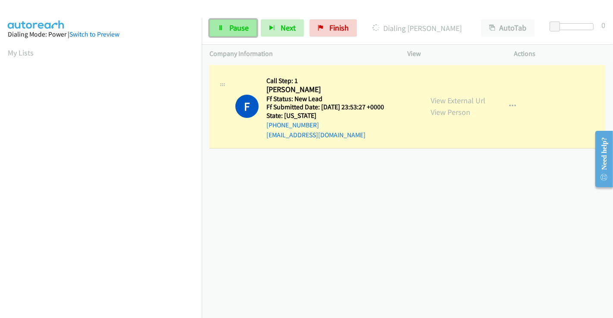
click at [232, 28] on span "Pause" at bounding box center [238, 28] width 19 height 10
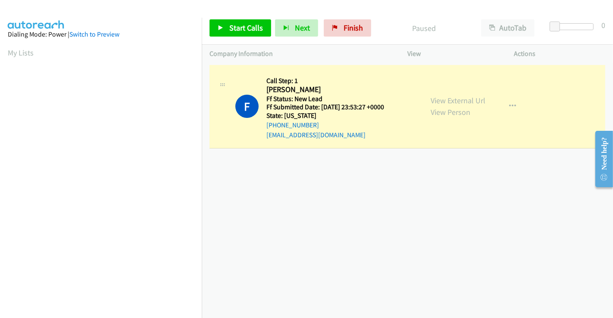
scroll to position [166, 0]
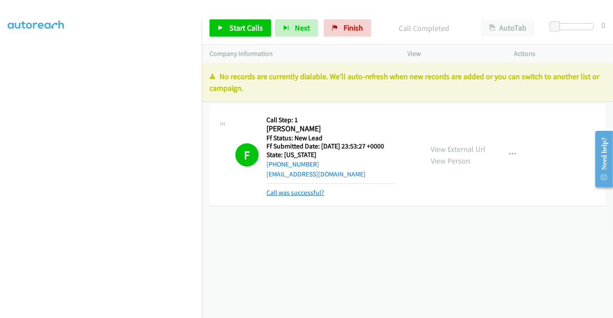
click at [282, 190] on link "Call was successful?" at bounding box center [295, 193] width 58 height 8
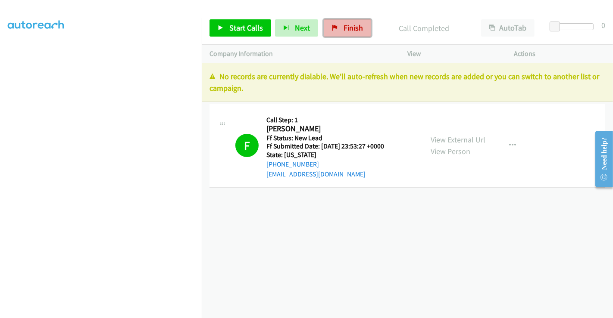
click at [337, 28] on link "Finish" at bounding box center [347, 27] width 47 height 17
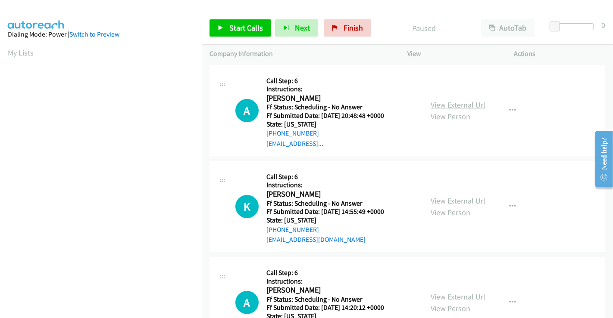
click at [453, 105] on link "View External Url" at bounding box center [457, 105] width 55 height 10
click at [453, 198] on link "View External Url" at bounding box center [457, 201] width 55 height 10
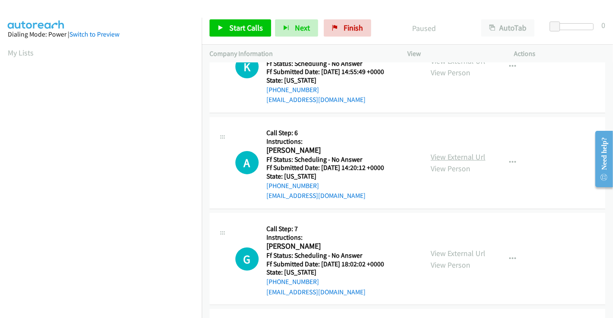
scroll to position [143, 0]
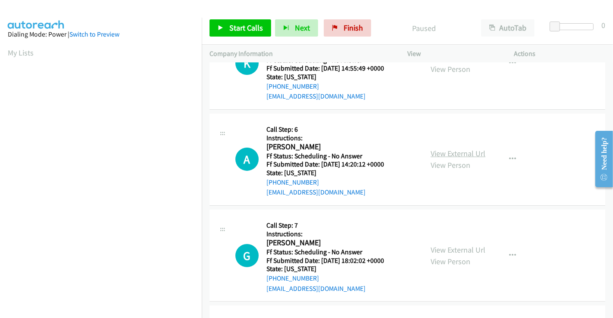
click at [464, 152] on link "View External Url" at bounding box center [457, 154] width 55 height 10
drag, startPoint x: 464, startPoint y: 152, endPoint x: 464, endPoint y: 181, distance: 29.7
click at [464, 152] on link "View External Url" at bounding box center [457, 154] width 55 height 10
click at [450, 252] on link "View External Url" at bounding box center [457, 250] width 55 height 10
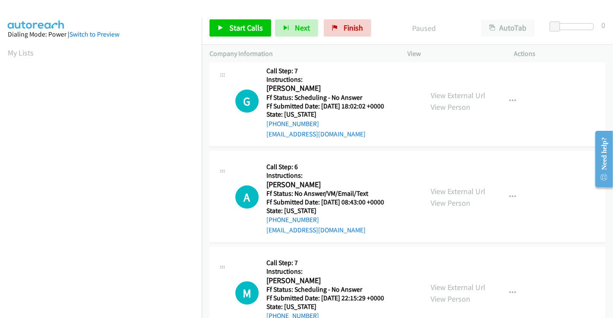
scroll to position [335, 0]
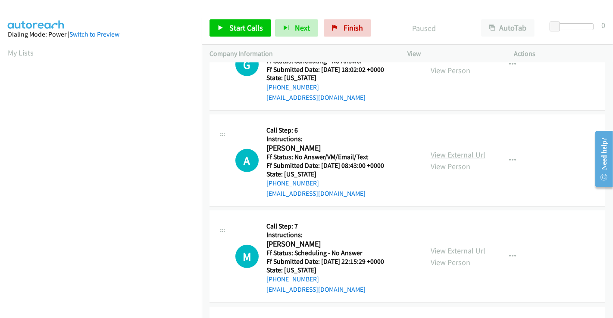
click at [446, 154] on link "View External Url" at bounding box center [457, 155] width 55 height 10
click at [447, 247] on link "View External Url" at bounding box center [457, 251] width 55 height 10
click at [241, 28] on span "Start Calls" at bounding box center [246, 28] width 34 height 10
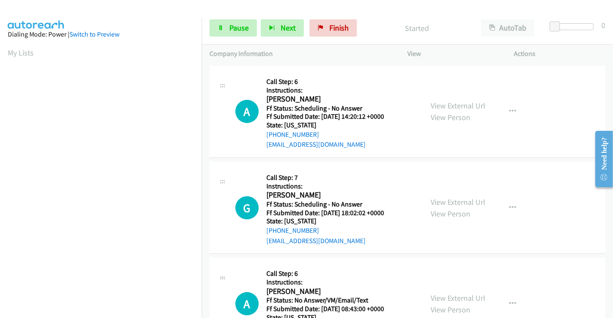
scroll to position [0, 0]
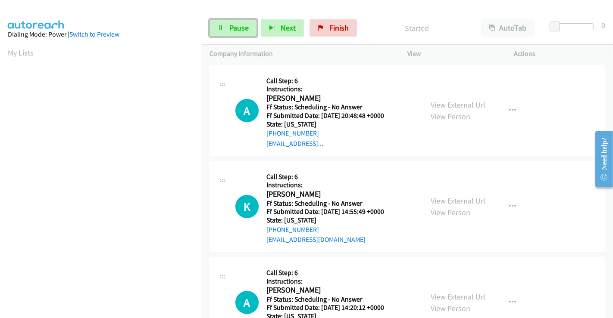
click at [234, 30] on span "Pause" at bounding box center [238, 28] width 19 height 10
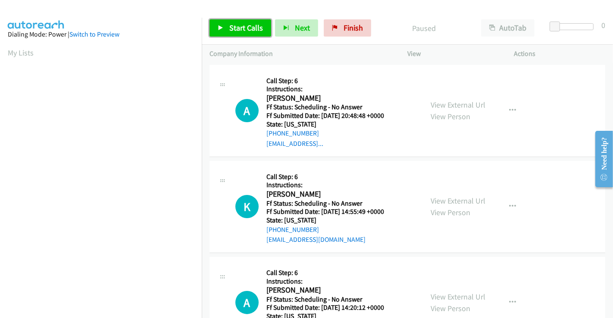
click at [255, 29] on span "Start Calls" at bounding box center [246, 28] width 34 height 10
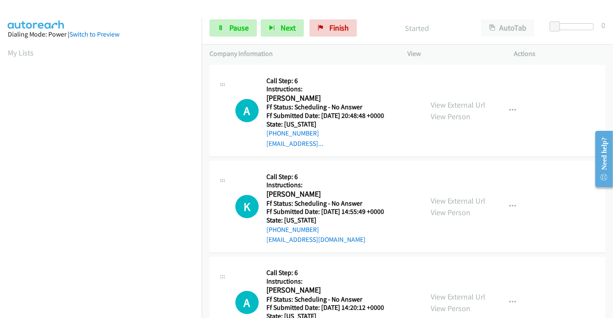
click at [236, 19] on div "Start Calls Pause Next Finish Started AutoTab AutoTab 0" at bounding box center [407, 28] width 411 height 33
click at [236, 25] on span "Pause" at bounding box center [238, 28] width 19 height 10
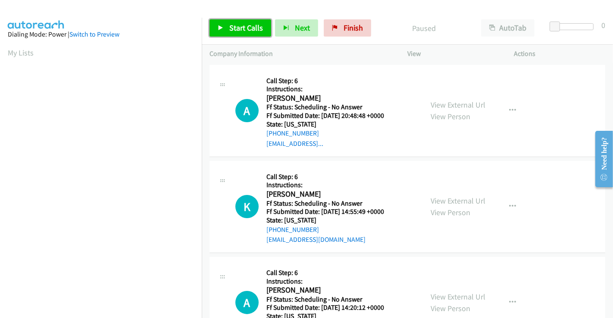
click at [234, 25] on span "Start Calls" at bounding box center [246, 28] width 34 height 10
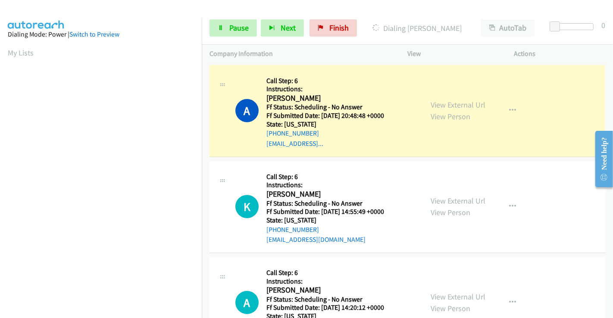
scroll to position [166, 0]
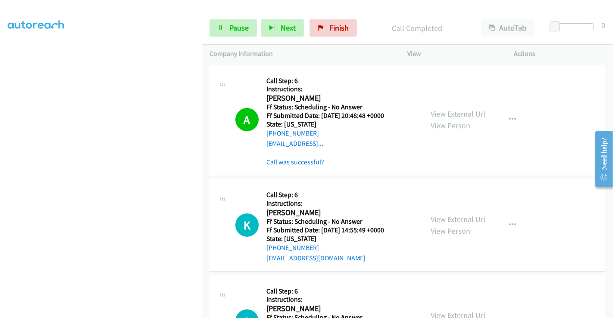
click at [293, 159] on link "Call was successful?" at bounding box center [295, 162] width 58 height 8
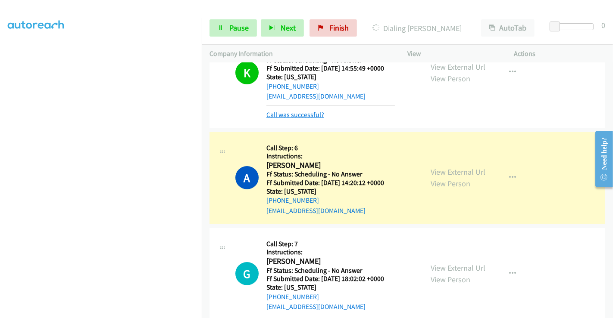
click at [297, 113] on link "Call was successful?" at bounding box center [295, 115] width 58 height 8
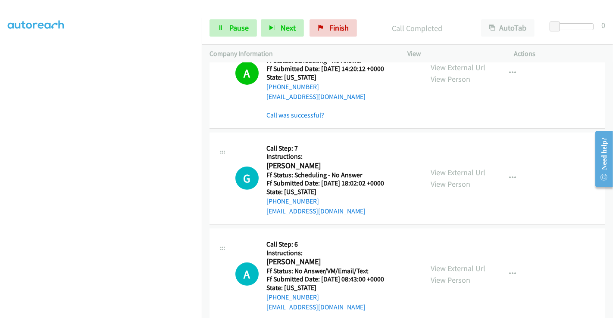
scroll to position [287, 0]
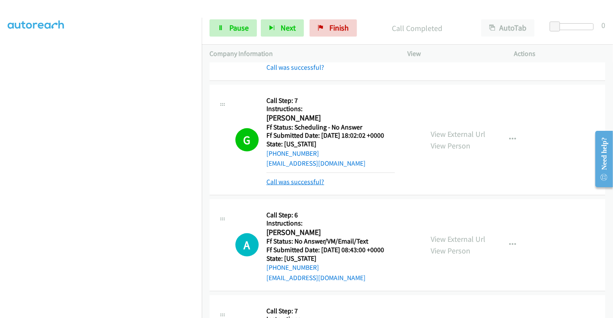
click at [297, 181] on link "Call was successful?" at bounding box center [295, 182] width 58 height 8
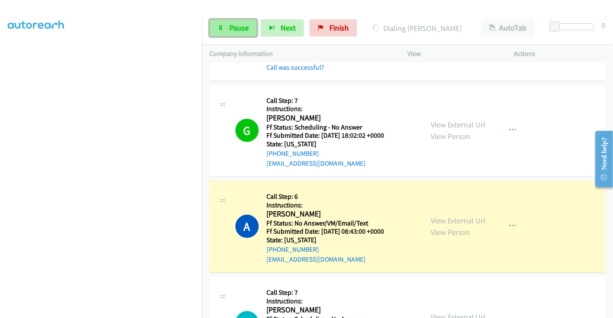
click at [231, 32] on span "Pause" at bounding box center [238, 28] width 19 height 10
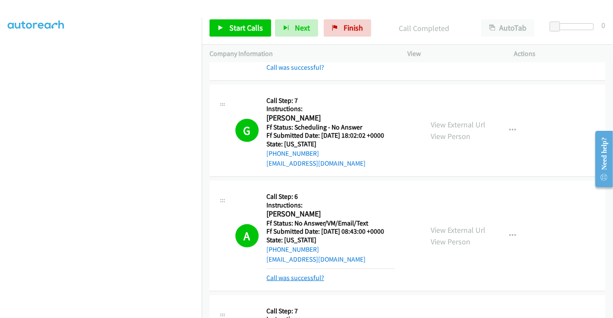
click at [305, 275] on link "Call was successful?" at bounding box center [295, 278] width 58 height 8
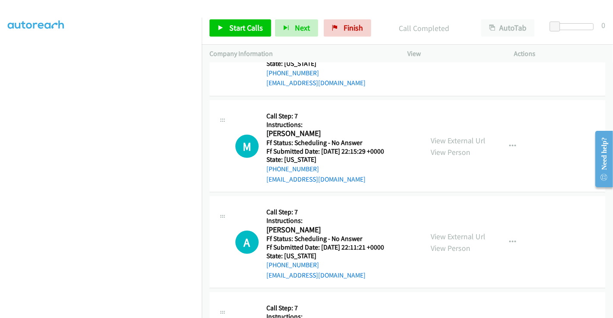
scroll to position [479, 0]
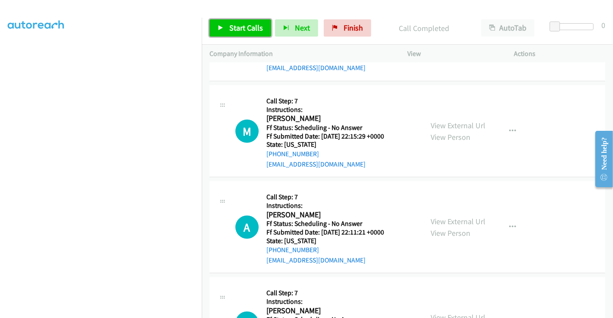
click at [237, 21] on link "Start Calls" at bounding box center [240, 27] width 62 height 17
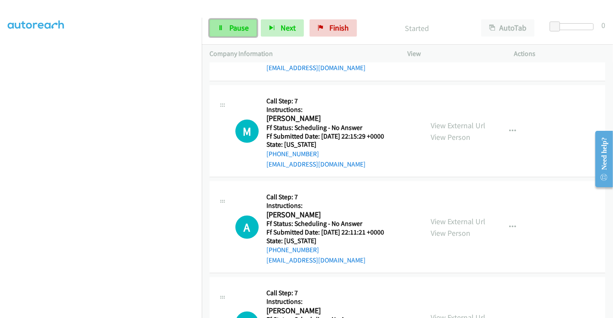
click at [235, 30] on span "Pause" at bounding box center [238, 28] width 19 height 10
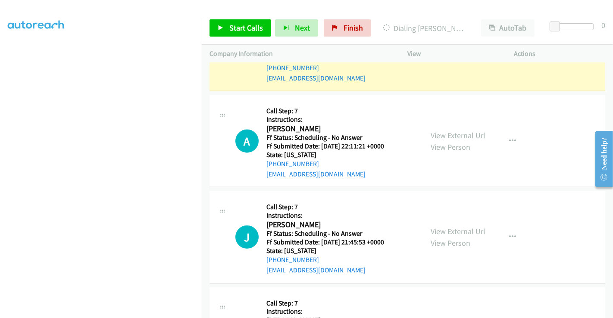
scroll to position [574, 0]
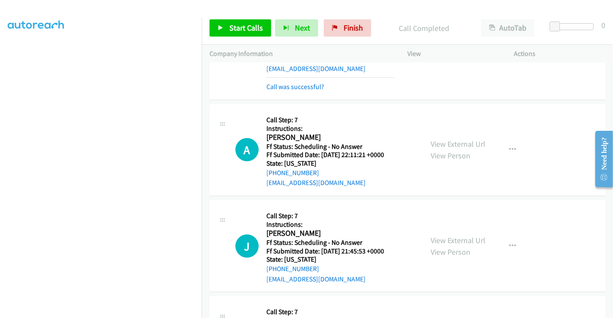
click at [457, 145] on link "View External Url" at bounding box center [457, 144] width 55 height 10
click at [455, 237] on link "View External Url" at bounding box center [457, 241] width 55 height 10
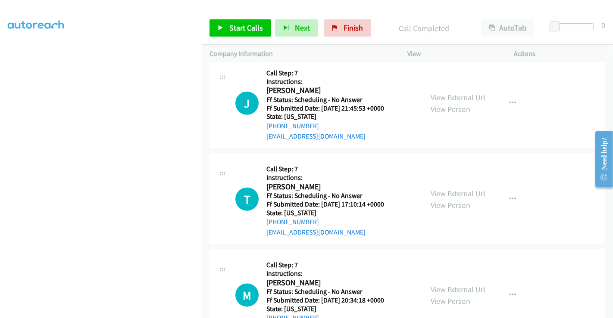
scroll to position [718, 0]
click at [453, 193] on link "View External Url" at bounding box center [457, 193] width 55 height 10
click at [454, 286] on link "View External Url" at bounding box center [457, 289] width 55 height 10
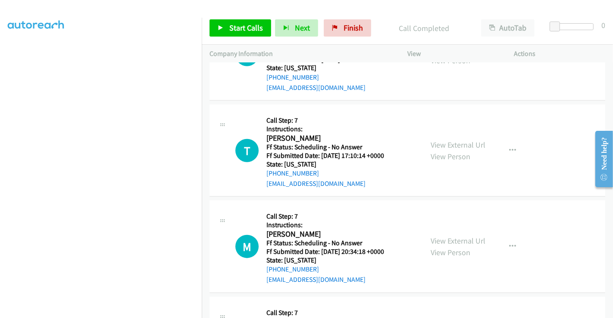
scroll to position [814, 0]
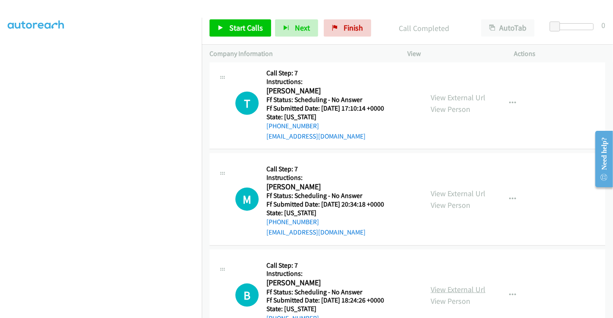
click at [455, 287] on link "View External Url" at bounding box center [457, 290] width 55 height 10
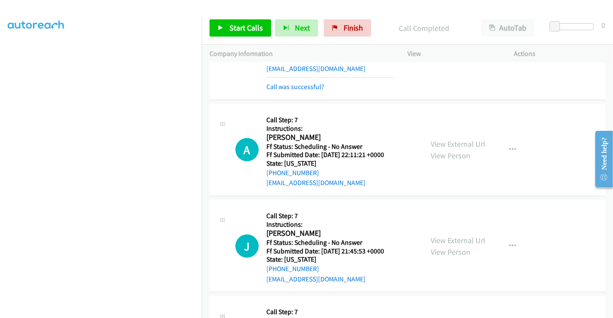
scroll to position [527, 0]
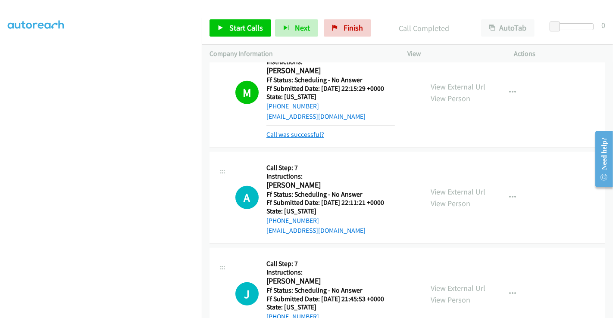
click at [299, 132] on link "Call was successful?" at bounding box center [295, 135] width 58 height 8
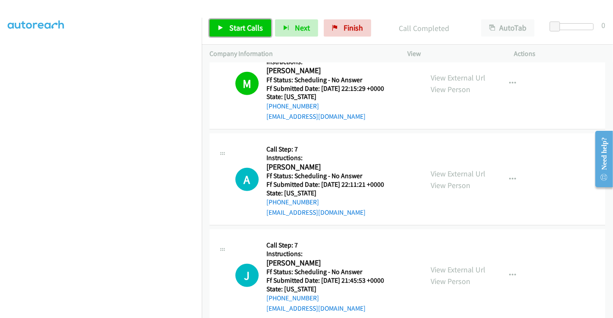
click at [230, 23] on span "Start Calls" at bounding box center [246, 28] width 34 height 10
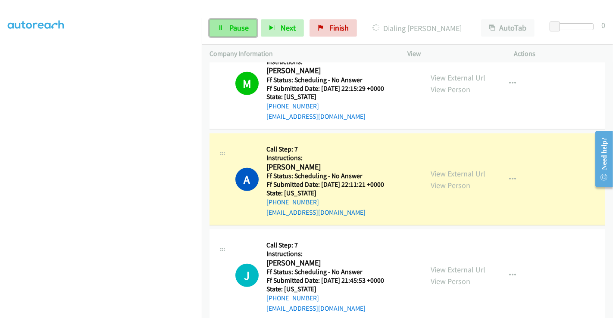
click at [237, 28] on span "Pause" at bounding box center [238, 28] width 19 height 10
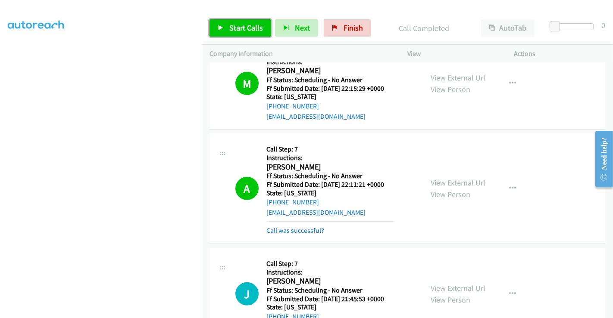
click at [233, 29] on span "Start Calls" at bounding box center [246, 28] width 34 height 10
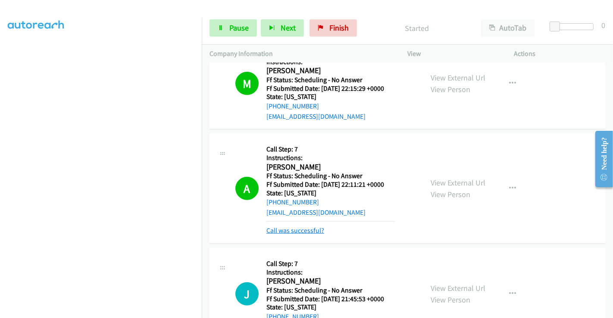
click at [296, 232] on link "Call was successful?" at bounding box center [295, 231] width 58 height 8
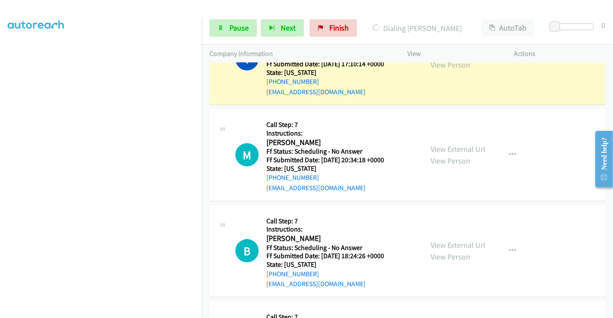
scroll to position [862, 0]
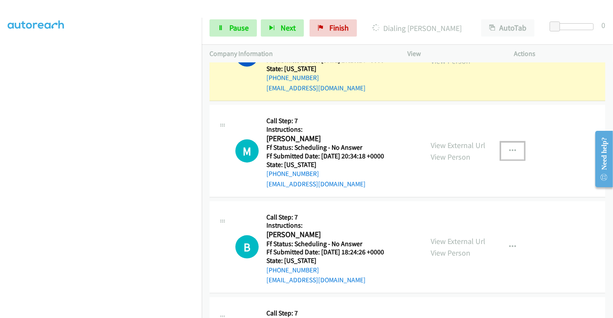
click at [509, 149] on icon "button" at bounding box center [512, 151] width 7 height 7
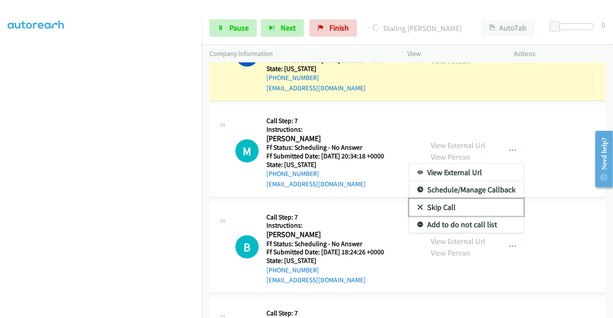
click at [446, 203] on link "Skip Call" at bounding box center [466, 207] width 115 height 17
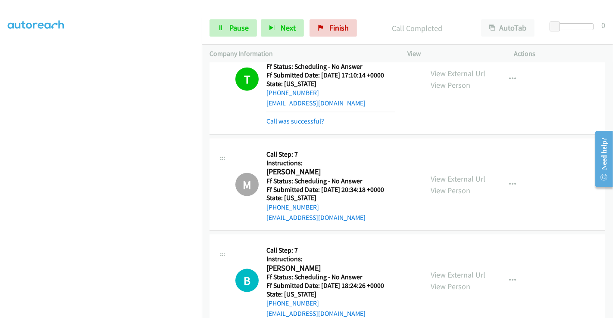
scroll to position [832, 0]
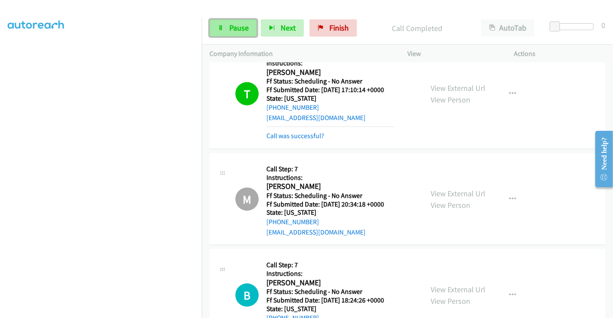
click at [237, 27] on span "Pause" at bounding box center [238, 28] width 19 height 10
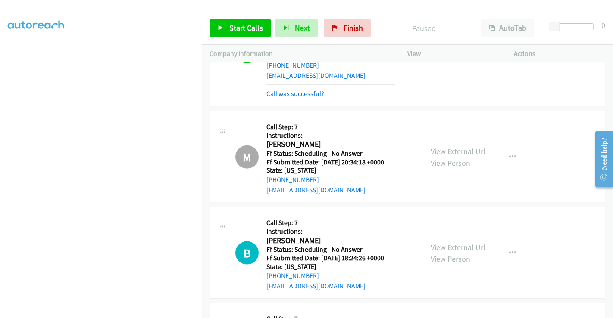
scroll to position [928, 0]
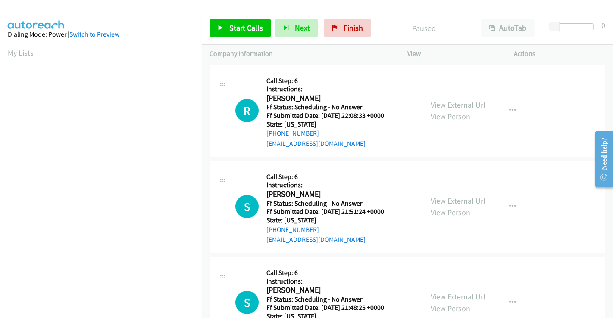
click at [451, 105] on link "View External Url" at bounding box center [457, 105] width 55 height 10
click at [453, 199] on link "View External Url" at bounding box center [457, 201] width 55 height 10
click at [452, 297] on link "View External Url" at bounding box center [457, 297] width 55 height 10
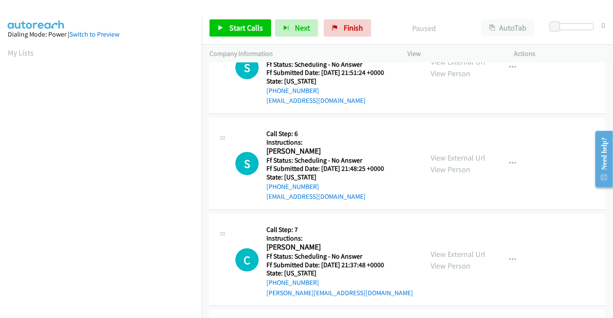
scroll to position [143, 0]
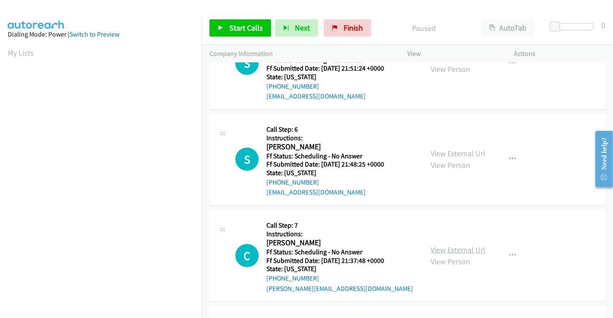
click at [446, 246] on link "View External Url" at bounding box center [457, 250] width 55 height 10
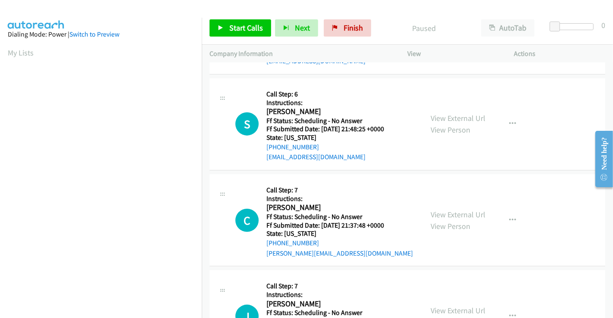
scroll to position [239, 0]
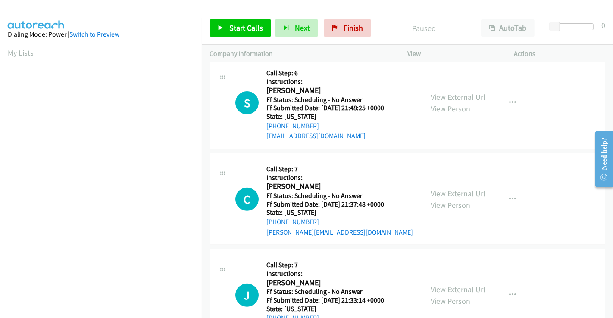
click at [447, 250] on div "J Callback Scheduled Call Step: 7 Instructions: Janet Amaya America/Chicago Ff …" at bounding box center [407, 295] width 396 height 92
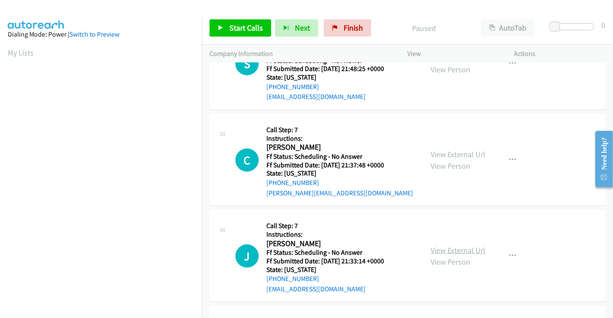
click at [442, 246] on link "View External Url" at bounding box center [457, 251] width 55 height 10
click at [339, 35] on link "Finish" at bounding box center [347, 27] width 47 height 17
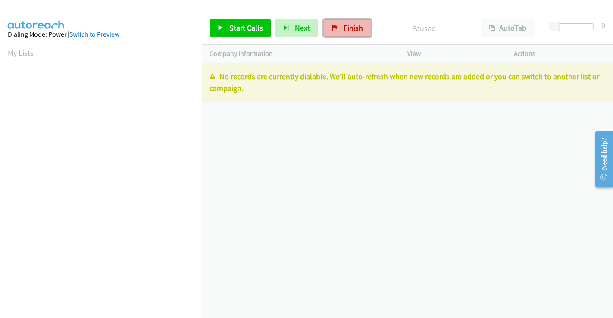
click at [348, 29] on span "Finish" at bounding box center [352, 28] width 19 height 10
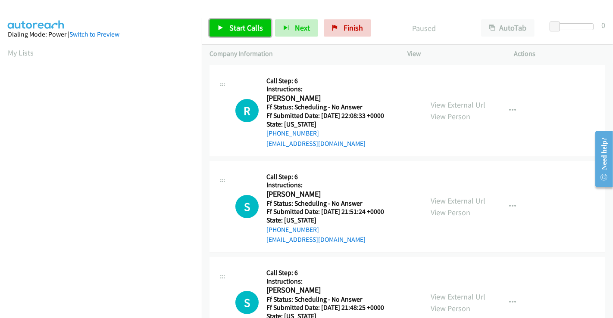
click at [239, 23] on span "Start Calls" at bounding box center [246, 28] width 34 height 10
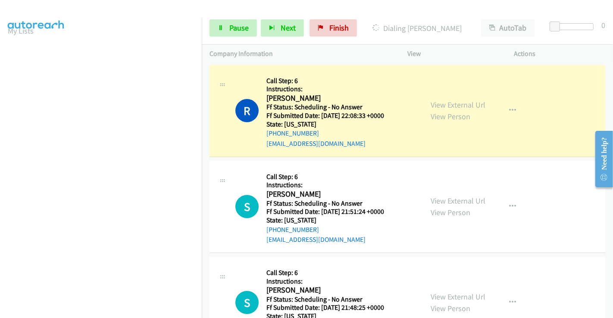
scroll to position [166, 0]
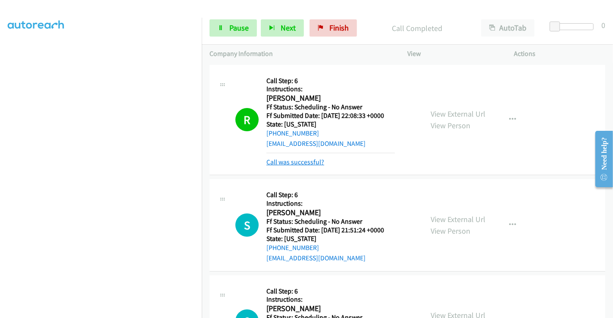
click at [310, 162] on link "Call was successful?" at bounding box center [295, 162] width 58 height 8
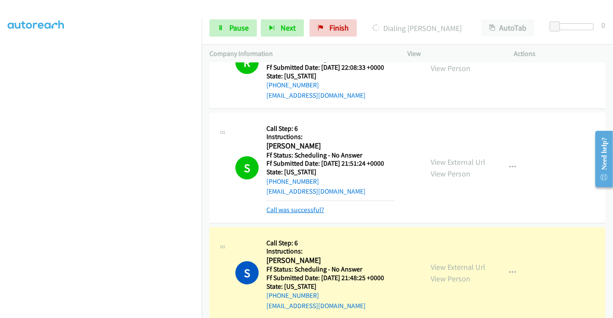
scroll to position [96, 0]
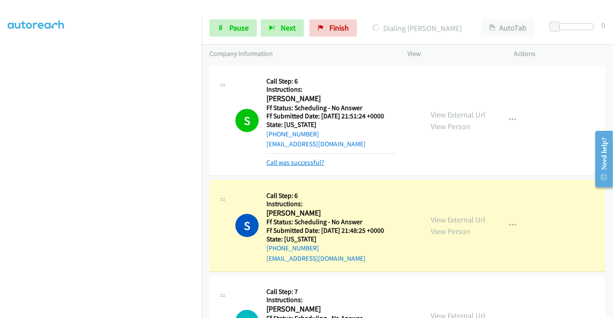
click at [287, 163] on link "Call was successful?" at bounding box center [295, 163] width 58 height 8
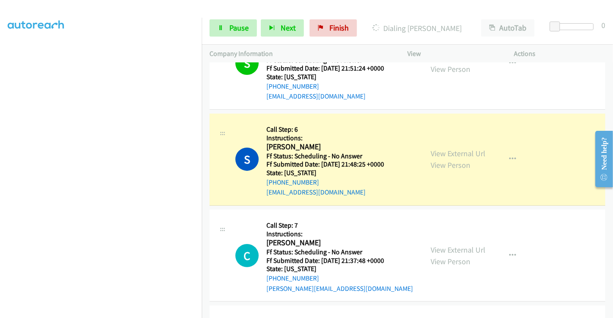
scroll to position [191, 0]
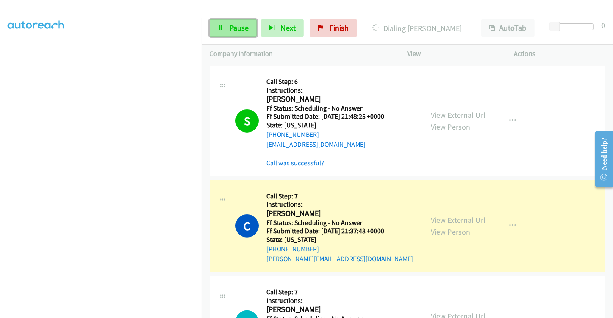
click at [226, 22] on link "Pause" at bounding box center [232, 27] width 47 height 17
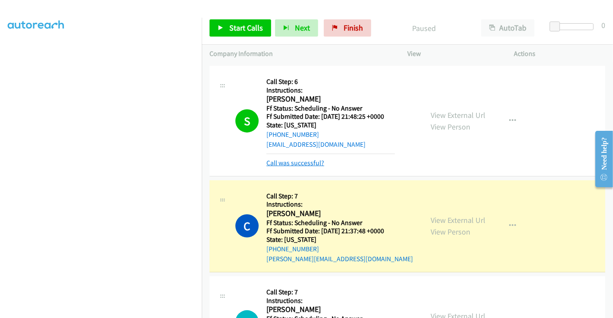
click at [292, 164] on link "Call was successful?" at bounding box center [295, 163] width 58 height 8
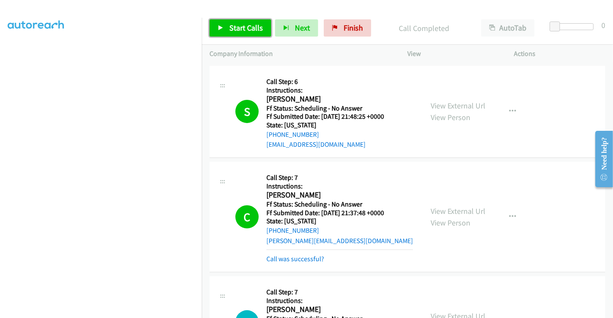
click at [242, 28] on span "Start Calls" at bounding box center [246, 28] width 34 height 10
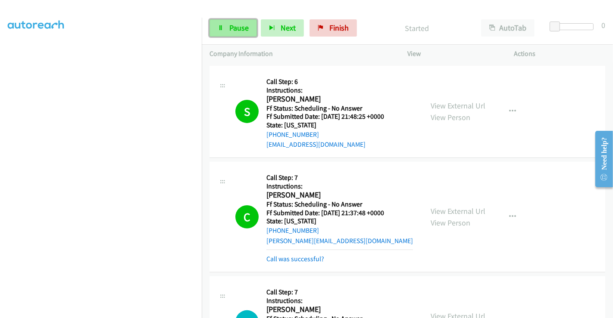
click at [242, 28] on span "Pause" at bounding box center [238, 28] width 19 height 10
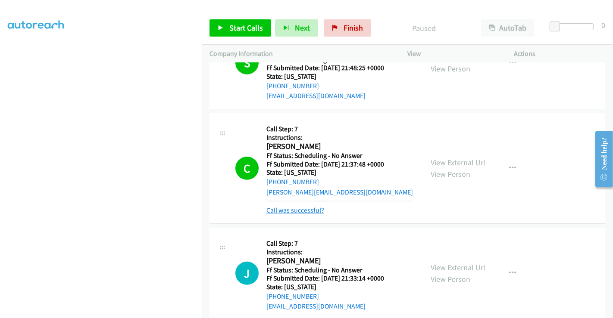
scroll to position [287, 0]
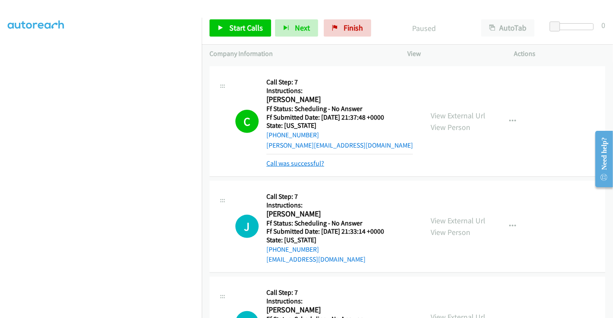
click at [307, 167] on link "Call was successful?" at bounding box center [295, 163] width 58 height 8
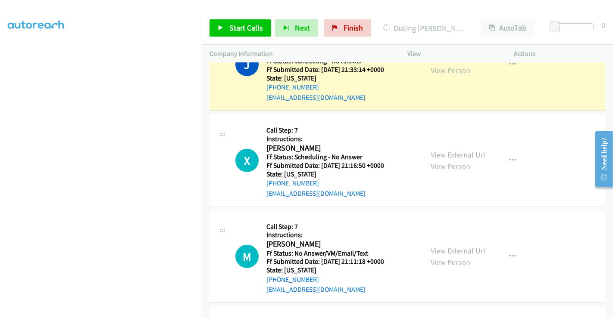
scroll to position [479, 0]
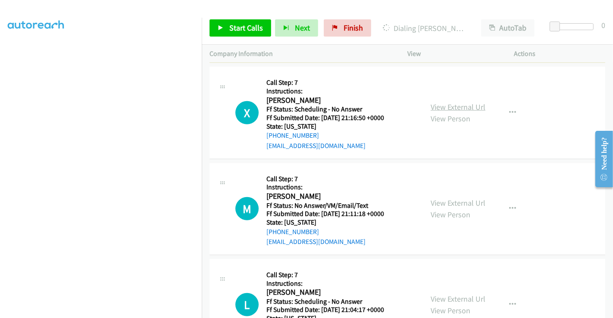
click at [461, 106] on link "View External Url" at bounding box center [457, 107] width 55 height 10
click at [446, 201] on link "View External Url" at bounding box center [457, 203] width 55 height 10
click at [449, 294] on link "View External Url" at bounding box center [457, 299] width 55 height 10
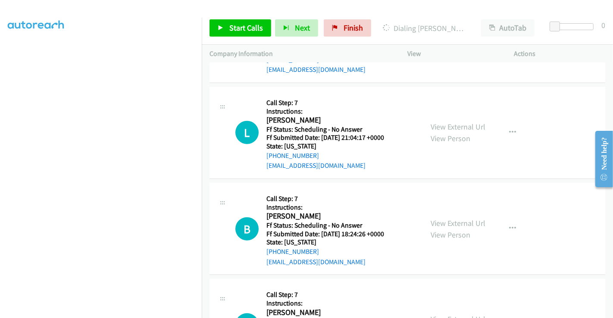
scroll to position [670, 0]
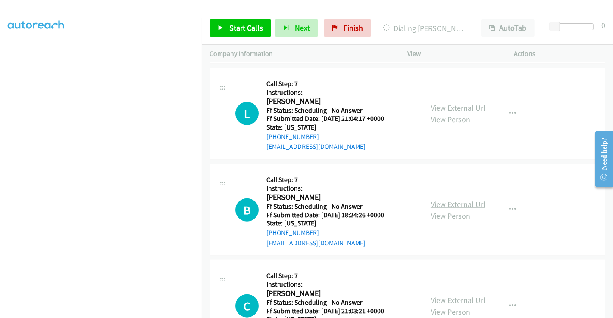
click at [450, 201] on link "View External Url" at bounding box center [457, 205] width 55 height 10
click at [458, 296] on link "View External Url" at bounding box center [457, 301] width 55 height 10
click at [234, 29] on span "Start Calls" at bounding box center [246, 28] width 34 height 10
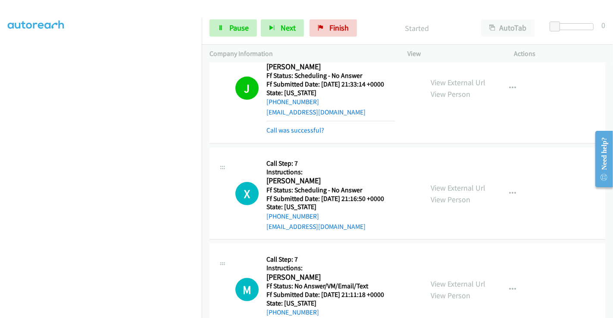
scroll to position [401, 0]
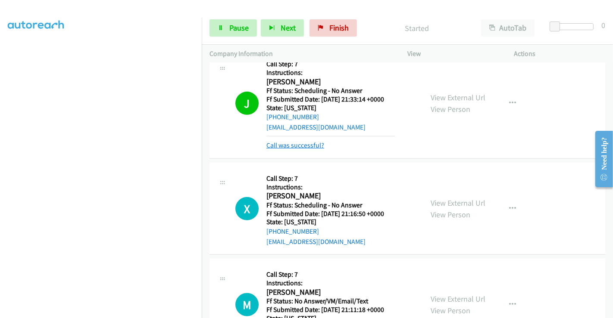
click at [306, 144] on link "Call was successful?" at bounding box center [295, 145] width 58 height 8
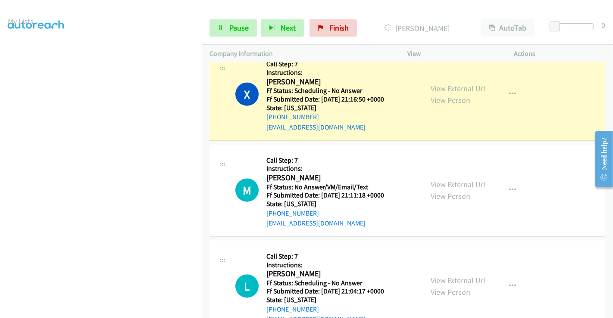
scroll to position [0, 0]
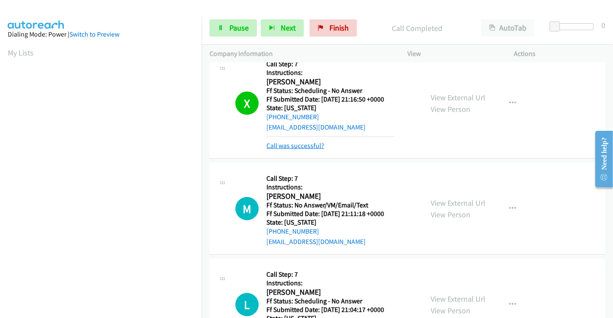
click at [303, 145] on link "Call was successful?" at bounding box center [295, 146] width 58 height 8
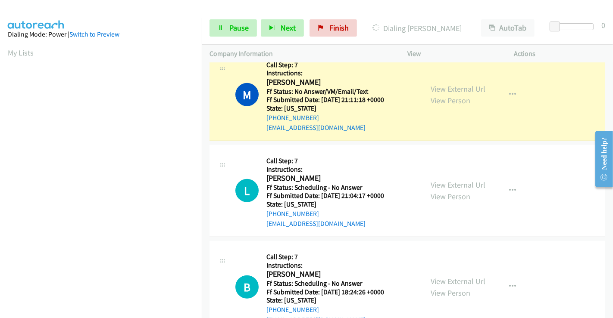
scroll to position [166, 0]
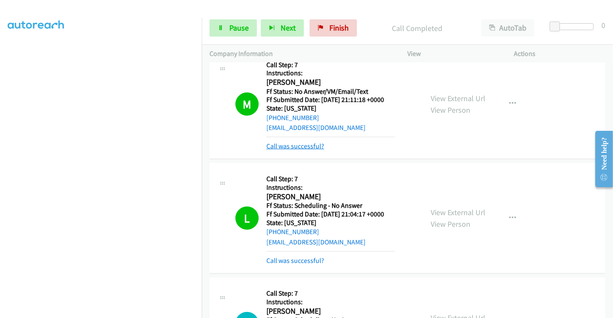
click at [295, 145] on link "Call was successful?" at bounding box center [295, 146] width 58 height 8
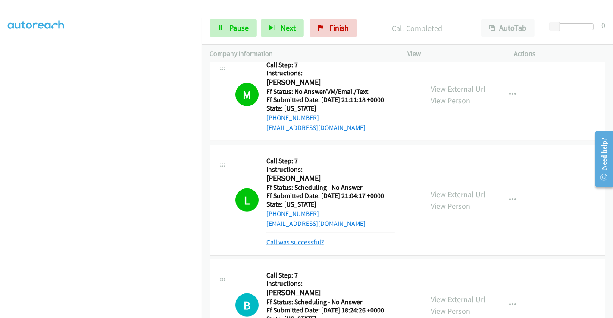
click at [296, 245] on link "Call was successful?" at bounding box center [295, 242] width 58 height 8
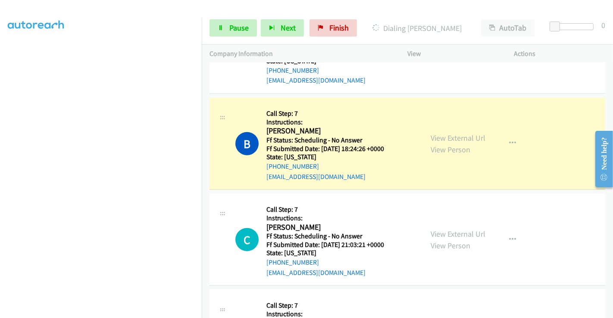
scroll to position [0, 0]
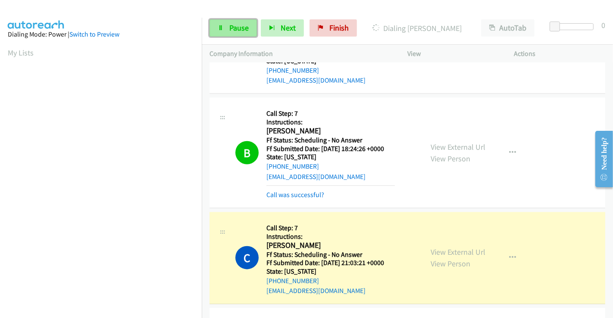
click at [237, 27] on span "Pause" at bounding box center [238, 28] width 19 height 10
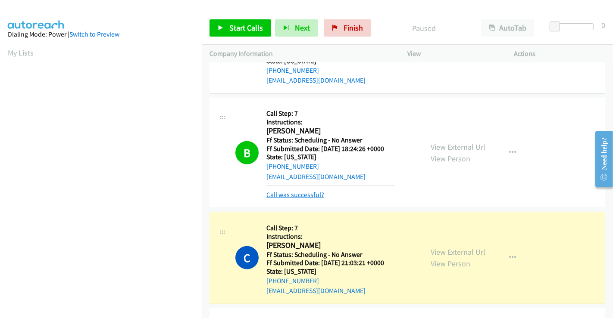
click at [311, 194] on link "Call was successful?" at bounding box center [295, 195] width 58 height 8
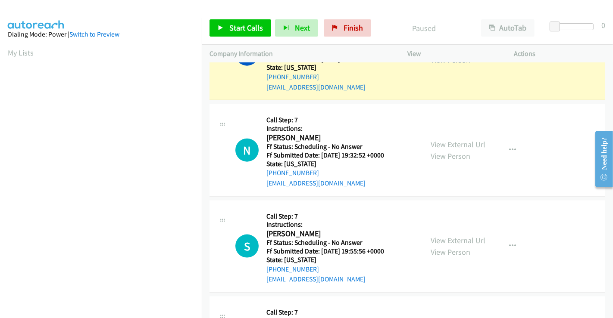
scroll to position [928, 0]
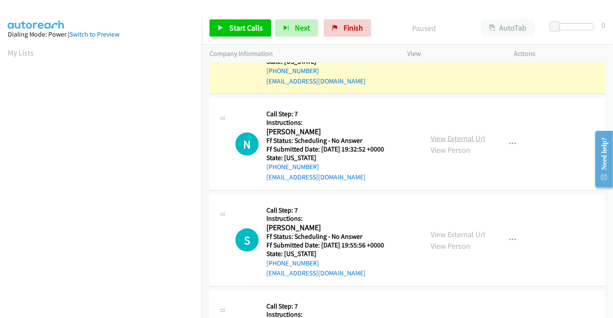
click at [447, 136] on link "View External Url" at bounding box center [457, 139] width 55 height 10
click at [457, 235] on link "View External Url" at bounding box center [457, 235] width 55 height 10
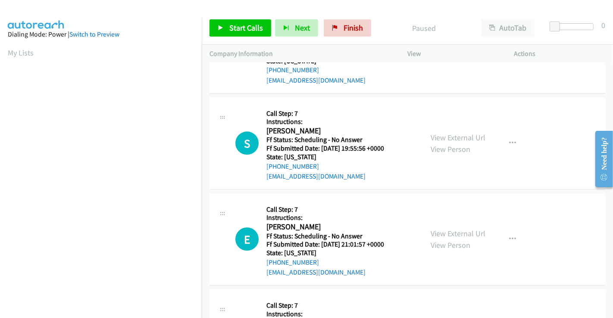
scroll to position [1072, 0]
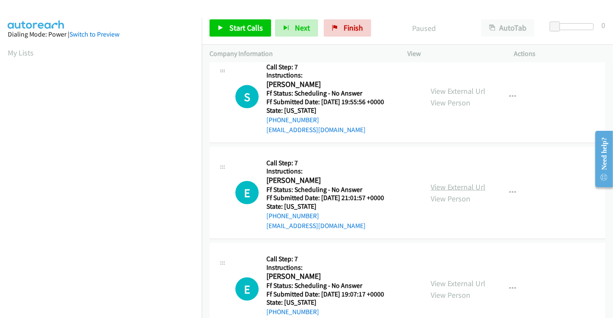
click at [437, 182] on link "View External Url" at bounding box center [457, 187] width 55 height 10
click at [438, 183] on link "View External Url" at bounding box center [457, 188] width 55 height 10
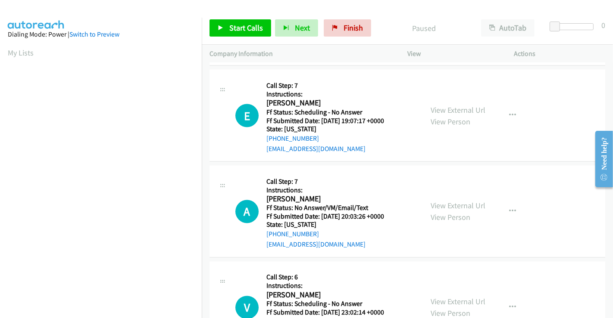
scroll to position [1263, 0]
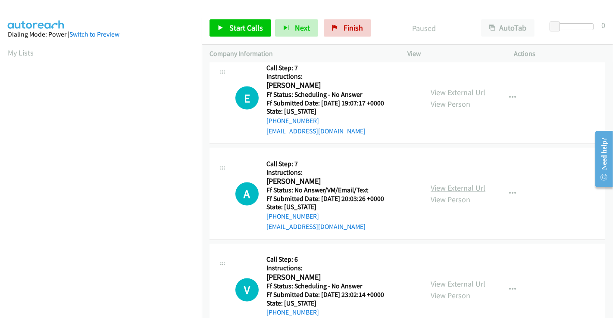
click at [438, 187] on link "View External Url" at bounding box center [457, 189] width 55 height 10
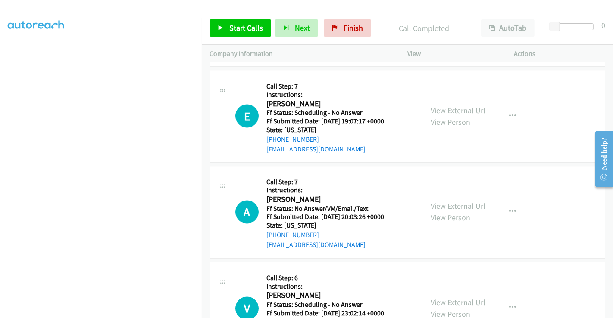
scroll to position [1281, 0]
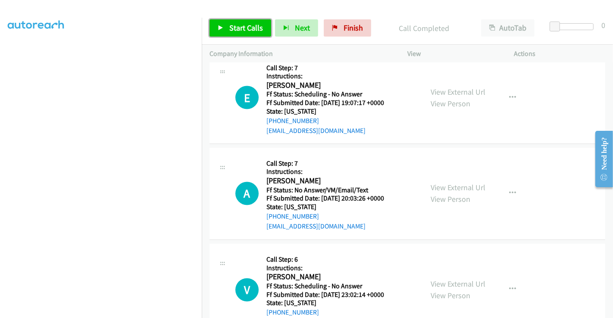
click at [251, 29] on span "Start Calls" at bounding box center [246, 28] width 34 height 10
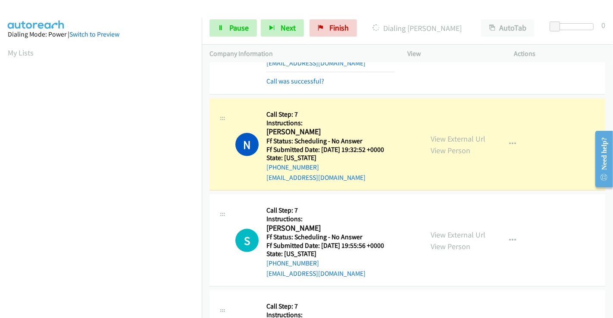
scroll to position [166, 0]
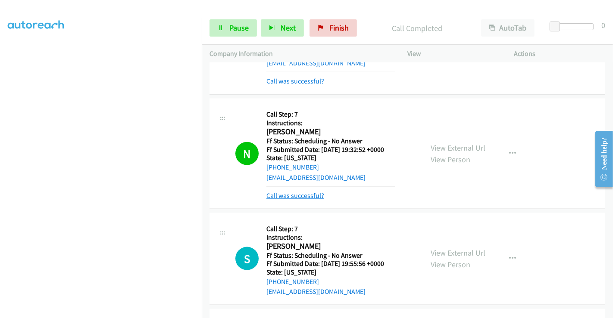
click at [312, 195] on link "Call was successful?" at bounding box center [295, 196] width 58 height 8
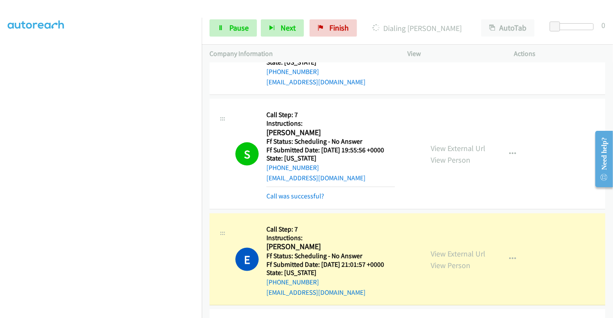
scroll to position [0, 0]
click at [277, 194] on link "Call was successful?" at bounding box center [295, 196] width 58 height 8
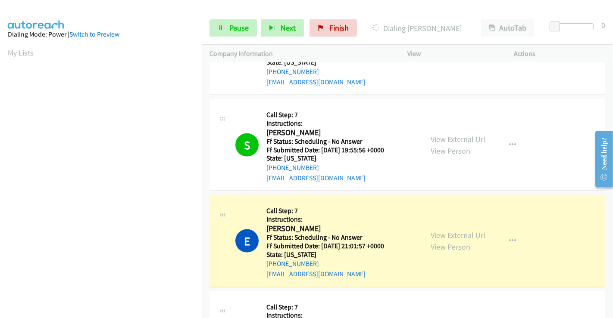
scroll to position [166, 0]
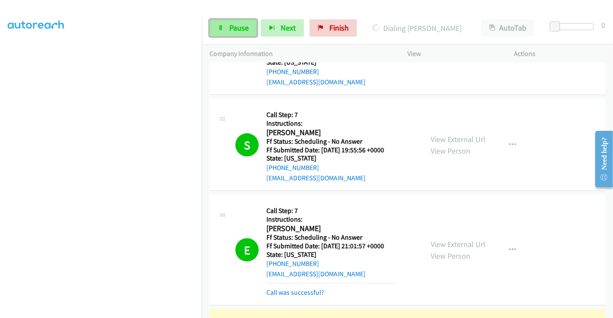
click at [235, 28] on span "Pause" at bounding box center [238, 28] width 19 height 10
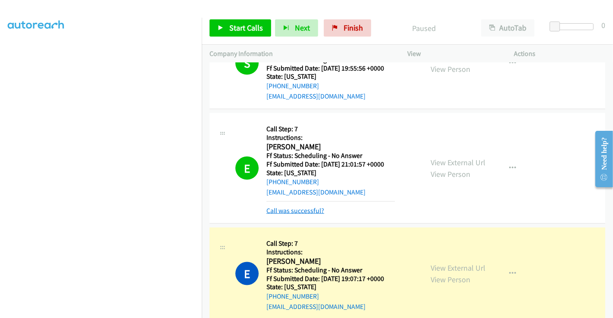
scroll to position [1185, 0]
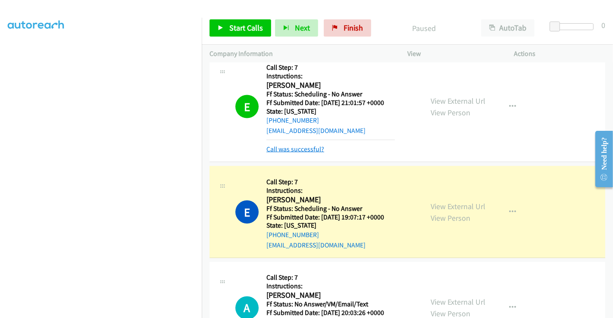
click at [299, 146] on link "Call was successful?" at bounding box center [295, 149] width 58 height 8
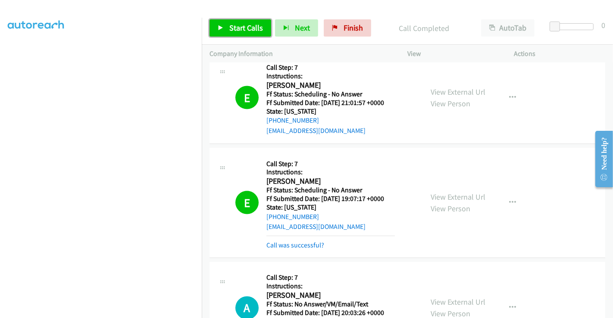
click at [238, 29] on span "Start Calls" at bounding box center [246, 28] width 34 height 10
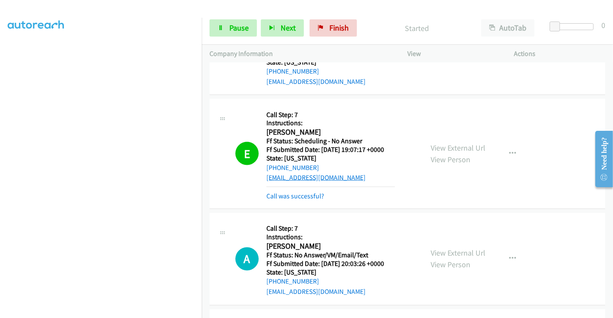
scroll to position [1281, 0]
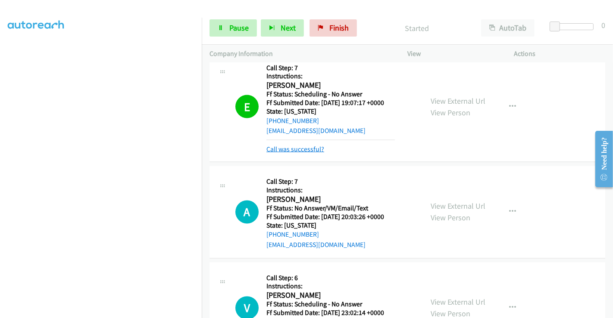
click at [308, 145] on link "Call was successful?" at bounding box center [295, 149] width 58 height 8
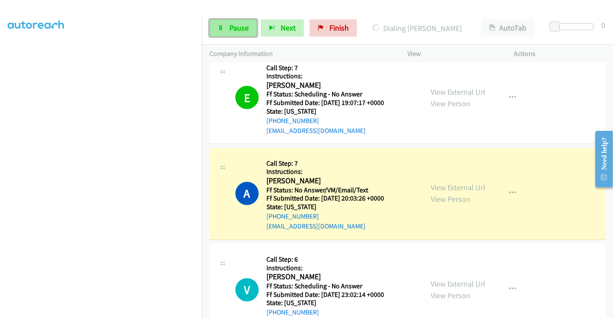
click at [238, 28] on span "Pause" at bounding box center [238, 28] width 19 height 10
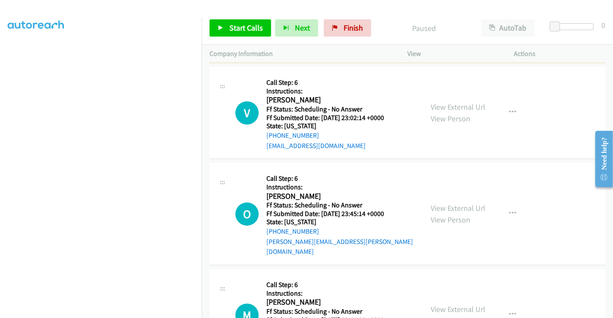
scroll to position [1473, 0]
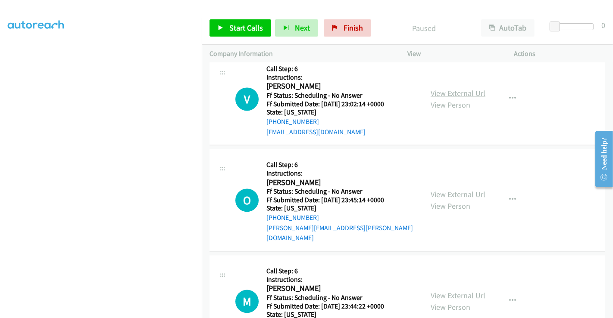
click at [449, 88] on link "View External Url" at bounding box center [457, 93] width 55 height 10
click at [444, 190] on link "View External Url" at bounding box center [457, 195] width 55 height 10
click at [442, 291] on link "View External Url" at bounding box center [457, 296] width 55 height 10
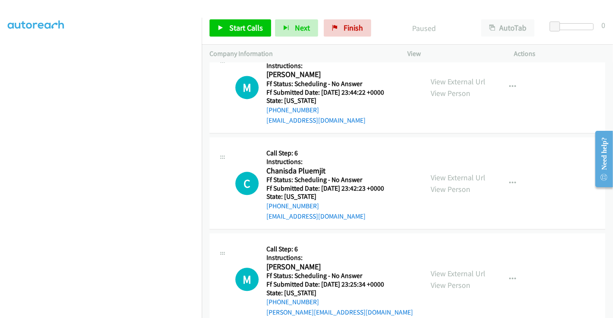
scroll to position [1712, 0]
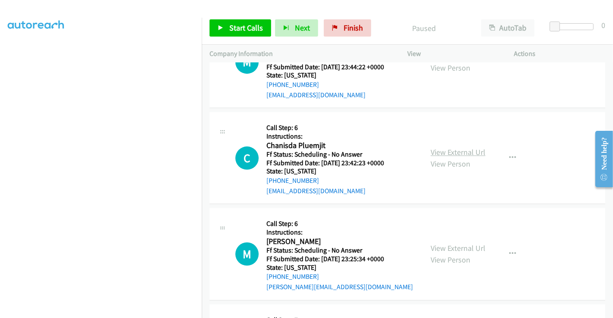
click at [445, 147] on link "View External Url" at bounding box center [457, 152] width 55 height 10
click at [447, 243] on link "View External Url" at bounding box center [457, 248] width 55 height 10
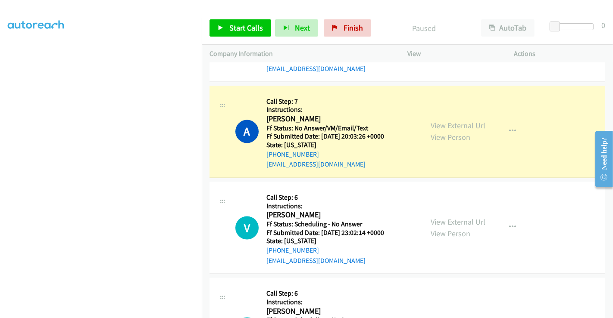
scroll to position [1329, 0]
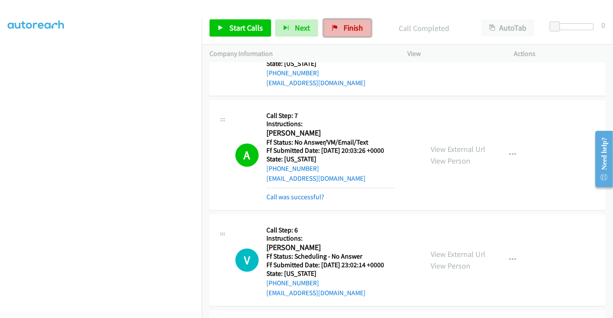
click at [346, 29] on span "Finish" at bounding box center [352, 28] width 19 height 10
click at [306, 195] on link "Call was successful?" at bounding box center [295, 197] width 58 height 8
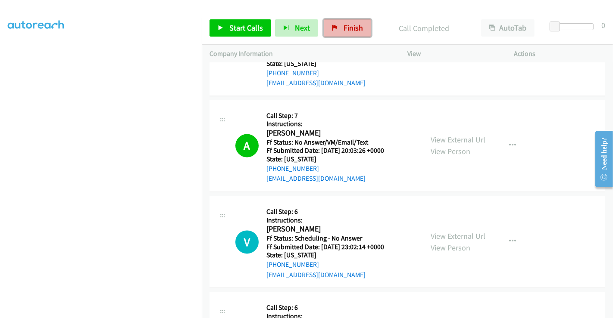
click at [347, 31] on span "Finish" at bounding box center [352, 28] width 19 height 10
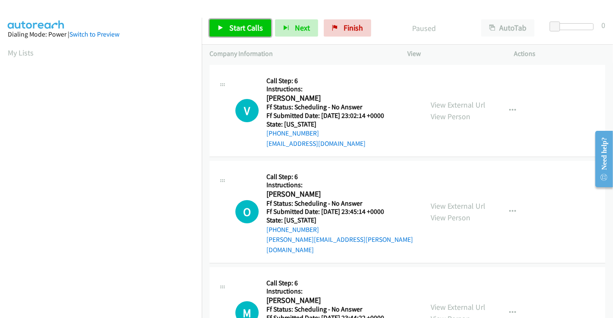
click at [251, 27] on span "Start Calls" at bounding box center [246, 28] width 34 height 10
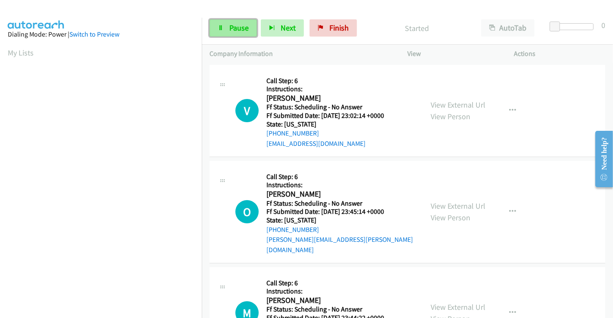
click at [245, 28] on span "Pause" at bounding box center [238, 28] width 19 height 10
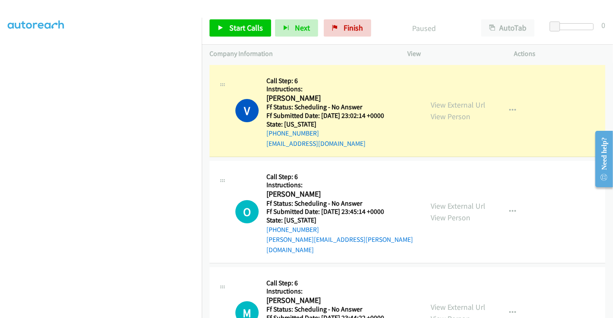
scroll to position [149, 0]
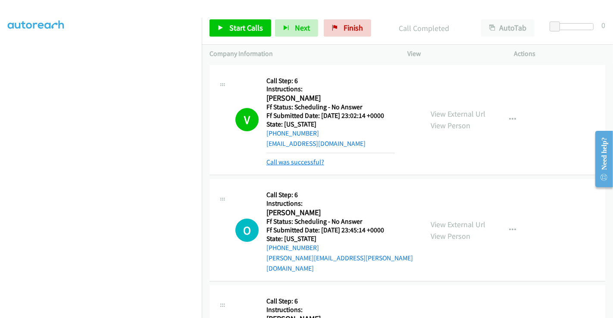
click at [308, 162] on link "Call was successful?" at bounding box center [295, 162] width 58 height 8
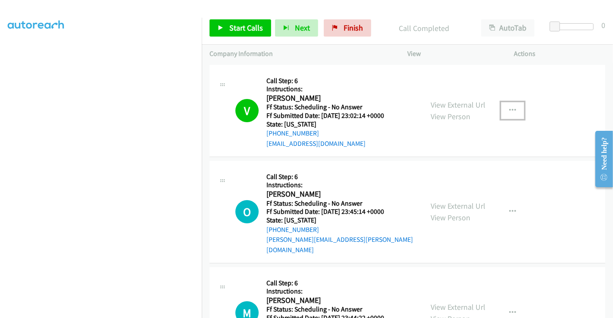
click at [509, 107] on icon "button" at bounding box center [512, 110] width 7 height 7
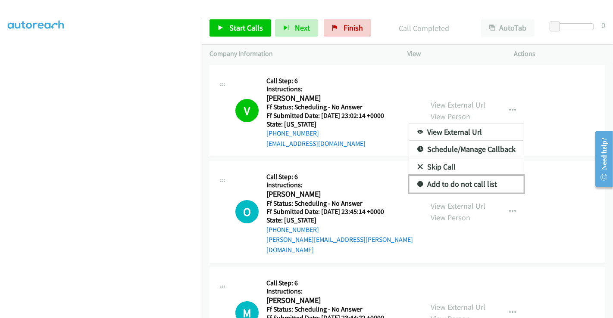
click at [447, 181] on link "Add to do not call list" at bounding box center [466, 184] width 115 height 17
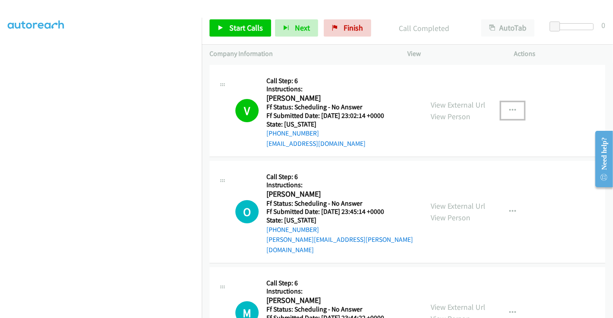
click at [509, 109] on icon "button" at bounding box center [512, 110] width 7 height 7
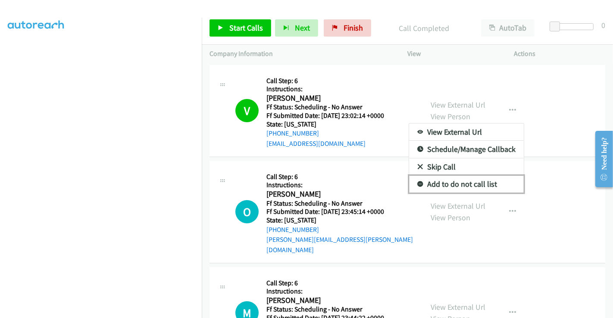
click at [458, 185] on link "Add to do not call list" at bounding box center [466, 184] width 115 height 17
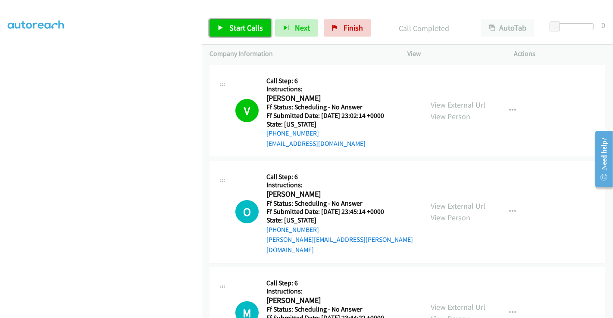
click at [239, 31] on span "Start Calls" at bounding box center [246, 28] width 34 height 10
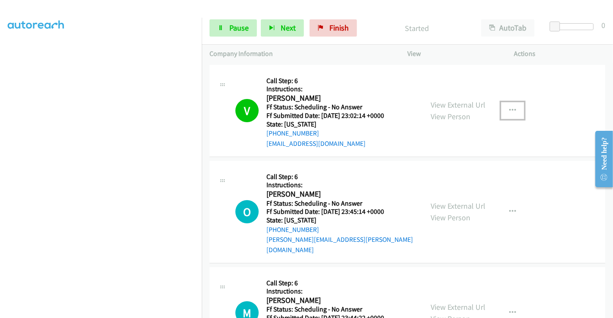
click at [511, 110] on icon "button" at bounding box center [512, 110] width 7 height 7
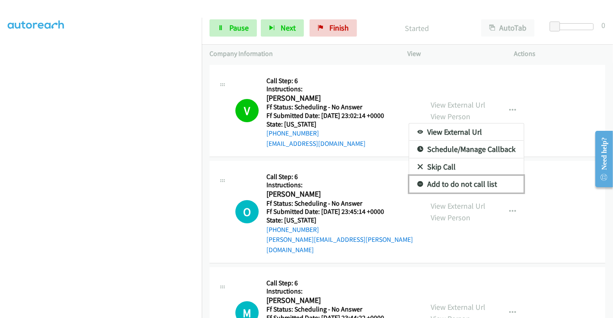
click at [444, 183] on link "Add to do not call list" at bounding box center [466, 184] width 115 height 17
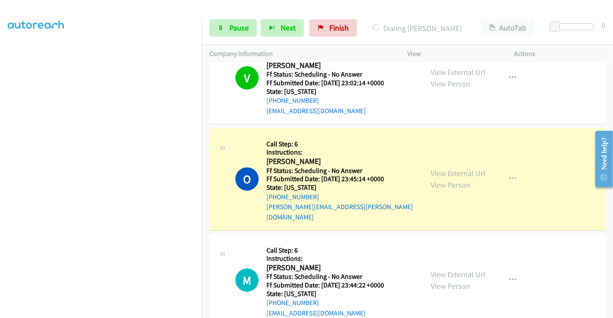
scroll to position [0, 0]
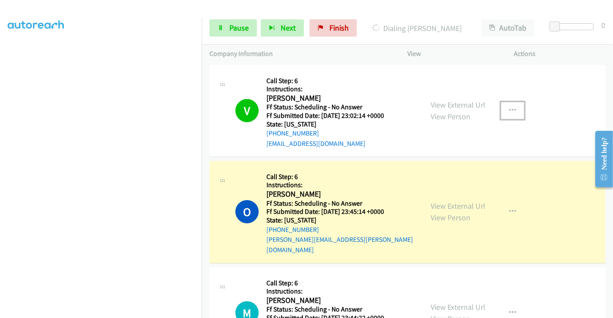
click at [511, 109] on icon "button" at bounding box center [512, 110] width 7 height 7
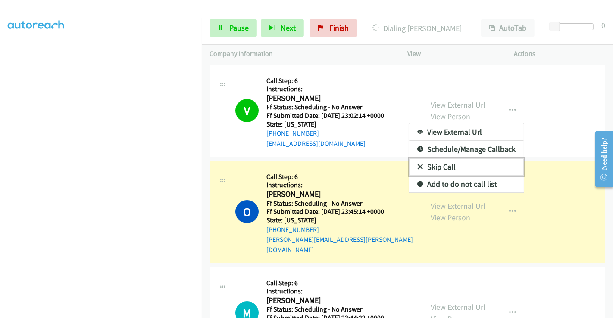
click at [443, 165] on link "Skip Call" at bounding box center [466, 167] width 115 height 17
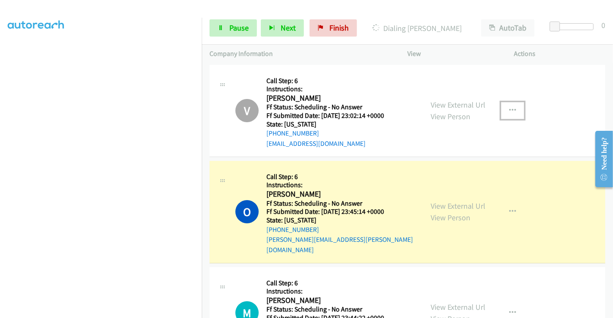
click at [512, 111] on button "button" at bounding box center [512, 110] width 23 height 17
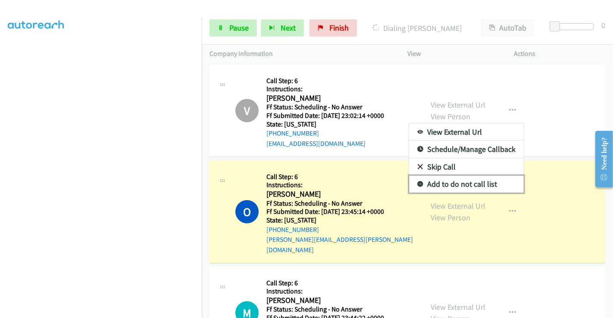
click at [466, 186] on link "Add to do not call list" at bounding box center [466, 184] width 115 height 17
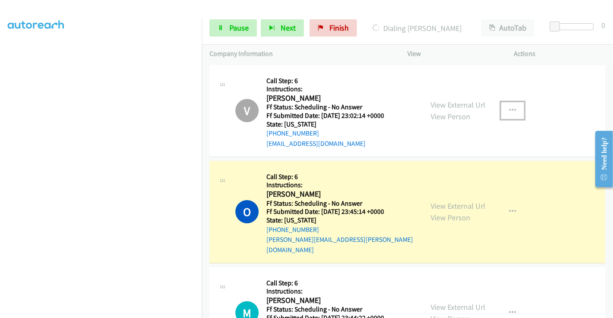
click at [509, 109] on icon "button" at bounding box center [512, 110] width 7 height 7
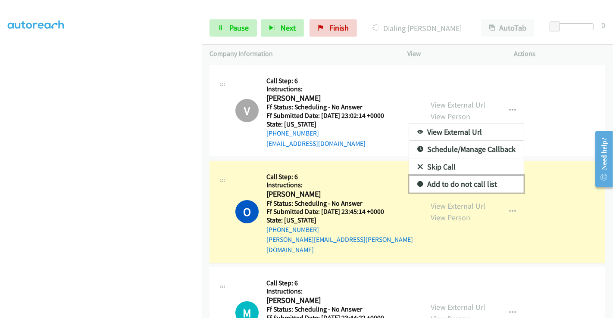
click at [468, 181] on link "Add to do not call list" at bounding box center [466, 184] width 115 height 17
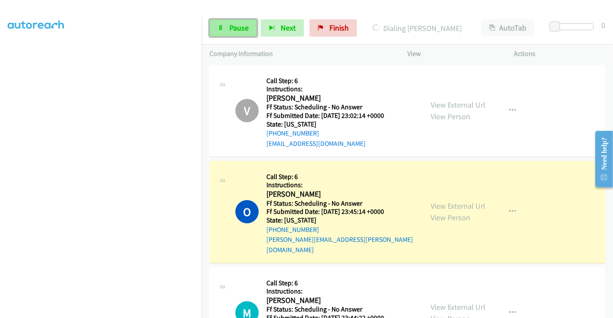
click at [236, 25] on span "Pause" at bounding box center [238, 28] width 19 height 10
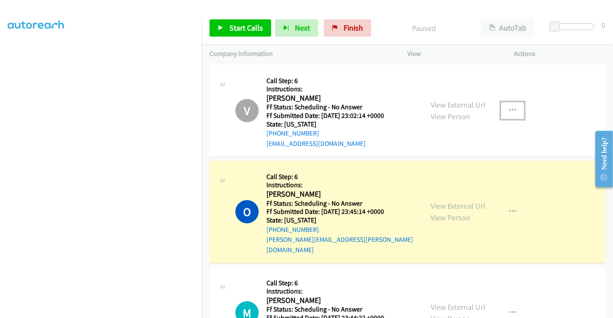
click at [509, 112] on icon "button" at bounding box center [512, 110] width 7 height 7
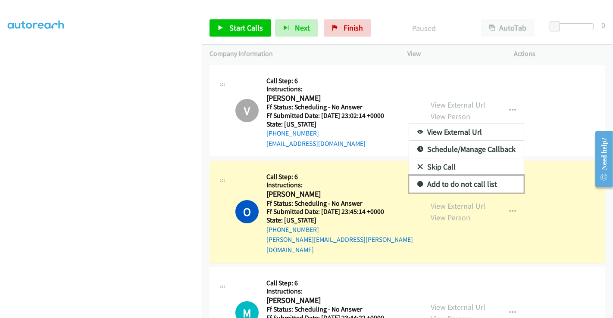
click at [442, 184] on link "Add to do not call list" at bounding box center [466, 184] width 115 height 17
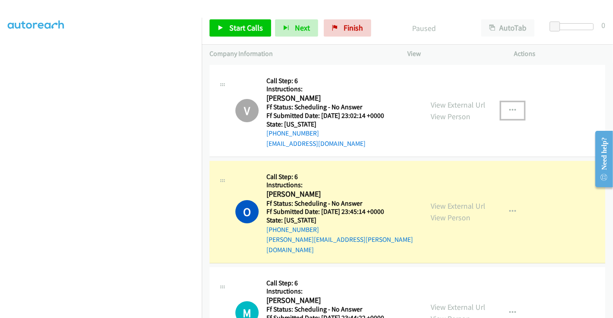
click at [509, 111] on icon "button" at bounding box center [512, 110] width 7 height 7
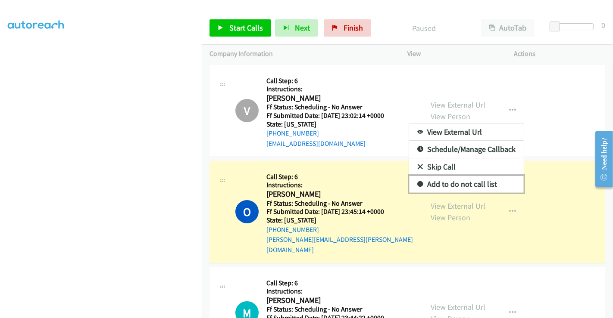
click at [457, 181] on link "Add to do not call list" at bounding box center [466, 184] width 115 height 17
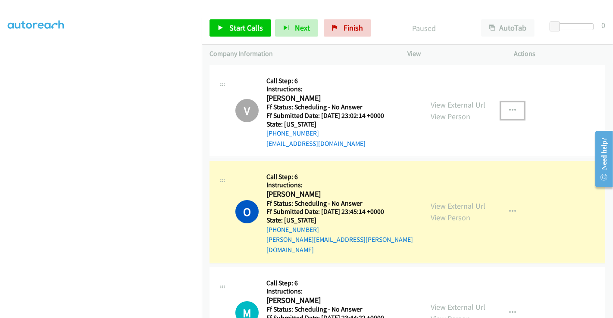
click at [504, 111] on button "button" at bounding box center [512, 110] width 23 height 17
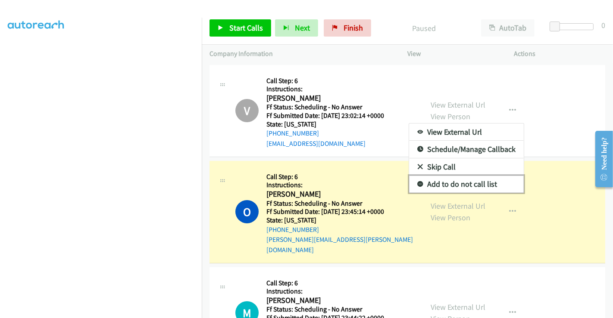
click at [464, 183] on link "Add to do not call list" at bounding box center [466, 184] width 115 height 17
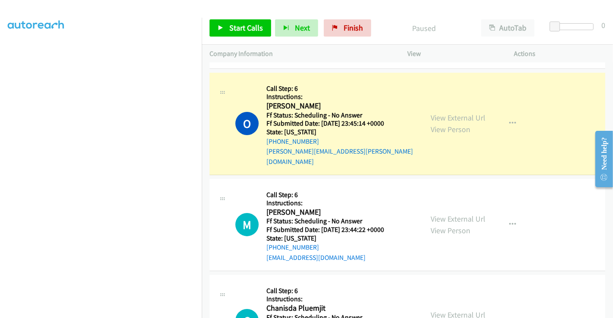
scroll to position [96, 0]
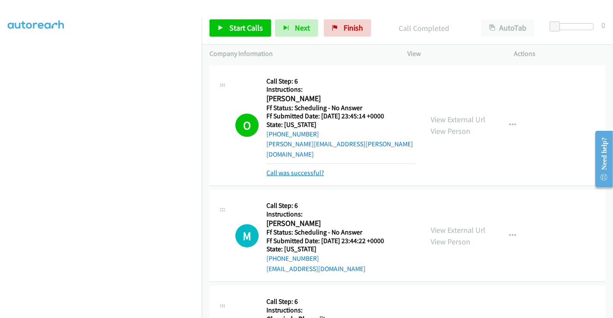
click at [307, 169] on link "Call was successful?" at bounding box center [295, 173] width 58 height 8
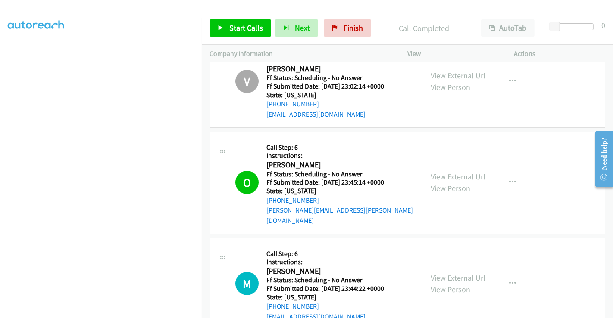
scroll to position [0, 0]
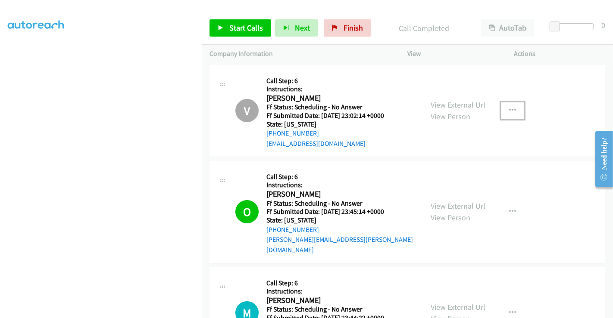
click at [514, 110] on button "button" at bounding box center [512, 110] width 23 height 17
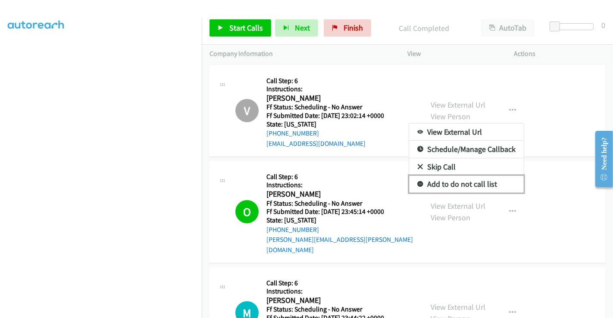
click at [474, 179] on link "Add to do not call list" at bounding box center [466, 184] width 115 height 17
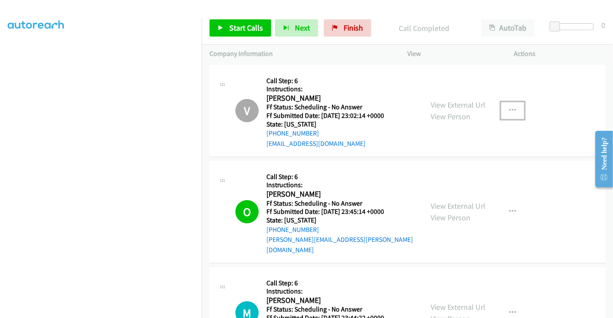
click at [509, 109] on icon "button" at bounding box center [512, 110] width 7 height 7
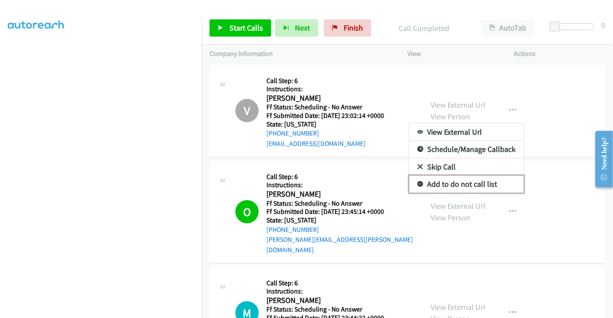
click at [482, 181] on link "Add to do not call list" at bounding box center [466, 184] width 115 height 17
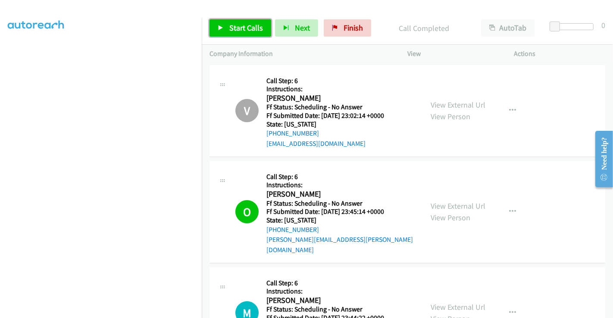
click at [249, 24] on span "Start Calls" at bounding box center [246, 28] width 34 height 10
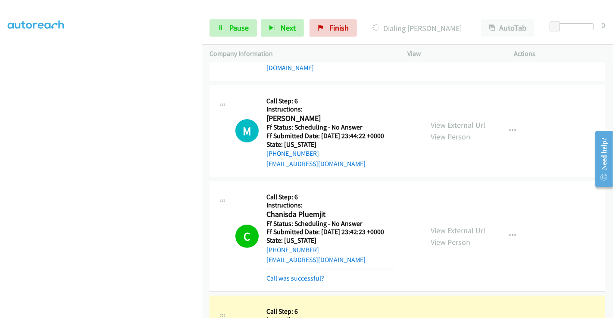
scroll to position [191, 0]
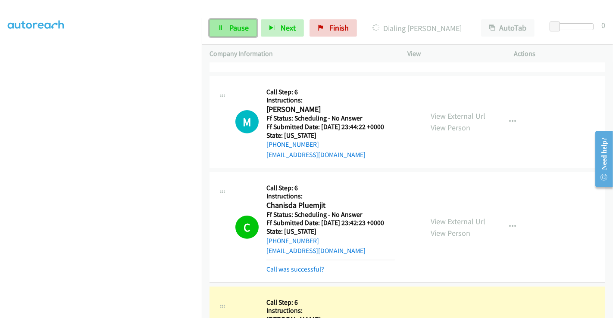
click at [236, 26] on span "Pause" at bounding box center [238, 28] width 19 height 10
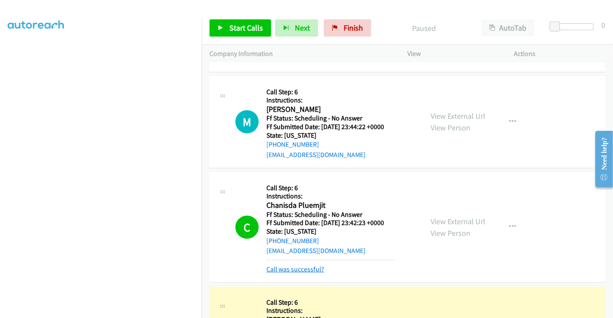
click at [311, 265] on link "Call was successful?" at bounding box center [295, 269] width 58 height 8
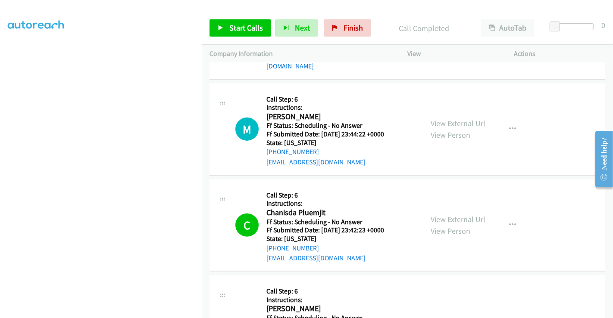
scroll to position [143, 0]
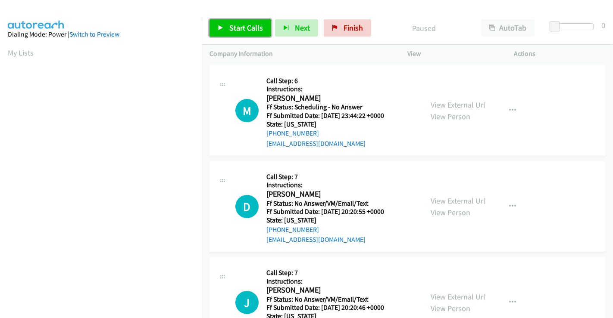
click at [239, 25] on span "Start Calls" at bounding box center [246, 28] width 34 height 10
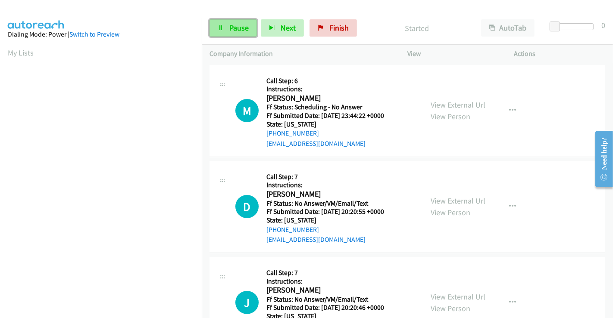
click at [231, 28] on span "Pause" at bounding box center [238, 28] width 19 height 10
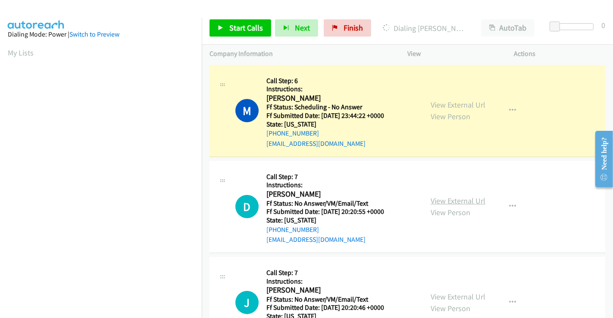
click at [441, 200] on link "View External Url" at bounding box center [457, 201] width 55 height 10
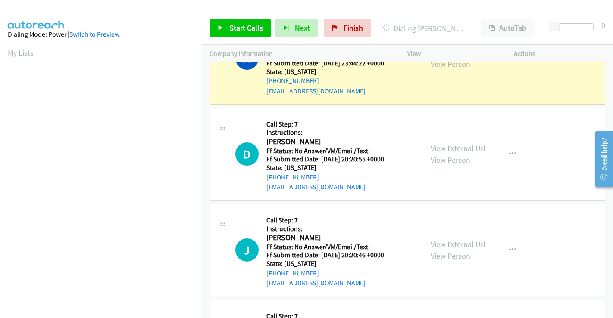
scroll to position [96, 0]
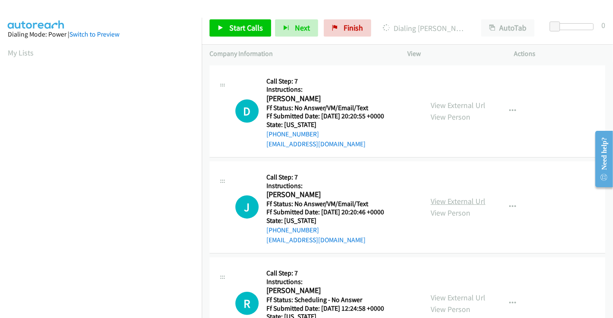
click at [455, 201] on link "View External Url" at bounding box center [457, 201] width 55 height 10
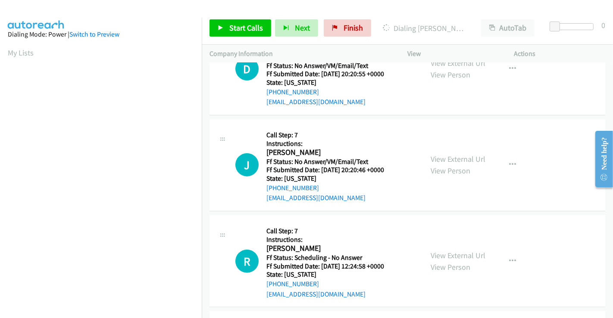
scroll to position [191, 0]
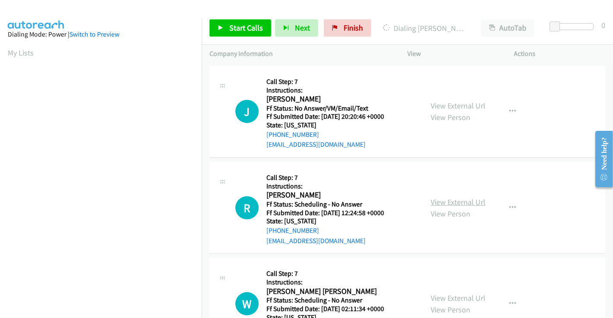
click at [452, 197] on link "View External Url" at bounding box center [457, 202] width 55 height 10
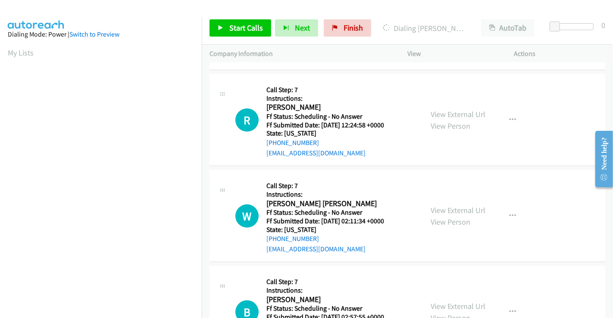
scroll to position [287, 0]
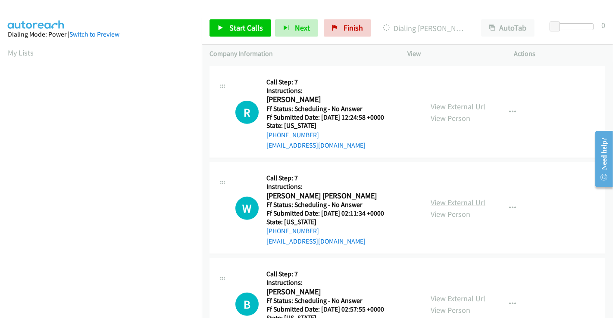
click at [453, 198] on link "View External Url" at bounding box center [457, 203] width 55 height 10
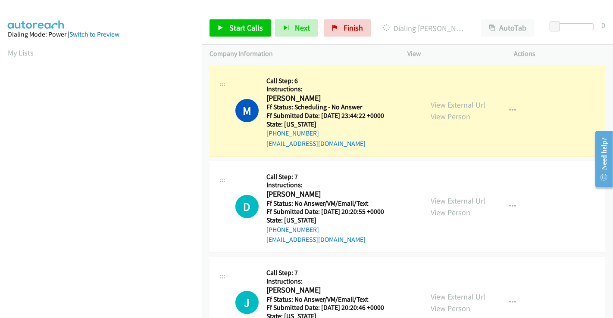
scroll to position [166, 0]
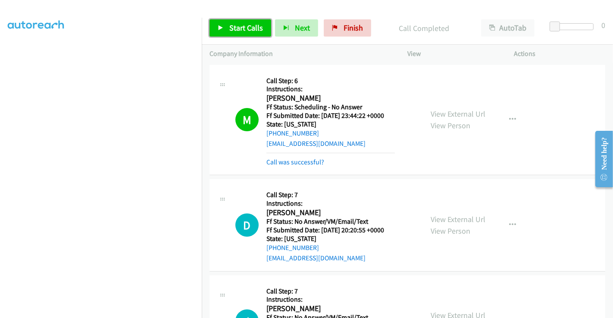
click at [234, 27] on span "Start Calls" at bounding box center [246, 28] width 34 height 10
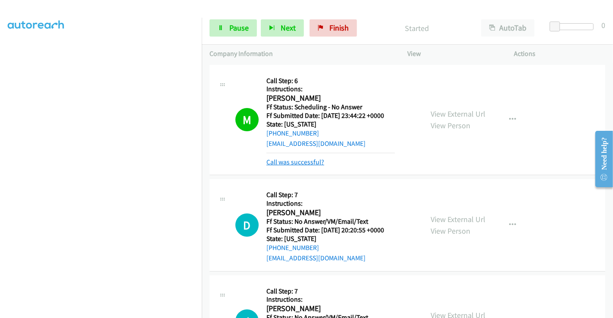
click at [303, 159] on link "Call was successful?" at bounding box center [295, 162] width 58 height 8
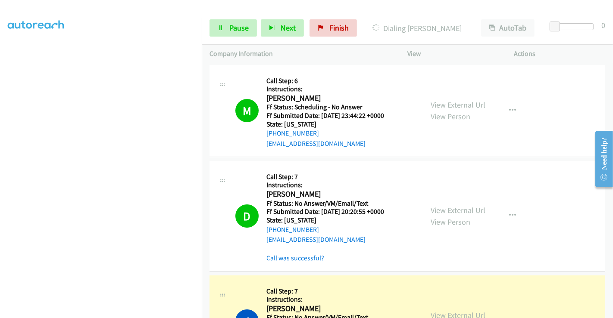
scroll to position [0, 0]
click at [305, 258] on link "Call was successful?" at bounding box center [295, 258] width 58 height 8
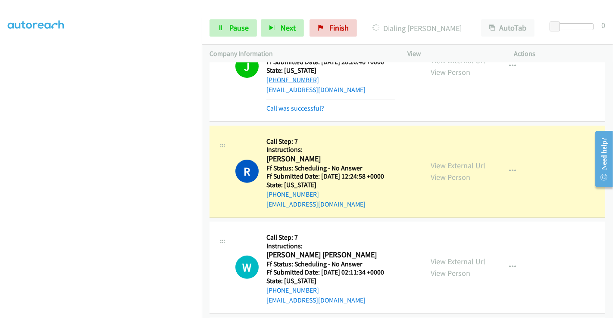
scroll to position [191, 0]
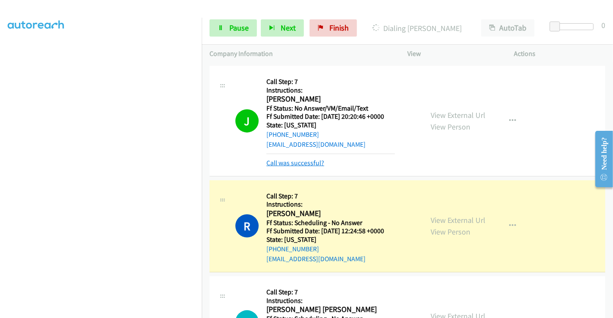
click at [293, 164] on link "Call was successful?" at bounding box center [295, 163] width 58 height 8
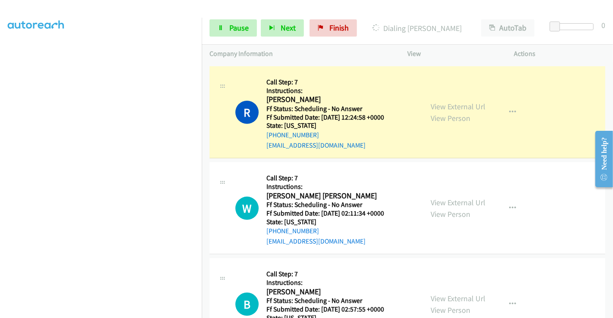
scroll to position [0, 0]
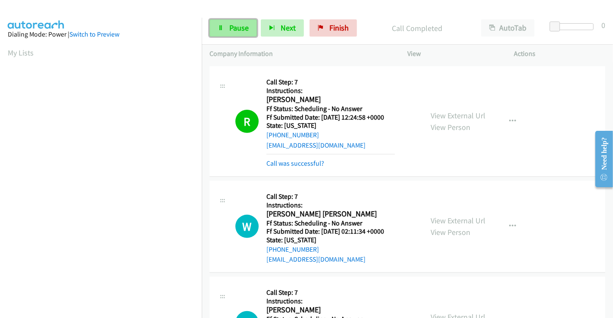
click at [239, 24] on span "Pause" at bounding box center [238, 28] width 19 height 10
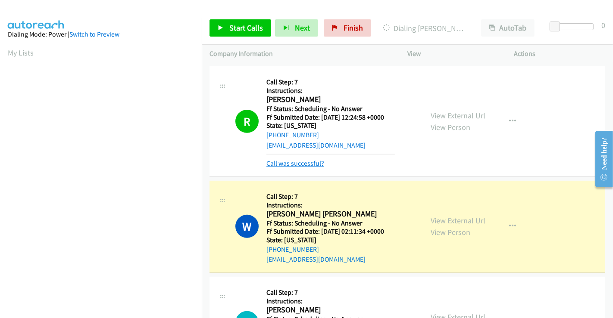
click at [306, 160] on link "Call was successful?" at bounding box center [295, 163] width 58 height 8
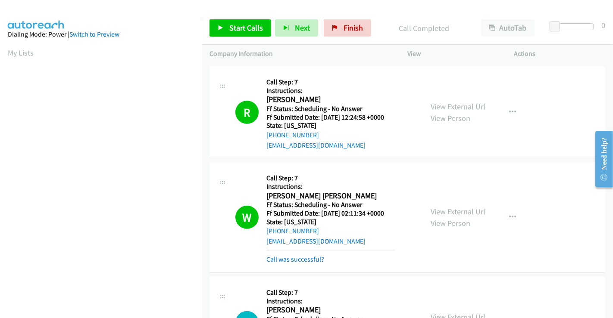
scroll to position [166, 0]
click at [291, 259] on link "Call was successful?" at bounding box center [295, 260] width 58 height 8
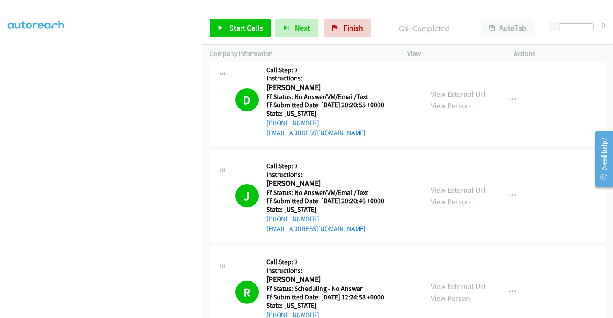
scroll to position [0, 0]
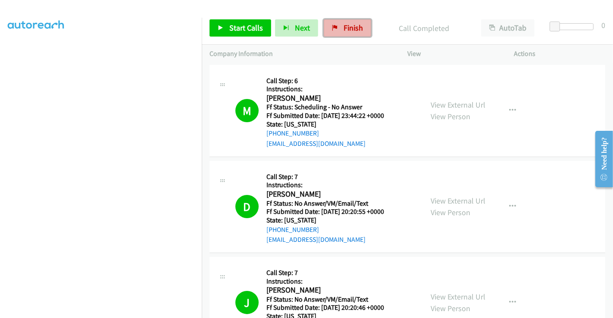
click at [338, 26] on link "Finish" at bounding box center [347, 27] width 47 height 17
